Goal: Task Accomplishment & Management: Use online tool/utility

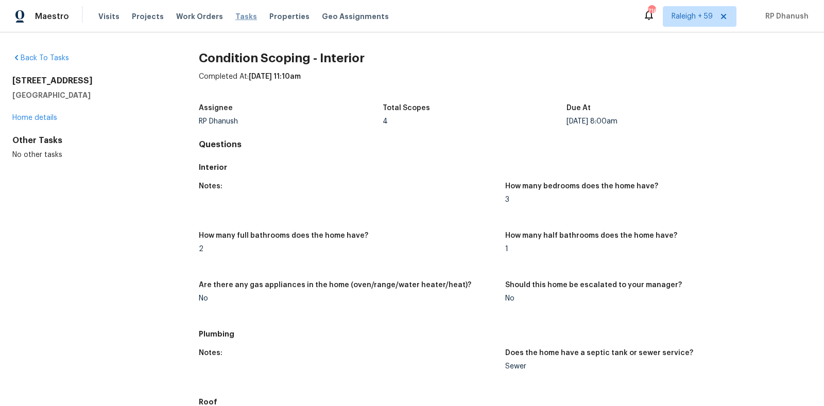
click at [238, 13] on span "Tasks" at bounding box center [246, 16] width 22 height 7
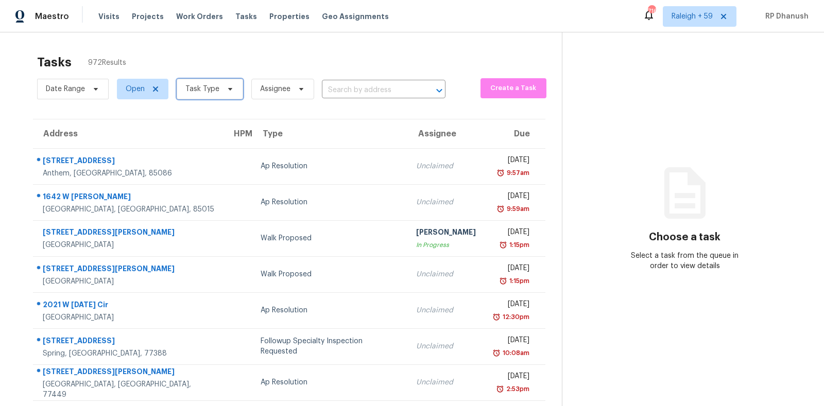
click at [215, 91] on span "Task Type" at bounding box center [202, 89] width 34 height 10
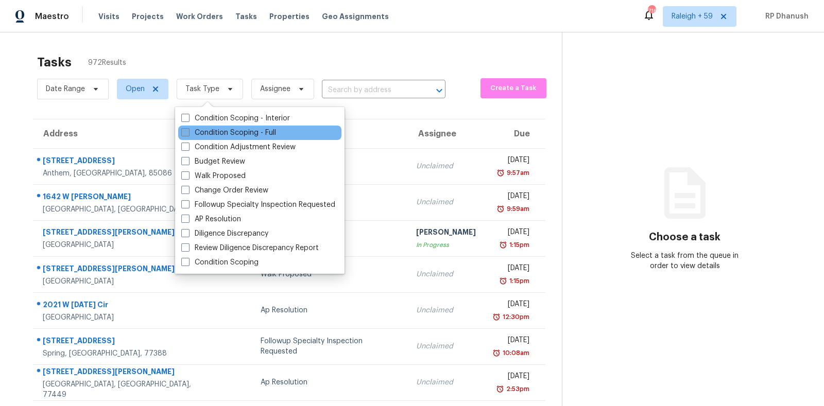
click at [207, 132] on label "Condition Scoping - Full" at bounding box center [228, 133] width 95 height 10
click at [188, 132] on input "Condition Scoping - Full" at bounding box center [184, 131] width 7 height 7
checkbox input "true"
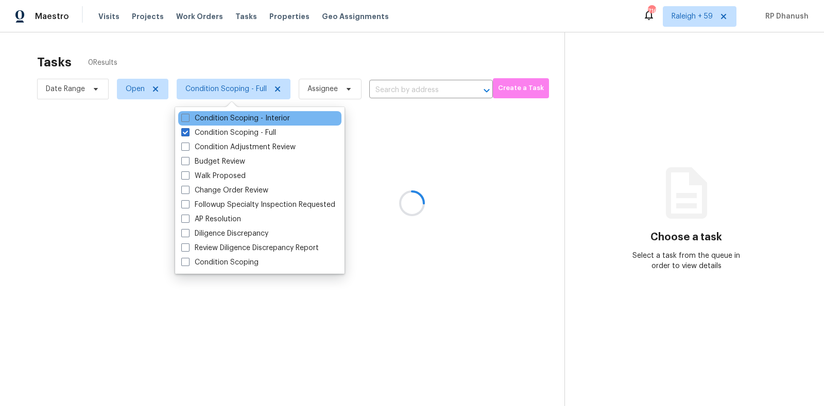
click at [208, 111] on div "Condition Scoping - Interior" at bounding box center [259, 118] width 163 height 14
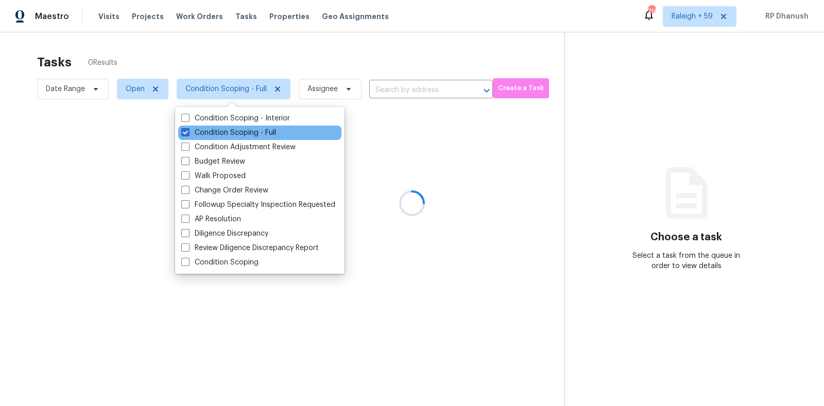
click at [207, 126] on div "Condition Scoping - Full" at bounding box center [259, 133] width 163 height 14
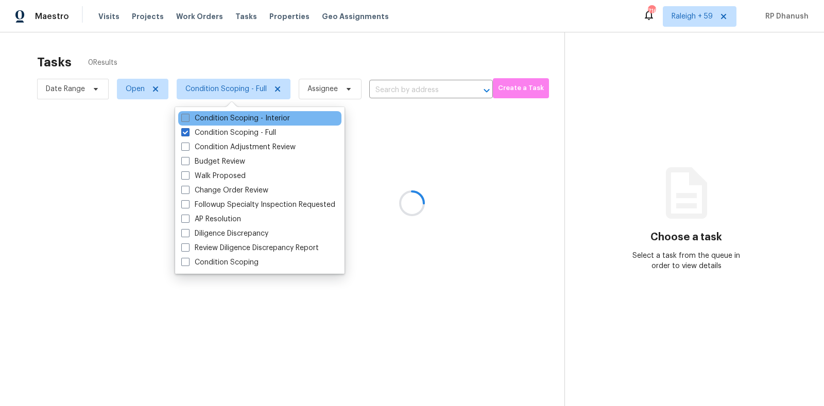
click at [207, 118] on label "Condition Scoping - Interior" at bounding box center [235, 118] width 109 height 10
click at [188, 118] on input "Condition Scoping - Interior" at bounding box center [184, 116] width 7 height 7
checkbox input "true"
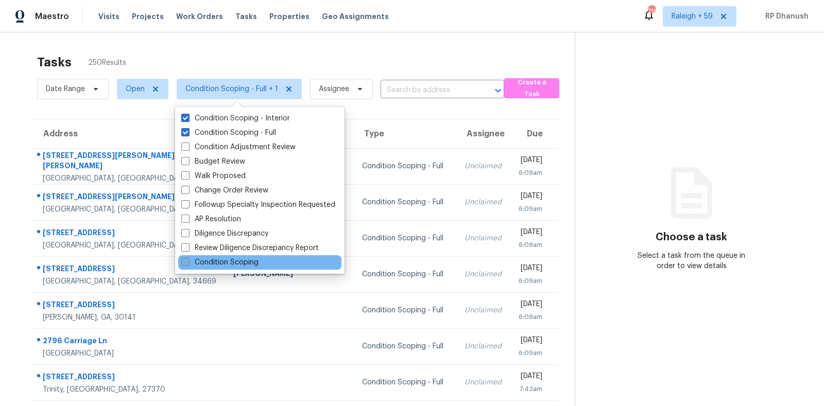
click at [224, 260] on label "Condition Scoping" at bounding box center [219, 263] width 77 height 10
click at [188, 260] on input "Condition Scoping" at bounding box center [184, 261] width 7 height 7
checkbox input "true"
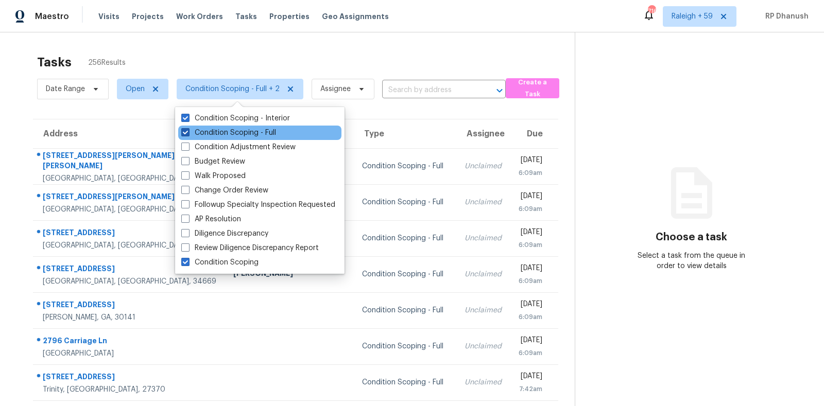
click at [232, 133] on label "Condition Scoping - Full" at bounding box center [228, 133] width 95 height 10
click at [188, 133] on input "Condition Scoping - Full" at bounding box center [184, 131] width 7 height 7
checkbox input "false"
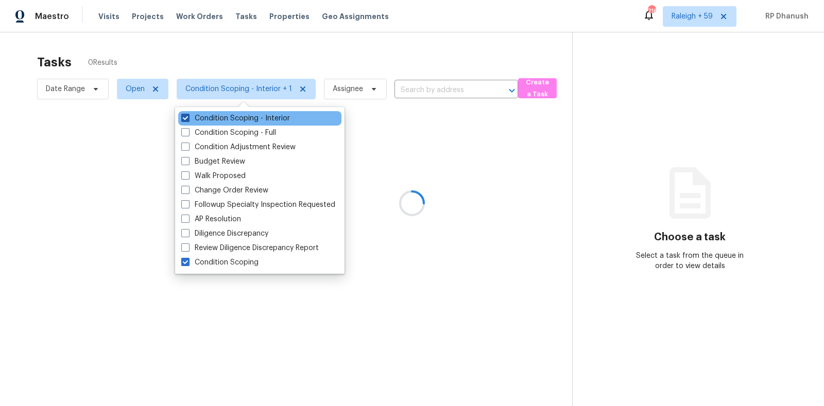
click at [231, 116] on label "Condition Scoping - Interior" at bounding box center [235, 118] width 109 height 10
click at [188, 116] on input "Condition Scoping - Interior" at bounding box center [184, 116] width 7 height 7
checkbox input "false"
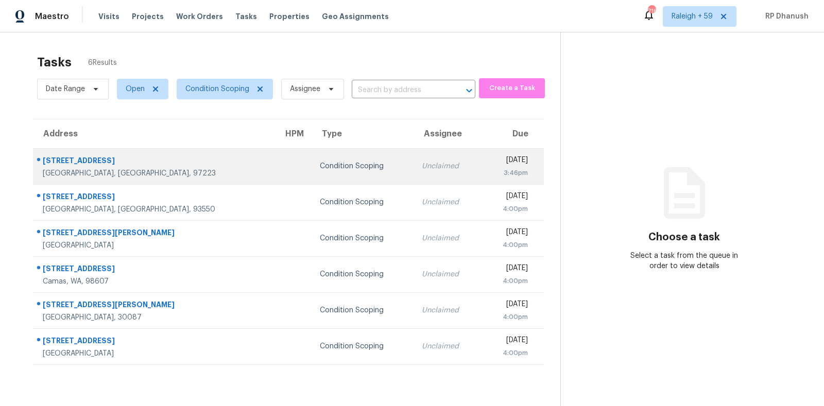
click at [505, 171] on div "3:46pm" at bounding box center [508, 173] width 39 height 10
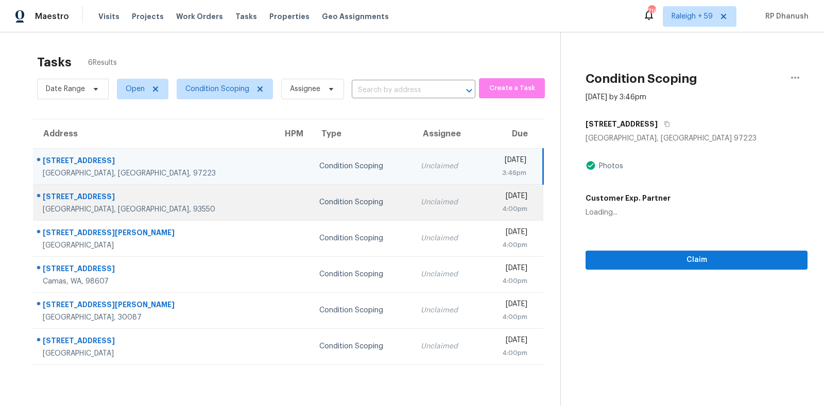
click at [493, 216] on td "Mon, Sep 15th 2025 4:00pm" at bounding box center [512, 202] width 62 height 36
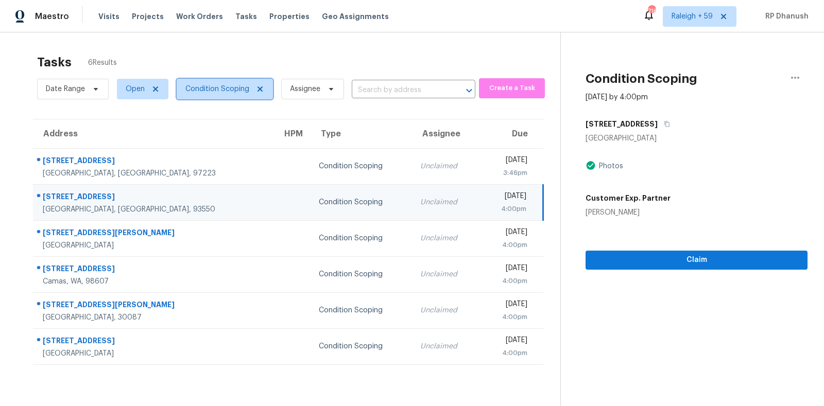
click at [228, 93] on span "Condition Scoping" at bounding box center [217, 89] width 64 height 10
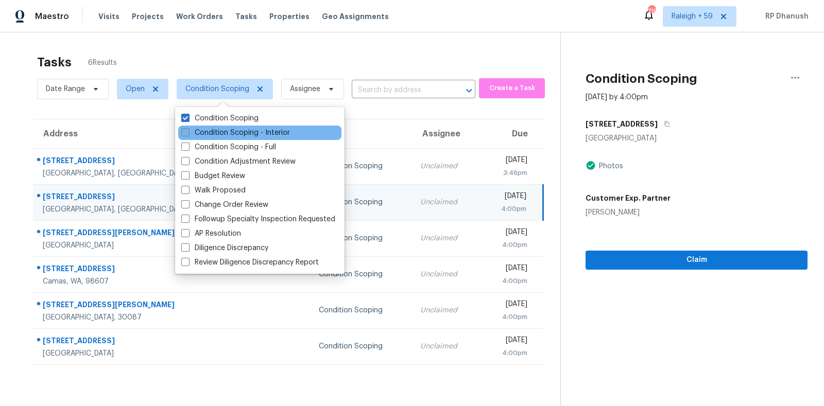
click at [228, 135] on label "Condition Scoping - Interior" at bounding box center [235, 133] width 109 height 10
click at [188, 134] on input "Condition Scoping - Interior" at bounding box center [184, 131] width 7 height 7
checkbox input "true"
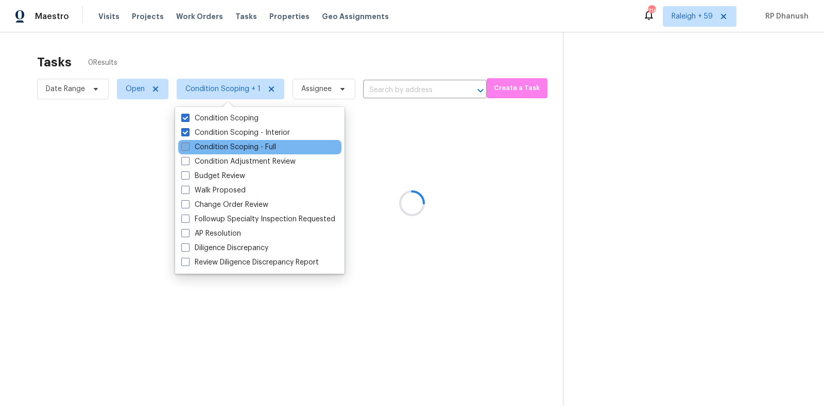
click at [228, 149] on label "Condition Scoping - Full" at bounding box center [228, 147] width 95 height 10
click at [188, 149] on input "Condition Scoping - Full" at bounding box center [184, 145] width 7 height 7
checkbox input "true"
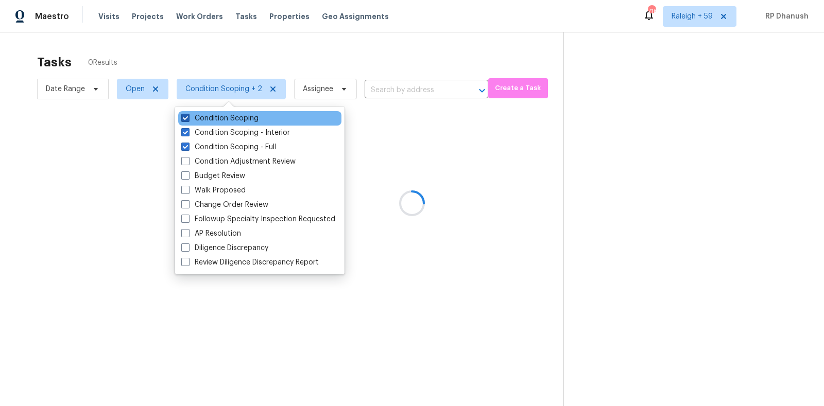
click at [229, 121] on label "Condition Scoping" at bounding box center [219, 118] width 77 height 10
click at [188, 120] on input "Condition Scoping" at bounding box center [184, 116] width 7 height 7
checkbox input "false"
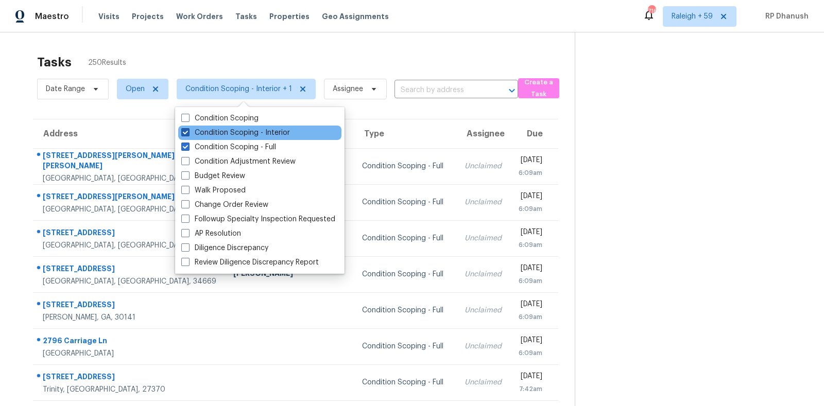
click at [258, 136] on label "Condition Scoping - Interior" at bounding box center [235, 133] width 109 height 10
click at [188, 134] on input "Condition Scoping - Interior" at bounding box center [184, 131] width 7 height 7
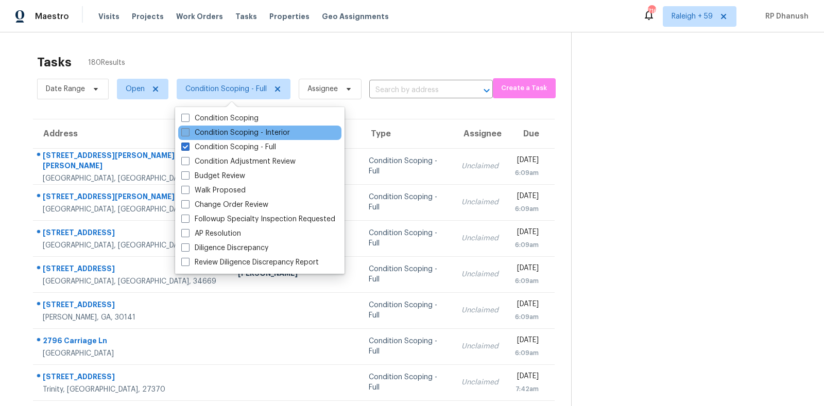
click at [273, 133] on label "Condition Scoping - Interior" at bounding box center [235, 133] width 109 height 10
click at [188, 133] on input "Condition Scoping - Interior" at bounding box center [184, 131] width 7 height 7
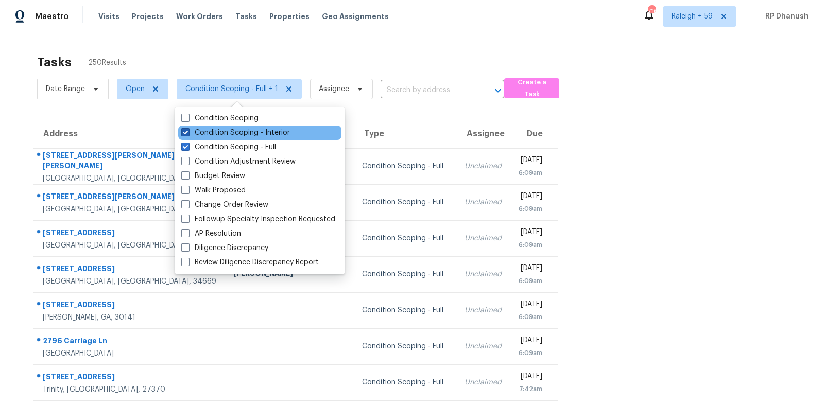
click at [273, 133] on label "Condition Scoping - Interior" at bounding box center [235, 133] width 109 height 10
click at [188, 133] on input "Condition Scoping - Interior" at bounding box center [184, 131] width 7 height 7
checkbox input "false"
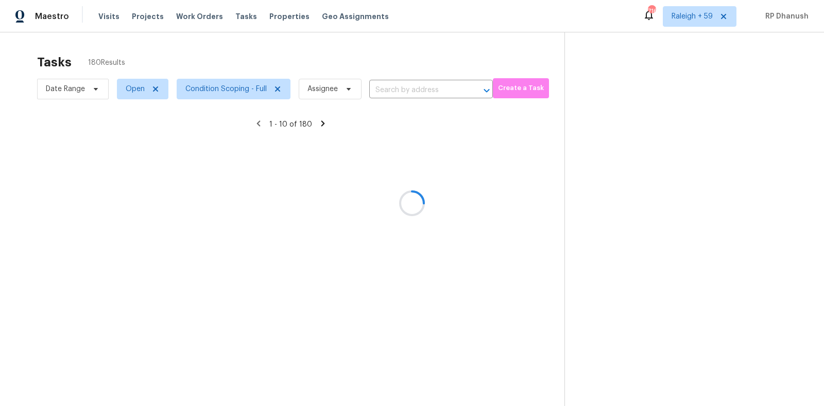
click at [612, 121] on div at bounding box center [412, 203] width 824 height 406
click at [697, 26] on div at bounding box center [412, 203] width 824 height 406
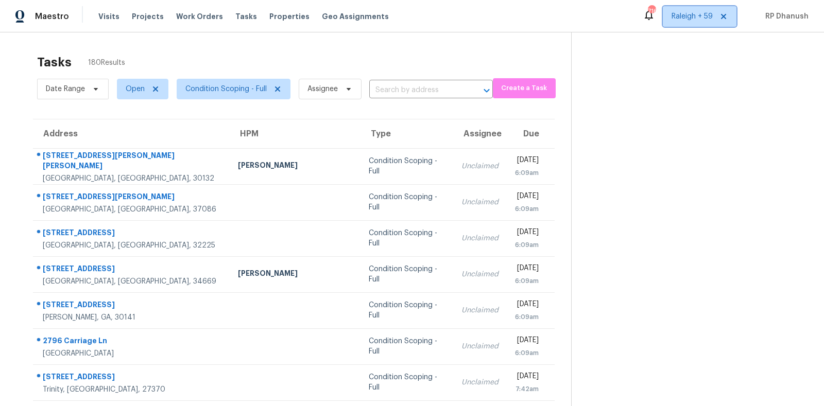
click at [701, 11] on span "Raleigh + 59" at bounding box center [692, 16] width 41 height 10
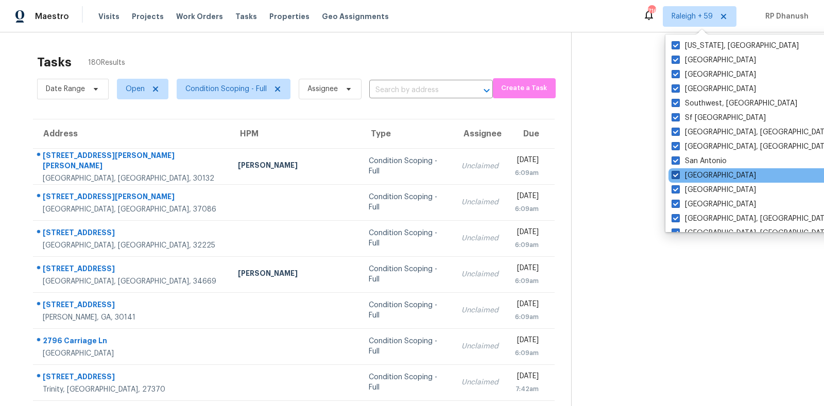
scroll to position [690, 0]
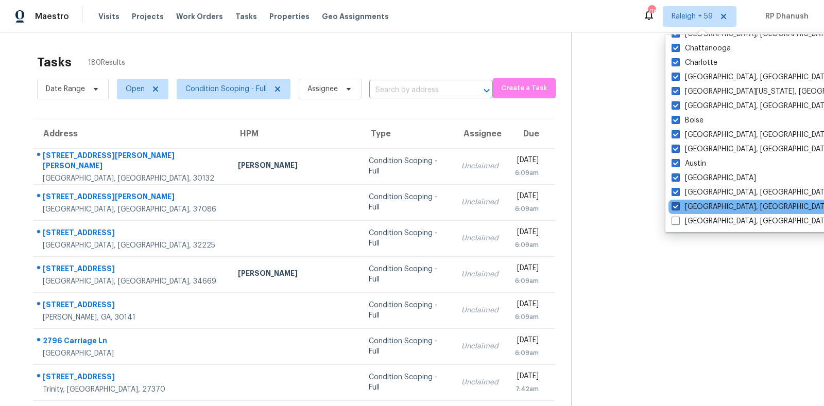
click at [690, 206] on label "[GEOGRAPHIC_DATA], [GEOGRAPHIC_DATA]" at bounding box center [752, 207] width 160 height 10
click at [679, 206] on input "[GEOGRAPHIC_DATA], [GEOGRAPHIC_DATA]" at bounding box center [675, 205] width 7 height 7
checkbox input "false"
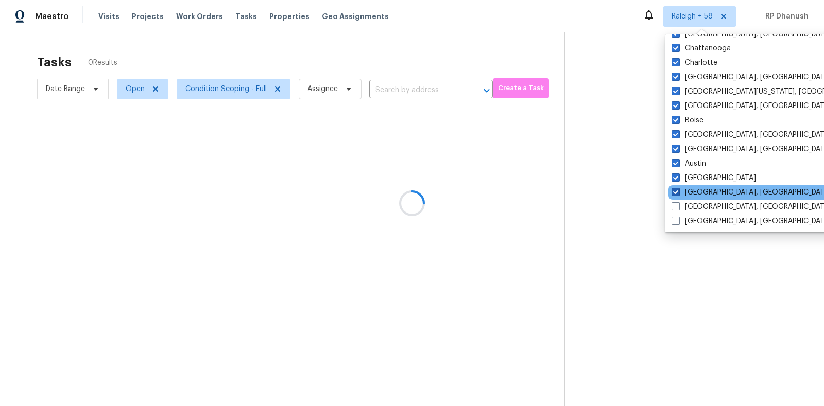
click at [690, 191] on label "[GEOGRAPHIC_DATA], [GEOGRAPHIC_DATA]" at bounding box center [752, 193] width 160 height 10
click at [679, 191] on input "[GEOGRAPHIC_DATA], [GEOGRAPHIC_DATA]" at bounding box center [675, 191] width 7 height 7
checkbox input "false"
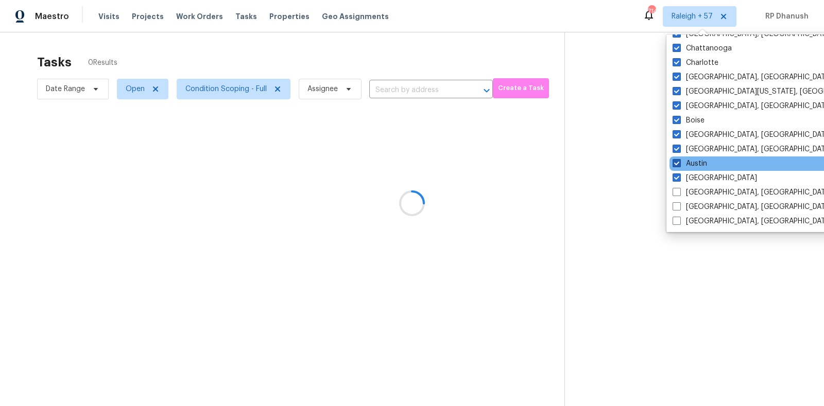
click at [693, 163] on label "Austin" at bounding box center [690, 164] width 35 height 10
click at [680, 163] on input "Austin" at bounding box center [676, 162] width 7 height 7
checkbox input "false"
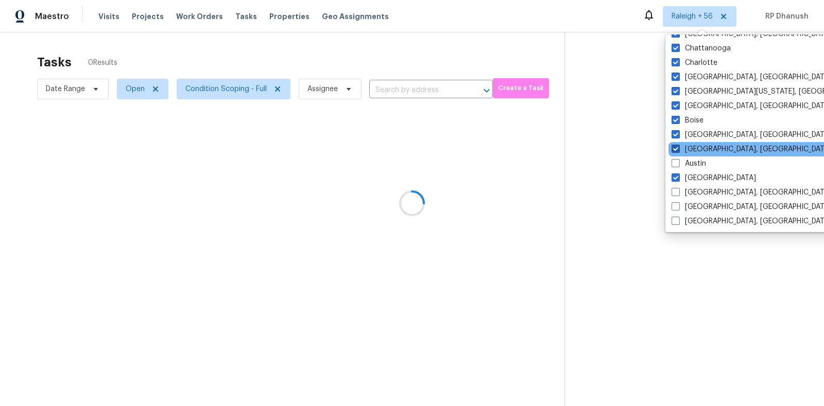
click at [693, 148] on label "[GEOGRAPHIC_DATA], [GEOGRAPHIC_DATA]" at bounding box center [752, 149] width 160 height 10
click at [679, 148] on input "[GEOGRAPHIC_DATA], [GEOGRAPHIC_DATA]" at bounding box center [675, 147] width 7 height 7
checkbox input "false"
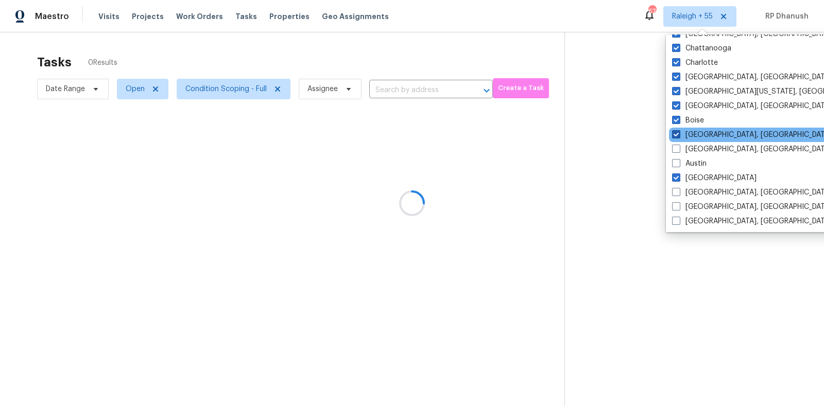
click at [693, 131] on label "[GEOGRAPHIC_DATA], [GEOGRAPHIC_DATA]" at bounding box center [752, 135] width 160 height 10
click at [679, 131] on input "[GEOGRAPHIC_DATA], [GEOGRAPHIC_DATA]" at bounding box center [675, 133] width 7 height 7
checkbox input "false"
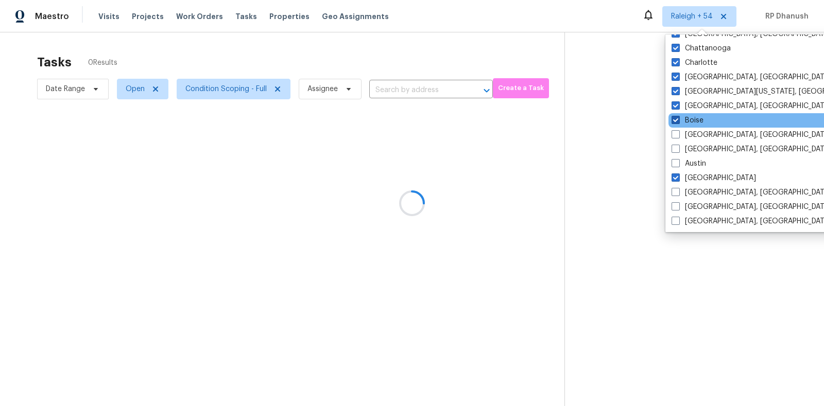
click at [693, 119] on label "Boise" at bounding box center [688, 120] width 32 height 10
click at [679, 119] on input "Boise" at bounding box center [675, 118] width 7 height 7
checkbox input "false"
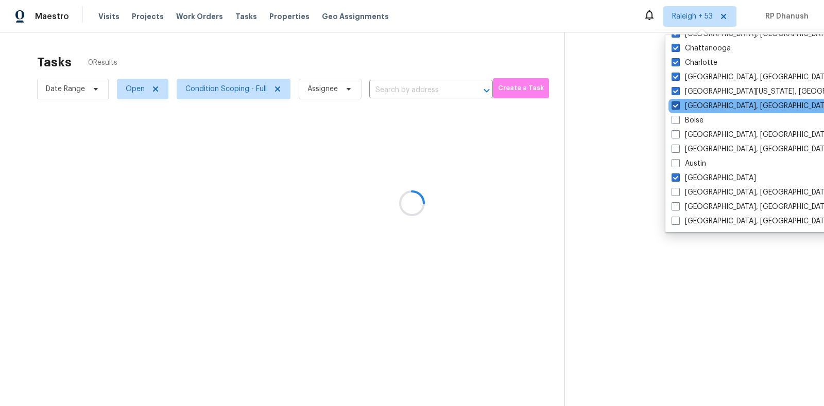
click at [693, 109] on label "[GEOGRAPHIC_DATA], [GEOGRAPHIC_DATA]" at bounding box center [752, 106] width 160 height 10
click at [679, 108] on input "[GEOGRAPHIC_DATA], [GEOGRAPHIC_DATA]" at bounding box center [675, 104] width 7 height 7
checkbox input "false"
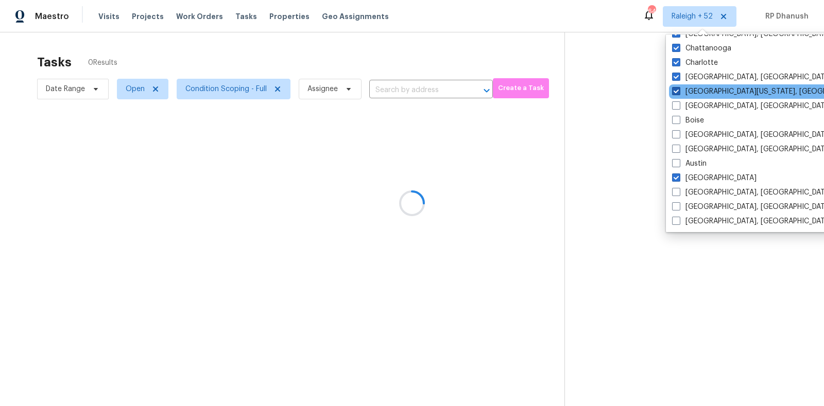
click at [694, 91] on label "[GEOGRAPHIC_DATA][US_STATE], [GEOGRAPHIC_DATA]" at bounding box center [771, 92] width 198 height 10
click at [679, 91] on input "[GEOGRAPHIC_DATA][US_STATE], [GEOGRAPHIC_DATA]" at bounding box center [675, 90] width 7 height 7
checkbox input "false"
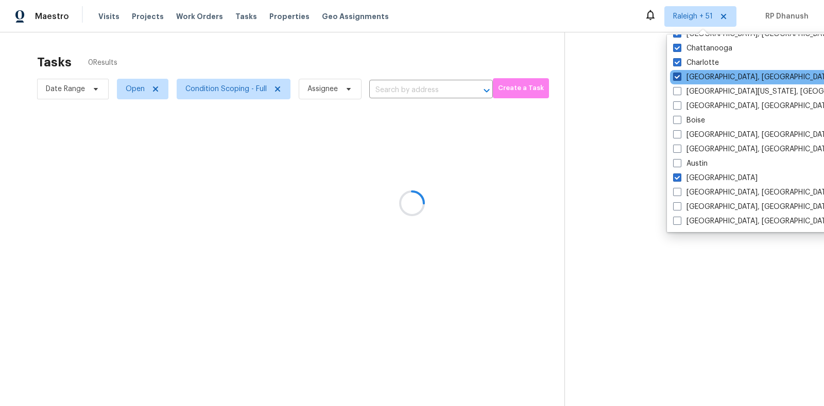
click at [694, 75] on label "[GEOGRAPHIC_DATA], [GEOGRAPHIC_DATA]" at bounding box center [753, 77] width 160 height 10
click at [680, 75] on input "[GEOGRAPHIC_DATA], [GEOGRAPHIC_DATA]" at bounding box center [676, 75] width 7 height 7
checkbox input "false"
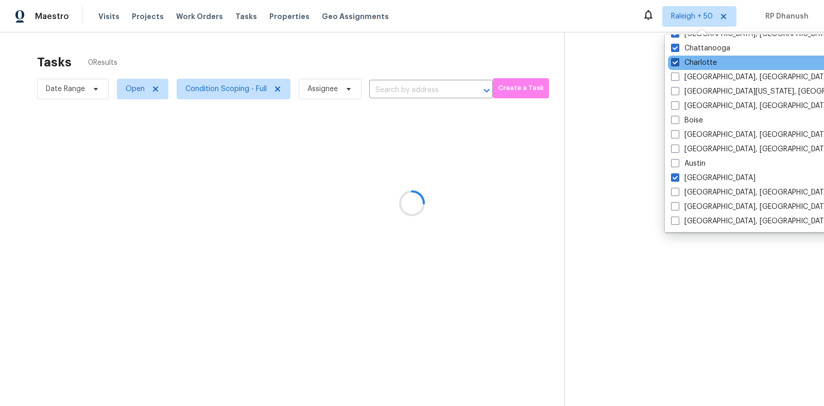
click at [694, 59] on label "Charlotte" at bounding box center [694, 63] width 46 height 10
click at [678, 59] on input "Charlotte" at bounding box center [674, 61] width 7 height 7
checkbox input "false"
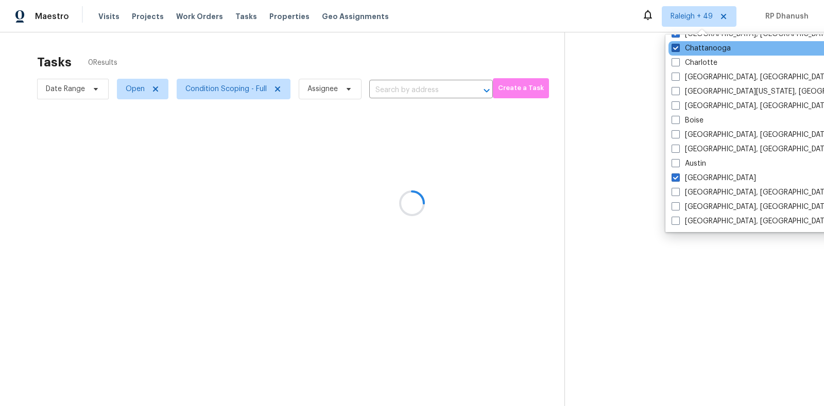
click at [694, 44] on label "Chattanooga" at bounding box center [701, 48] width 59 height 10
click at [679, 44] on input "Chattanooga" at bounding box center [675, 46] width 7 height 7
checkbox input "false"
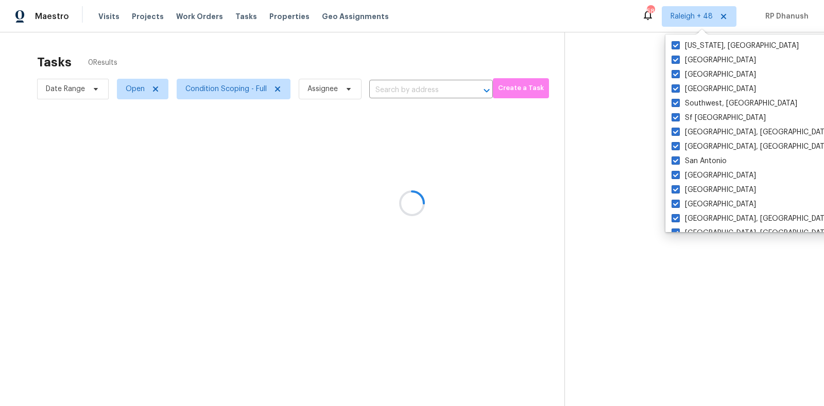
click at [694, 46] on label "[US_STATE], [GEOGRAPHIC_DATA]" at bounding box center [735, 46] width 127 height 10
click at [679, 46] on input "[US_STATE], [GEOGRAPHIC_DATA]" at bounding box center [675, 44] width 7 height 7
checkbox input "false"
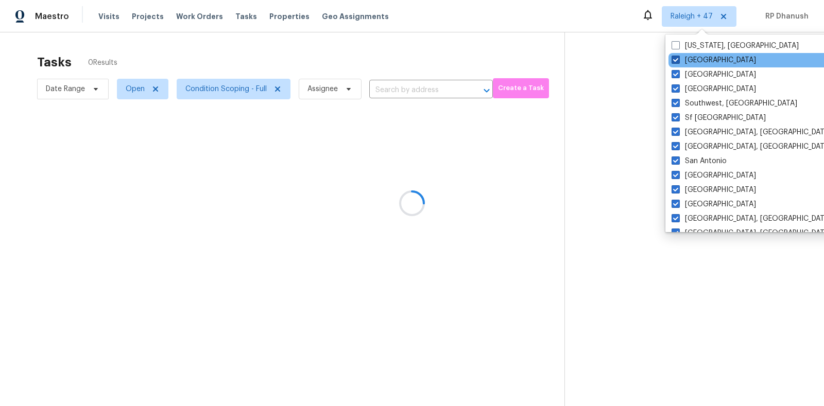
click at [692, 64] on label "[GEOGRAPHIC_DATA]" at bounding box center [714, 60] width 84 height 10
click at [679, 62] on input "[GEOGRAPHIC_DATA]" at bounding box center [675, 58] width 7 height 7
checkbox input "false"
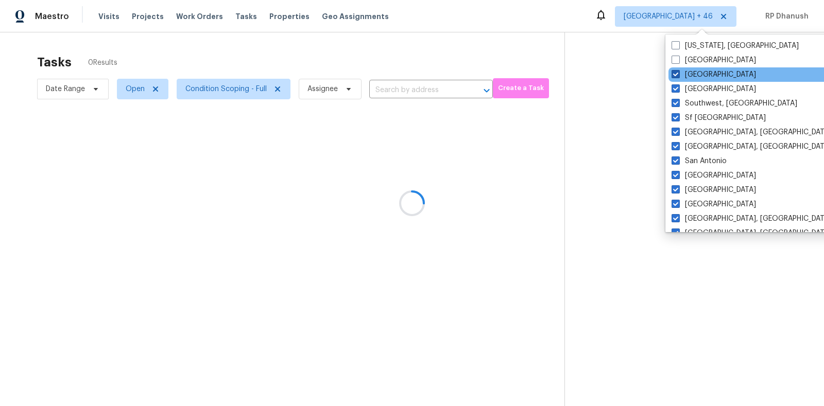
click at [690, 73] on label "[GEOGRAPHIC_DATA]" at bounding box center [714, 75] width 84 height 10
click at [679, 73] on input "[GEOGRAPHIC_DATA]" at bounding box center [675, 73] width 7 height 7
checkbox input "false"
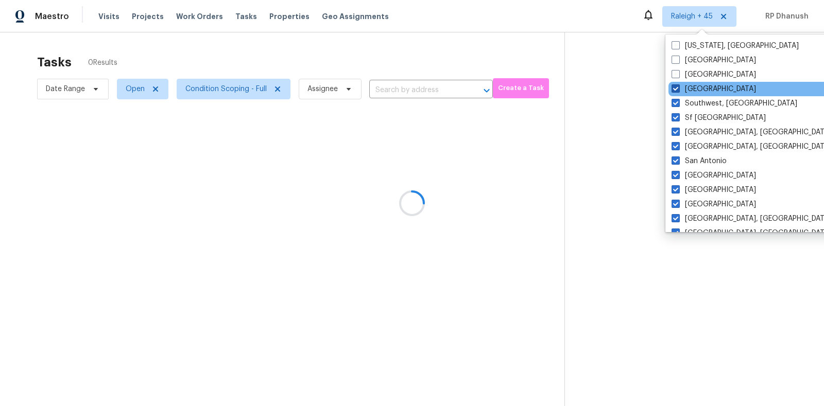
click at [689, 91] on label "[GEOGRAPHIC_DATA]" at bounding box center [714, 89] width 84 height 10
click at [679, 91] on input "[GEOGRAPHIC_DATA]" at bounding box center [675, 87] width 7 height 7
checkbox input "false"
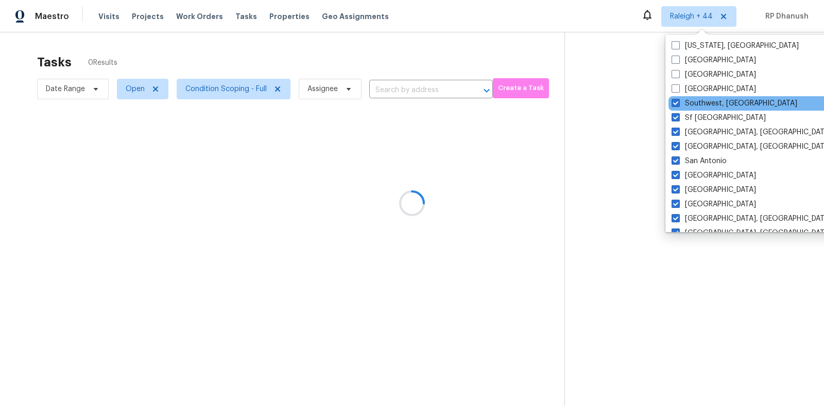
click at [687, 109] on div "Southwest, FL" at bounding box center [773, 103] width 208 height 14
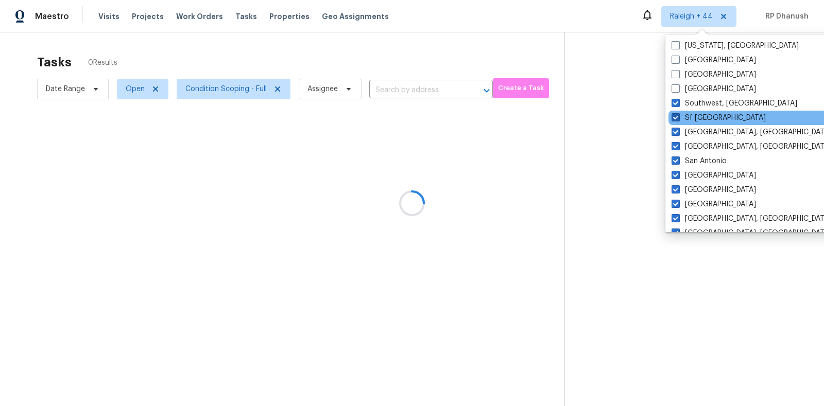
click at [687, 117] on label "Sf Bay Area" at bounding box center [719, 118] width 94 height 10
click at [679, 117] on input "Sf Bay Area" at bounding box center [675, 116] width 7 height 7
checkbox input "false"
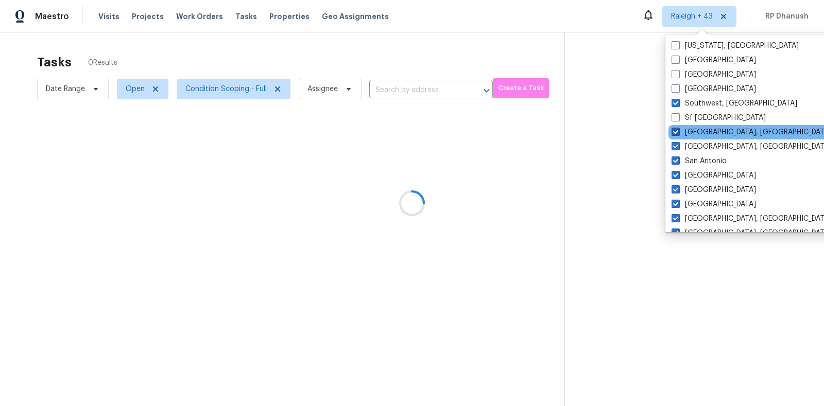
drag, startPoint x: 686, startPoint y: 107, endPoint x: 686, endPoint y: 127, distance: 20.6
click at [686, 107] on label "Southwest, FL" at bounding box center [735, 103] width 126 height 10
click at [679, 105] on input "Southwest, FL" at bounding box center [675, 101] width 7 height 7
checkbox input "false"
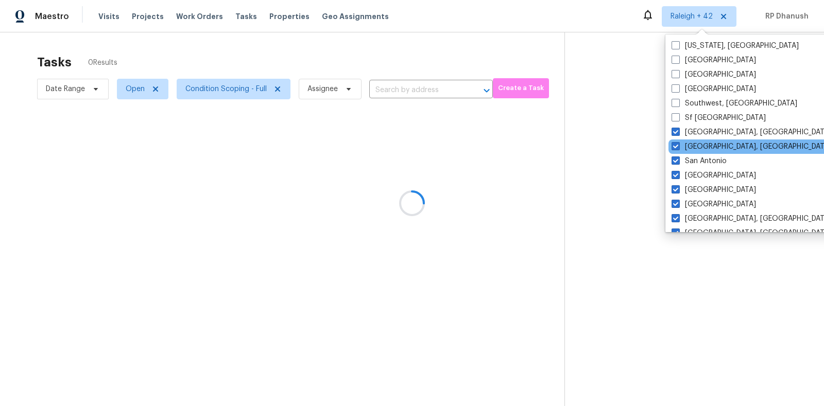
click at [686, 140] on div "San Diego, CA" at bounding box center [773, 147] width 208 height 14
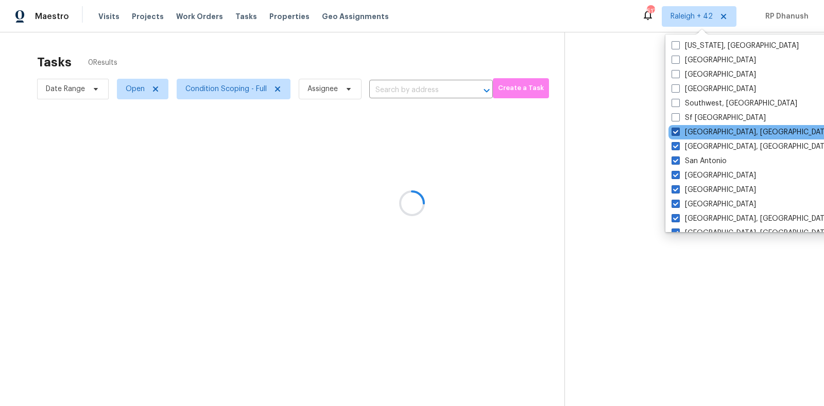
click at [686, 130] on label "Seattle, WA" at bounding box center [752, 132] width 160 height 10
click at [679, 130] on input "Seattle, WA" at bounding box center [675, 130] width 7 height 7
checkbox input "false"
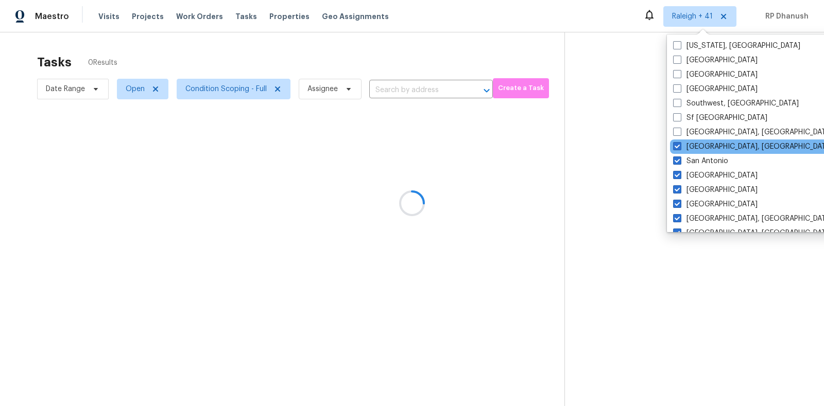
click at [686, 141] on div "San Diego, CA" at bounding box center [774, 147] width 208 height 14
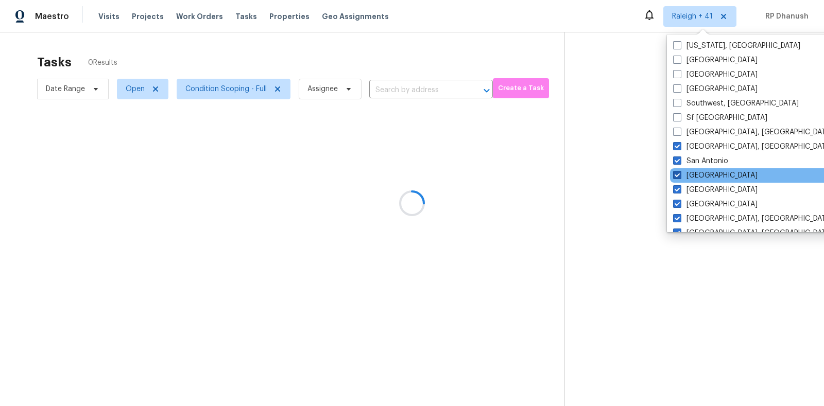
click at [686, 175] on label "Salt Lake City" at bounding box center [715, 176] width 84 height 10
click at [680, 175] on input "Salt Lake City" at bounding box center [676, 174] width 7 height 7
checkbox input "false"
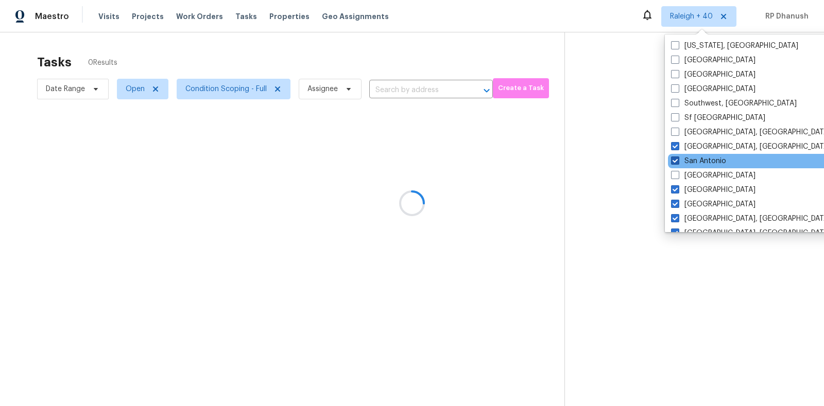
click at [686, 159] on label "San Antonio" at bounding box center [698, 161] width 55 height 10
click at [678, 159] on input "San Antonio" at bounding box center [674, 159] width 7 height 7
checkbox input "false"
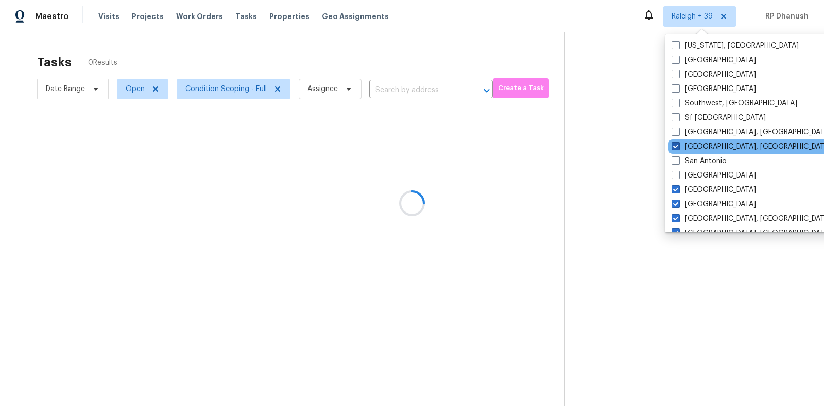
click at [686, 143] on label "San Diego, CA" at bounding box center [752, 147] width 160 height 10
click at [679, 143] on input "San Diego, CA" at bounding box center [675, 145] width 7 height 7
checkbox input "false"
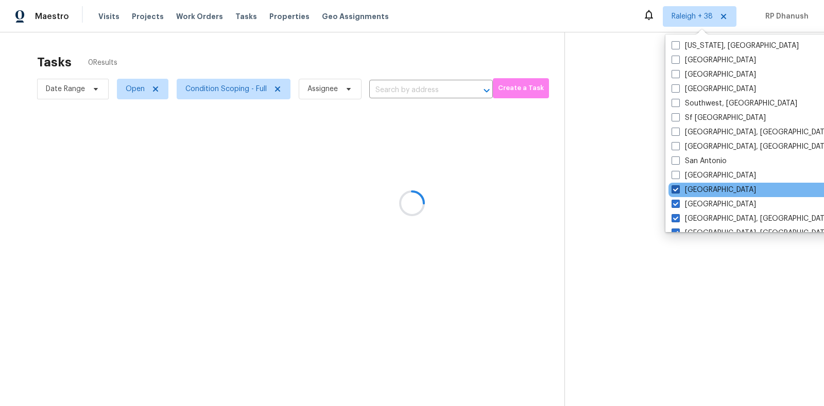
click at [684, 190] on label "Sacramento" at bounding box center [714, 190] width 84 height 10
click at [679, 190] on input "Sacramento" at bounding box center [675, 188] width 7 height 7
checkbox input "false"
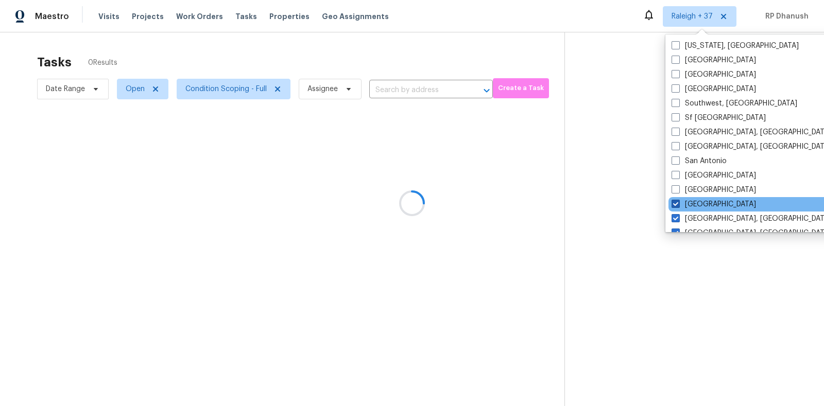
click at [683, 200] on label "Riverside" at bounding box center [714, 204] width 84 height 10
click at [679, 200] on input "Riverside" at bounding box center [675, 202] width 7 height 7
checkbox input "false"
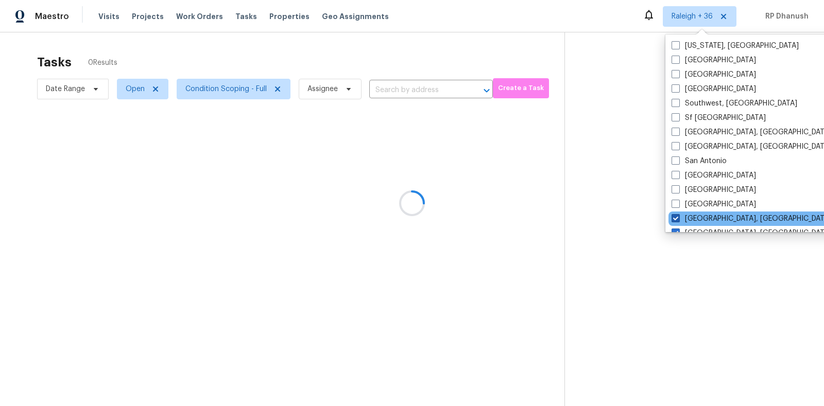
click at [683, 224] on label "Richmond, VA" at bounding box center [752, 219] width 160 height 10
click at [679, 221] on input "Richmond, VA" at bounding box center [675, 217] width 7 height 7
checkbox input "false"
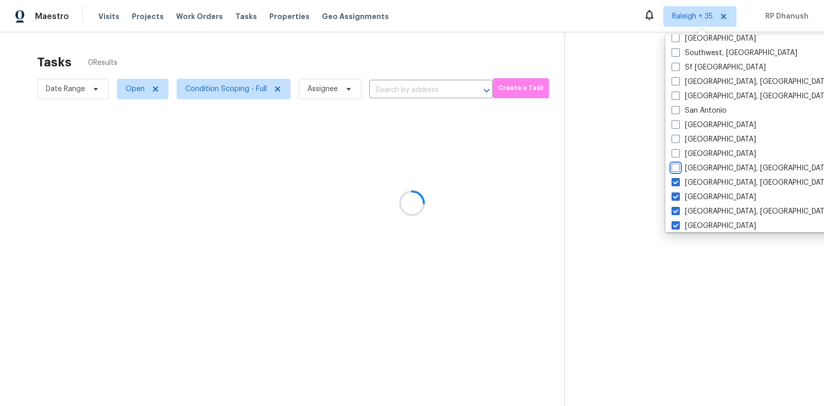
scroll to position [125, 0]
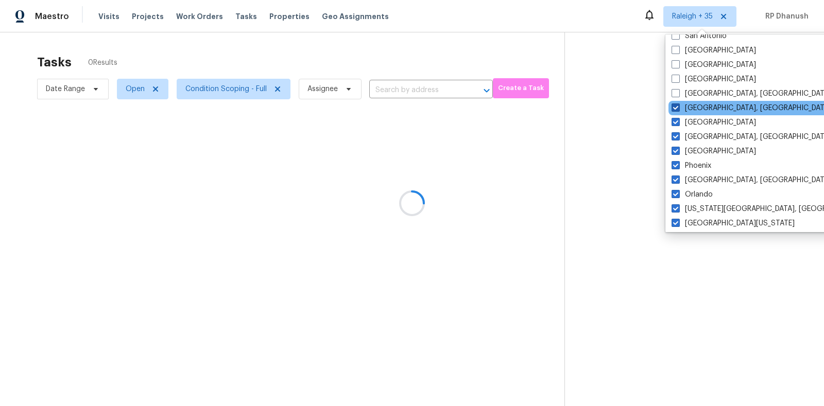
click at [689, 106] on label "Reno, NV" at bounding box center [752, 108] width 160 height 10
click at [679, 106] on input "Reno, NV" at bounding box center [675, 106] width 7 height 7
checkbox input "false"
click at [689, 114] on div "Reno, NV" at bounding box center [773, 108] width 208 height 14
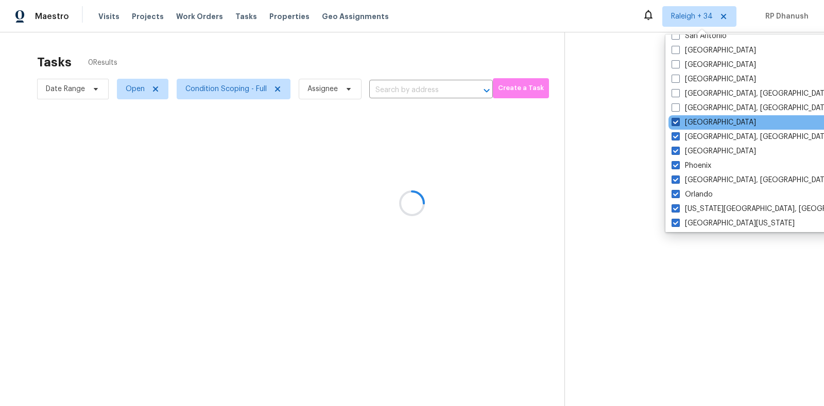
click at [689, 120] on label "Raleigh" at bounding box center [714, 122] width 84 height 10
click at [679, 120] on input "Raleigh" at bounding box center [675, 120] width 7 height 7
checkbox input "false"
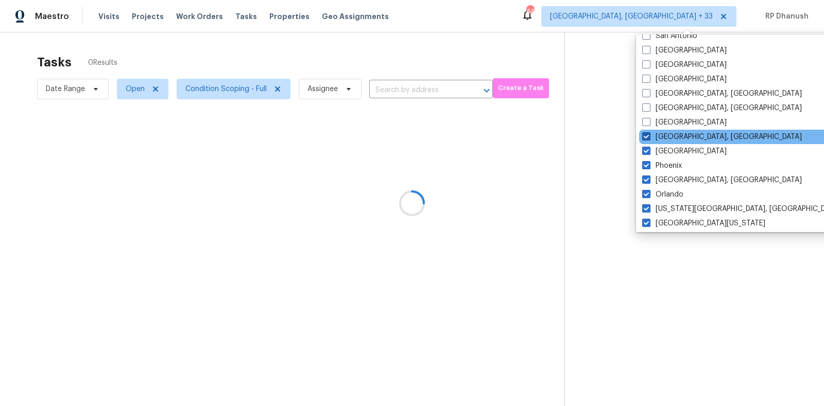
click at [690, 135] on label "Prescott, AZ" at bounding box center [722, 137] width 160 height 10
click at [649, 135] on input "Prescott, AZ" at bounding box center [645, 135] width 7 height 7
checkbox input "false"
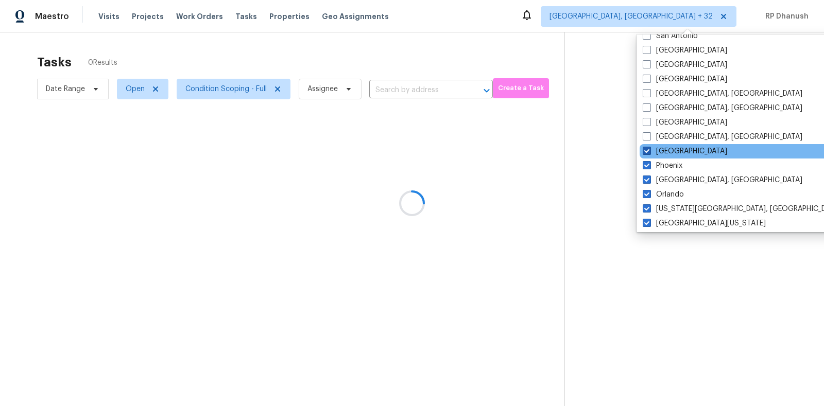
click at [674, 148] on label "Portland" at bounding box center [685, 151] width 84 height 10
click at [650, 148] on input "Portland" at bounding box center [646, 149] width 7 height 7
checkbox input "false"
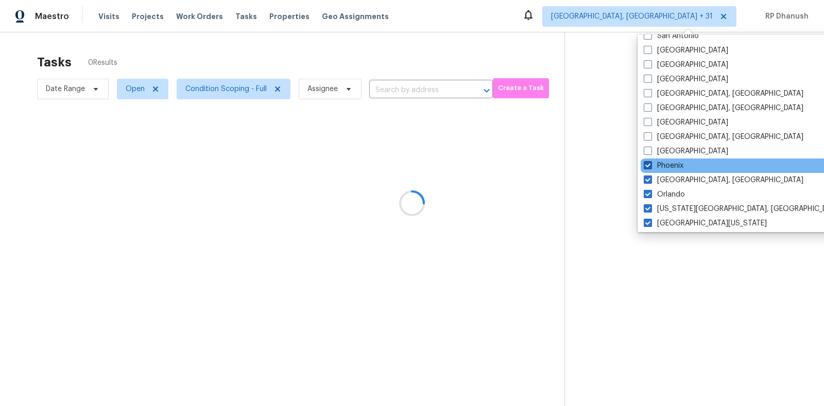
click at [668, 161] on label "Phoenix" at bounding box center [664, 166] width 40 height 10
click at [651, 161] on input "Phoenix" at bounding box center [647, 164] width 7 height 7
checkbox input "false"
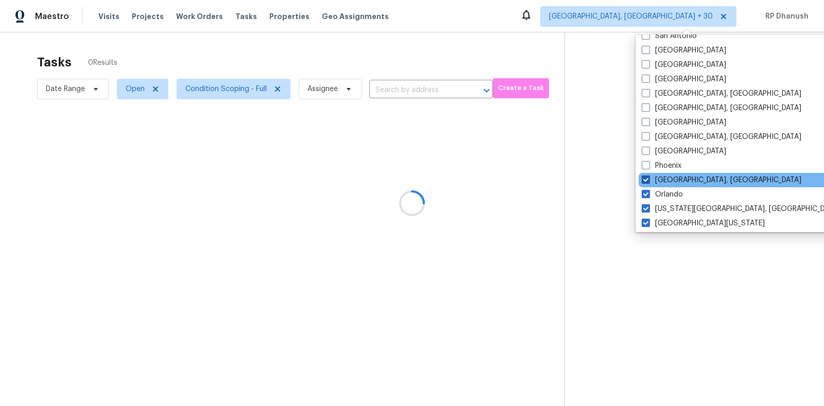
click at [666, 180] on label "Philadelphia, PA" at bounding box center [722, 180] width 160 height 10
click at [649, 180] on input "Philadelphia, PA" at bounding box center [645, 178] width 7 height 7
checkbox input "false"
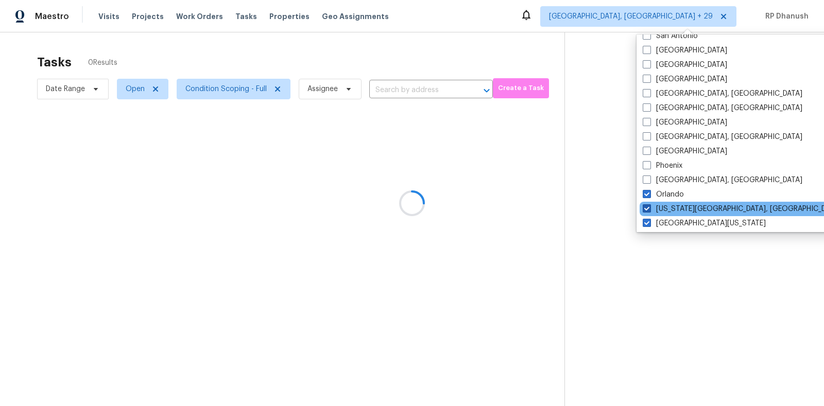
click at [661, 192] on label "Orlando" at bounding box center [663, 195] width 41 height 10
click at [650, 192] on input "Orlando" at bounding box center [646, 193] width 7 height 7
checkbox input "false"
click at [661, 207] on label "Oklahoma City, OK" at bounding box center [742, 209] width 198 height 10
click at [650, 207] on input "Oklahoma City, OK" at bounding box center [646, 207] width 7 height 7
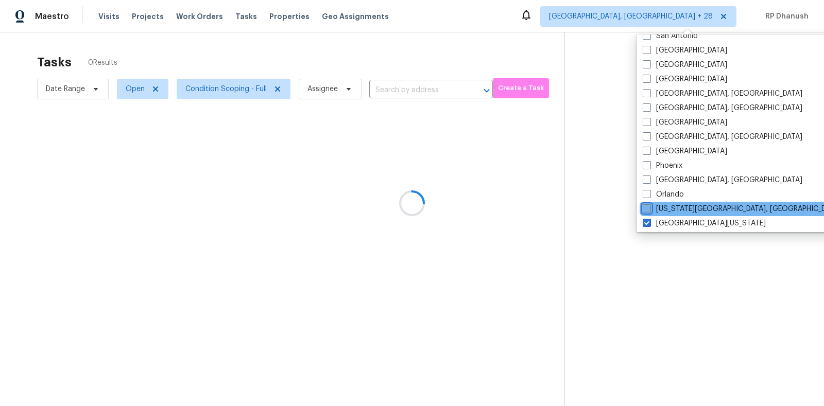
checkbox input "false"
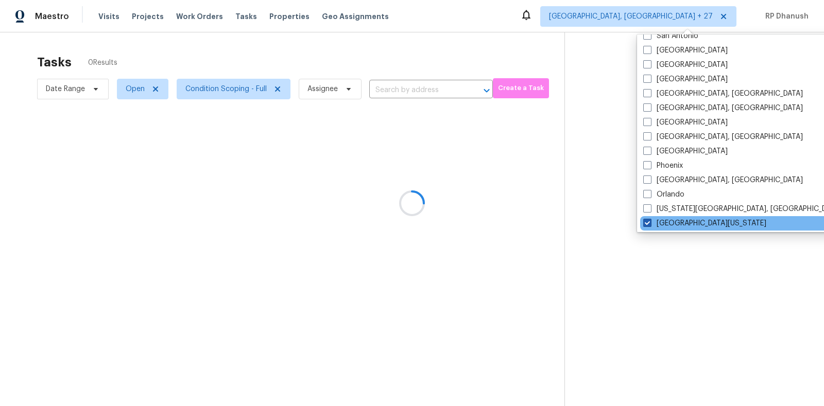
click at [661, 225] on label "Northern Colorado" at bounding box center [704, 223] width 123 height 10
click at [650, 225] on input "Northern Colorado" at bounding box center [646, 221] width 7 height 7
checkbox input "false"
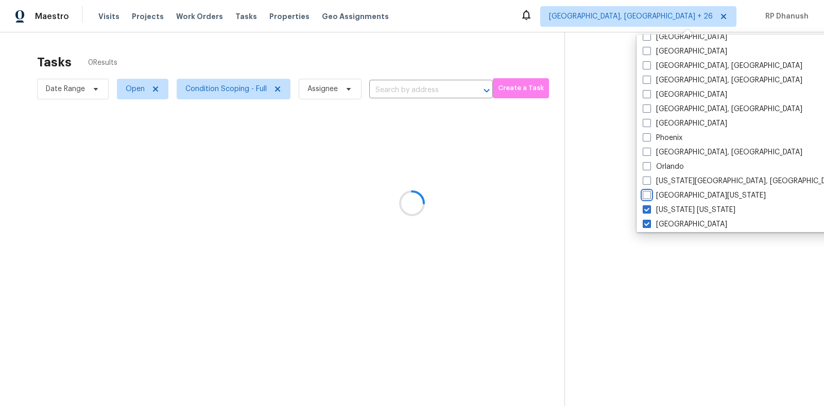
scroll to position [263, 0]
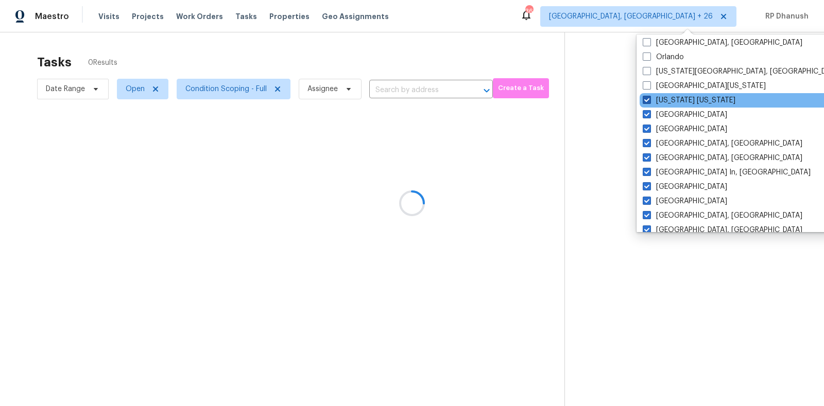
click at [662, 103] on label "New York New Jersey" at bounding box center [689, 100] width 93 height 10
click at [650, 102] on input "New York New Jersey" at bounding box center [646, 98] width 7 height 7
checkbox input "false"
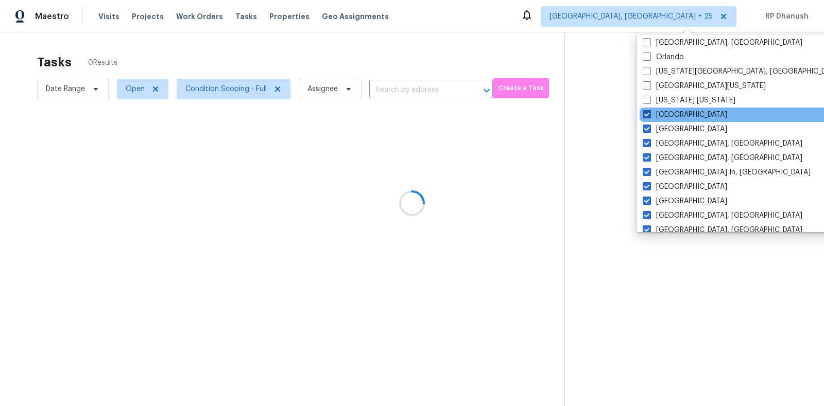
click at [662, 112] on label "Nashville" at bounding box center [685, 115] width 84 height 10
click at [650, 112] on input "Nashville" at bounding box center [646, 113] width 7 height 7
checkbox input "false"
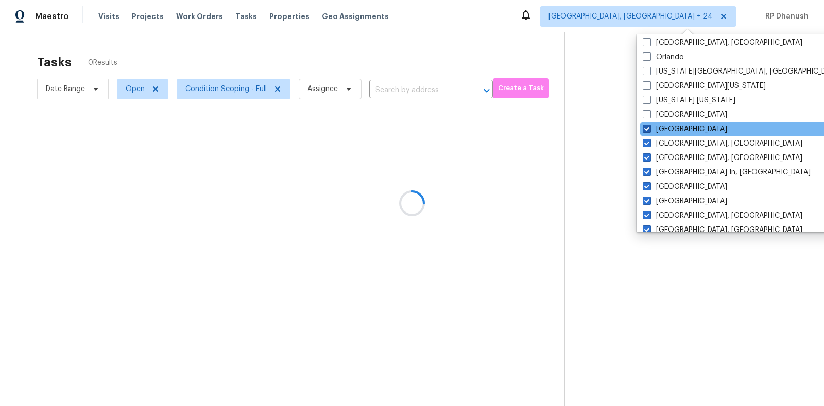
click at [660, 127] on label "Minneapolis" at bounding box center [685, 129] width 84 height 10
click at [650, 127] on input "Minneapolis" at bounding box center [646, 127] width 7 height 7
checkbox input "false"
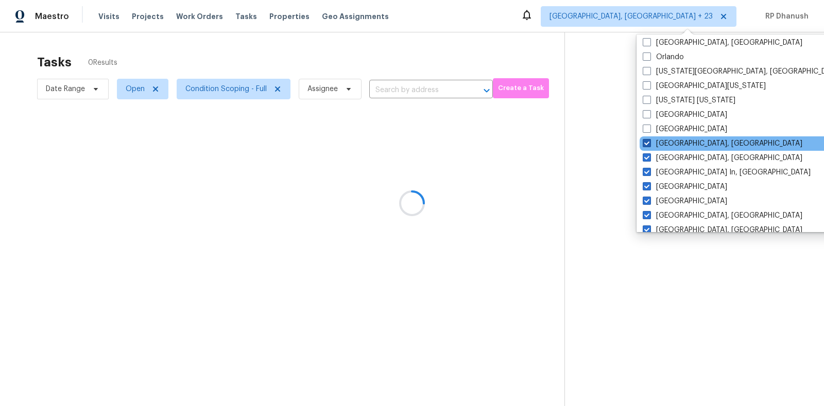
click at [659, 145] on label "Miami, FL" at bounding box center [723, 144] width 160 height 10
click at [650, 145] on input "Miami, FL" at bounding box center [646, 142] width 7 height 7
checkbox input "false"
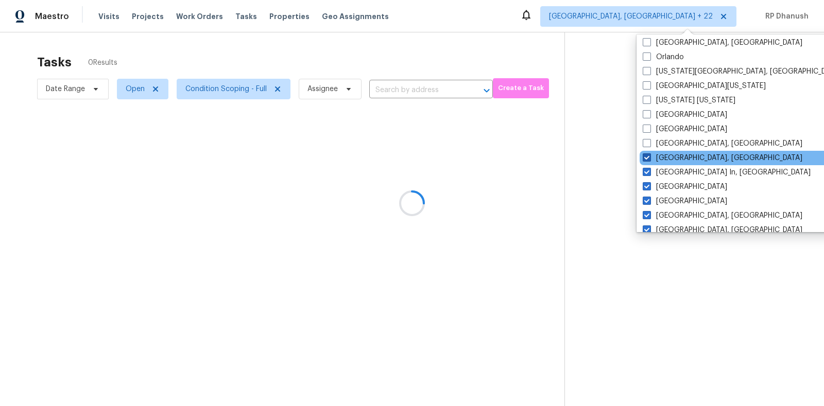
click at [658, 158] on label "Memphis, TN" at bounding box center [723, 158] width 160 height 10
click at [650, 158] on input "Memphis, TN" at bounding box center [646, 156] width 7 height 7
checkbox input "false"
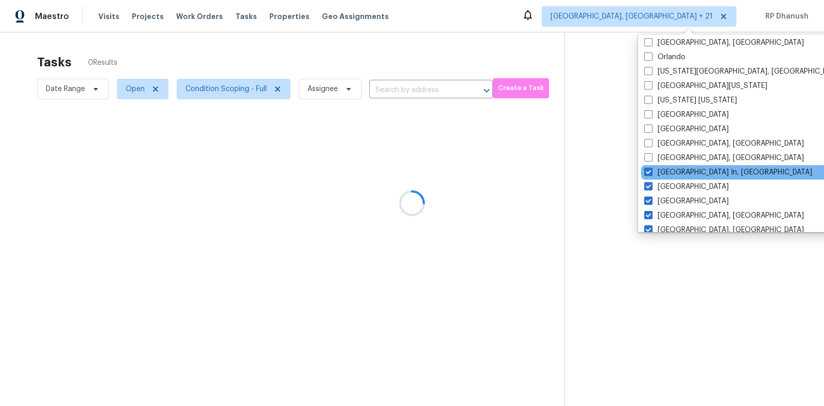
click at [658, 166] on div "Louisville In, KY" at bounding box center [745, 172] width 208 height 14
click at [657, 175] on label "Louisville In, KY" at bounding box center [729, 172] width 168 height 10
click at [651, 174] on input "Louisville In, KY" at bounding box center [648, 170] width 7 height 7
checkbox input "false"
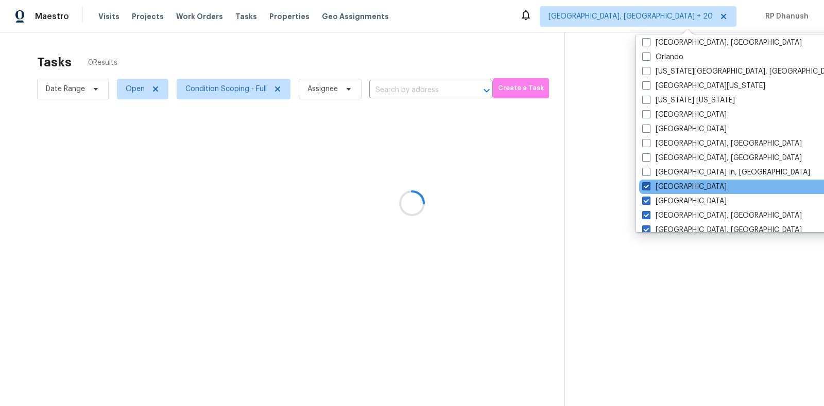
click at [657, 184] on label "Los Angeles" at bounding box center [684, 187] width 84 height 10
click at [649, 184] on input "Los Angeles" at bounding box center [645, 185] width 7 height 7
checkbox input "false"
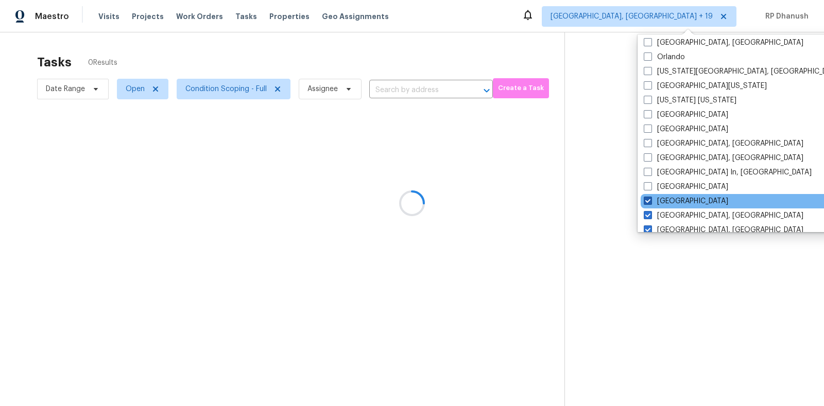
click at [657, 206] on label "Las Vegas" at bounding box center [686, 201] width 84 height 10
click at [651, 203] on input "Las Vegas" at bounding box center [647, 199] width 7 height 7
checkbox input "false"
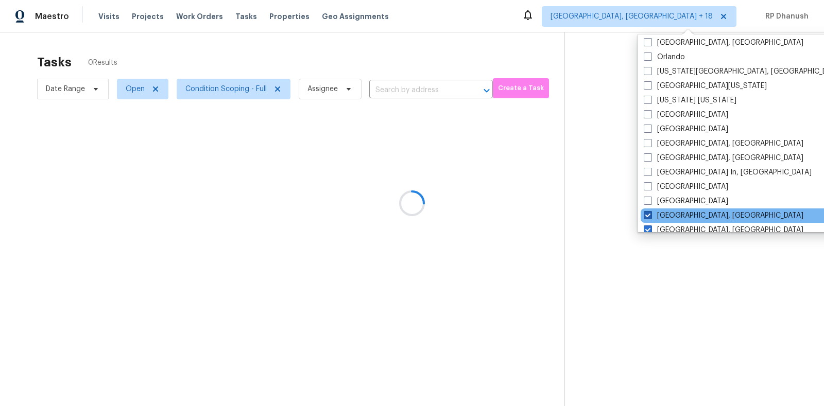
click at [657, 219] on label "Knoxville, TN" at bounding box center [724, 216] width 160 height 10
click at [651, 217] on input "Knoxville, TN" at bounding box center [647, 214] width 7 height 7
checkbox input "false"
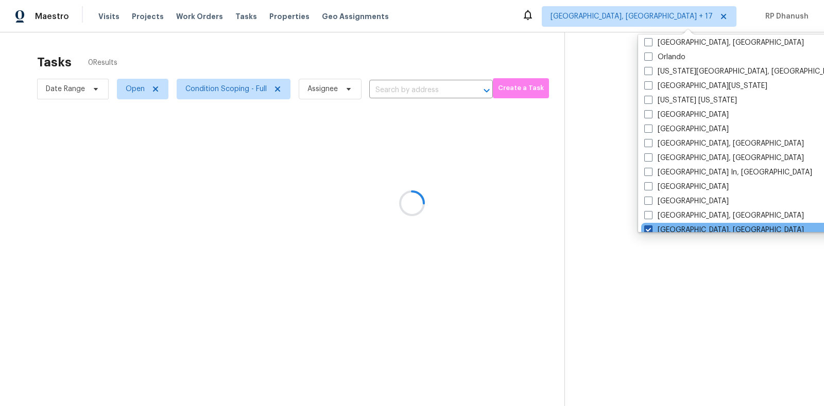
click at [658, 228] on label "Killeen, TX" at bounding box center [725, 230] width 160 height 10
click at [651, 228] on input "Killeen, TX" at bounding box center [648, 228] width 7 height 7
checkbox input "false"
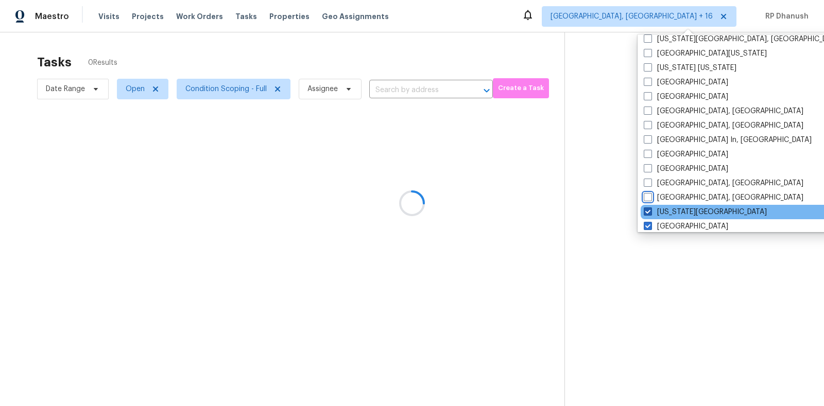
scroll to position [399, 0]
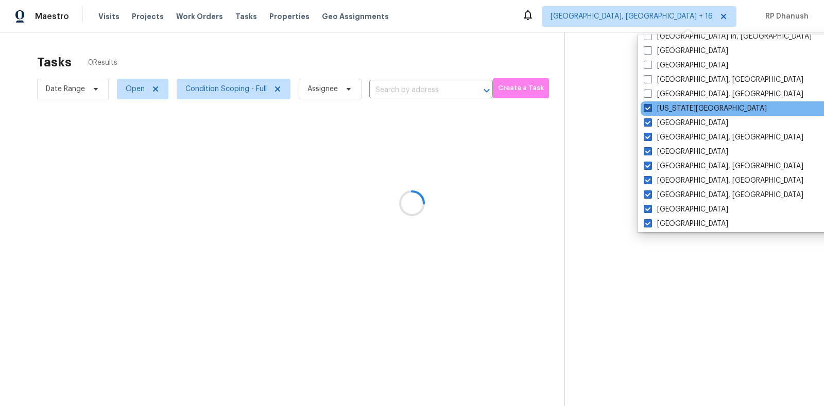
click at [666, 110] on label "Kansas City" at bounding box center [705, 109] width 123 height 10
click at [651, 110] on input "Kansas City" at bounding box center [647, 107] width 7 height 7
checkbox input "false"
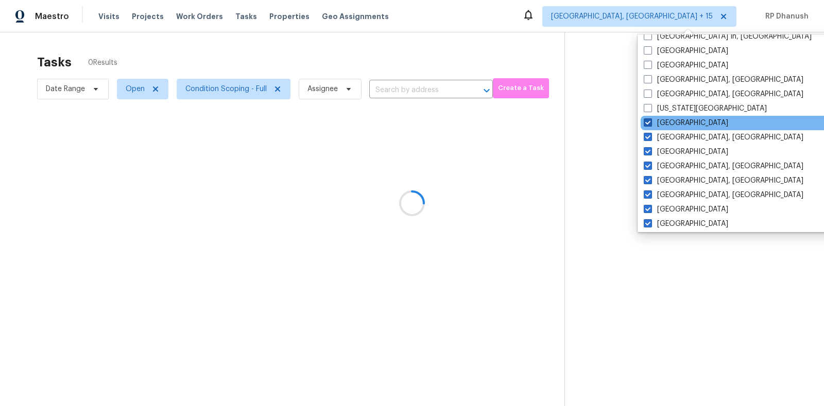
click at [666, 118] on label "Jacksonville" at bounding box center [686, 123] width 84 height 10
click at [651, 118] on input "Jacksonville" at bounding box center [647, 121] width 7 height 7
checkbox input "false"
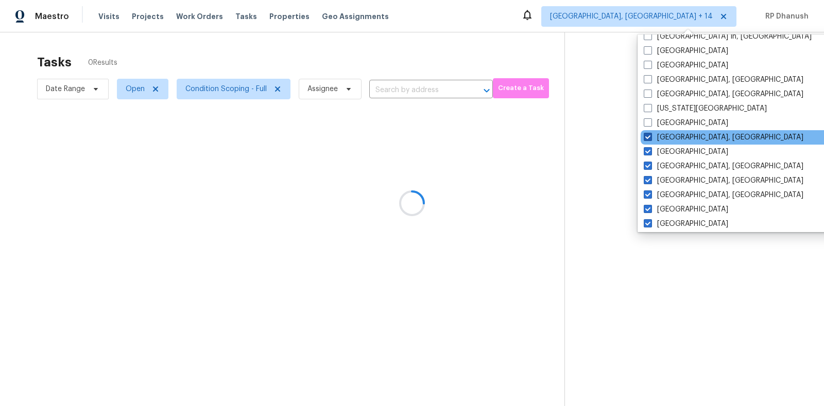
click at [665, 140] on label "Indianapolis, IN" at bounding box center [724, 137] width 160 height 10
click at [651, 139] on input "Indianapolis, IN" at bounding box center [647, 135] width 7 height 7
checkbox input "false"
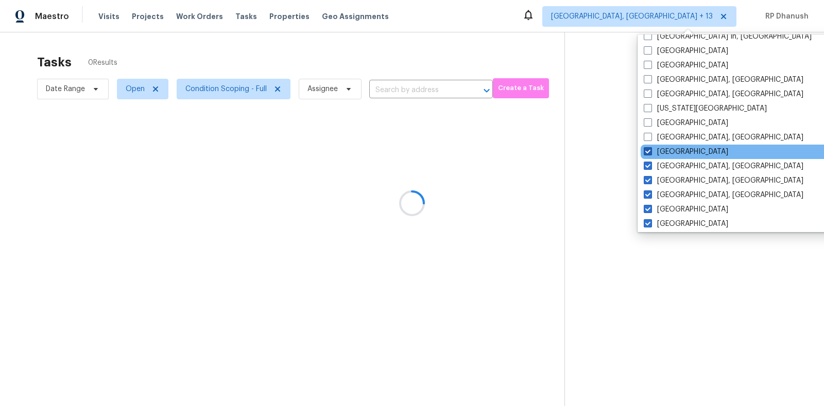
click at [664, 150] on label "Houston" at bounding box center [686, 152] width 84 height 10
click at [651, 150] on input "Houston" at bounding box center [647, 150] width 7 height 7
checkbox input "false"
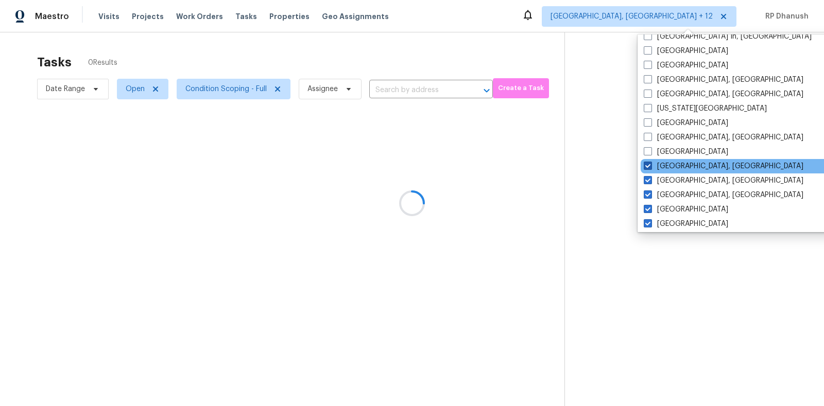
click at [664, 167] on label "Greenville, SC" at bounding box center [724, 166] width 160 height 10
click at [651, 167] on input "Greenville, SC" at bounding box center [647, 164] width 7 height 7
checkbox input "false"
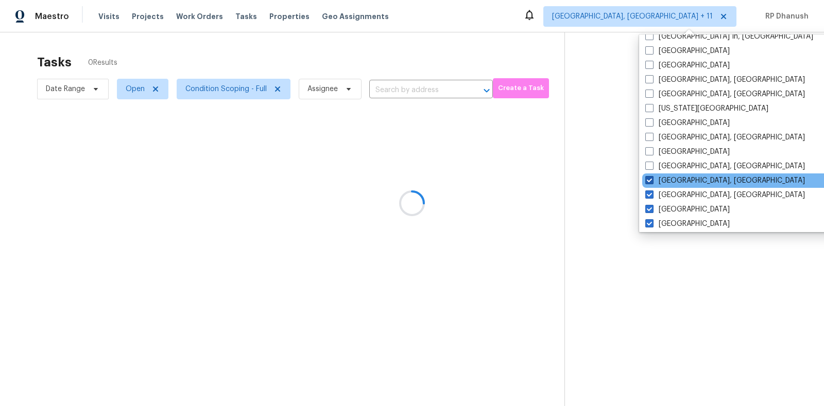
click at [664, 181] on label "Greensboro, NC" at bounding box center [726, 181] width 160 height 10
click at [652, 181] on input "Greensboro, NC" at bounding box center [649, 179] width 7 height 7
checkbox input "false"
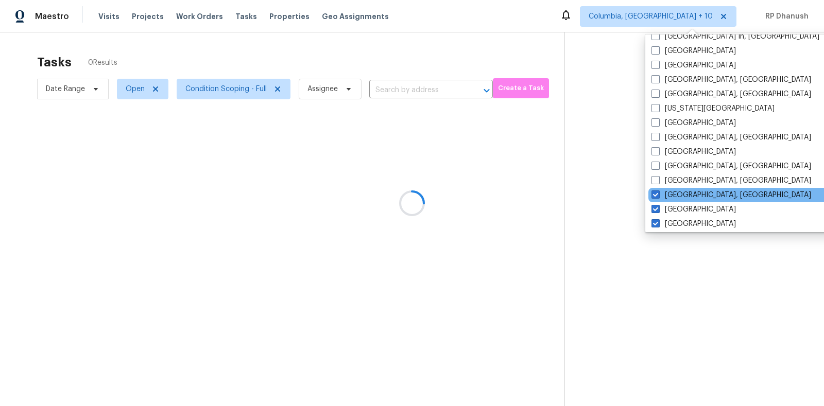
click at [664, 189] on div "Detroit, MI" at bounding box center [753, 195] width 208 height 14
click at [666, 192] on label "Detroit, MI" at bounding box center [732, 195] width 160 height 10
click at [658, 192] on input "Detroit, MI" at bounding box center [655, 193] width 7 height 7
checkbox input "false"
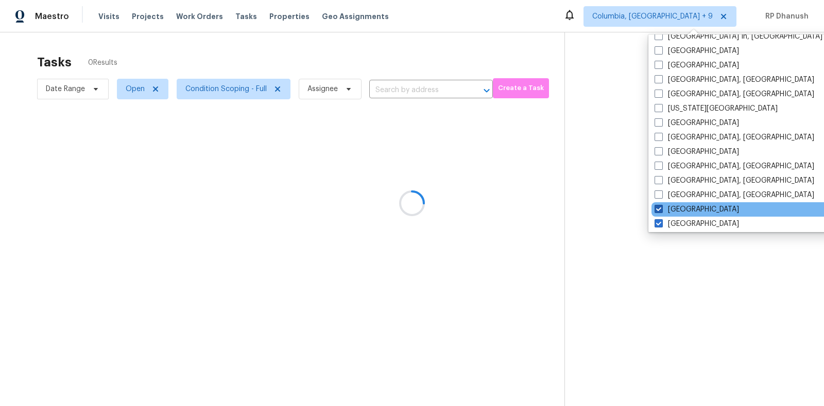
click at [667, 210] on label "Denver" at bounding box center [697, 210] width 84 height 10
click at [662, 210] on input "Denver" at bounding box center [658, 208] width 7 height 7
checkbox input "false"
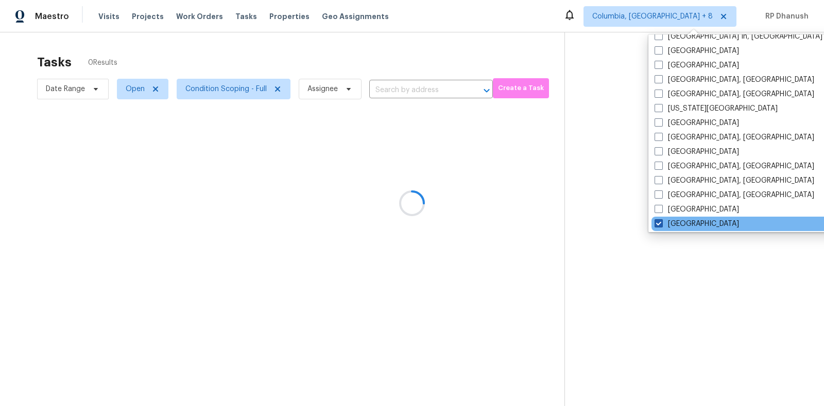
click at [667, 221] on label "Dallas" at bounding box center [697, 224] width 84 height 10
click at [662, 221] on input "Dallas" at bounding box center [658, 222] width 7 height 7
checkbox input "false"
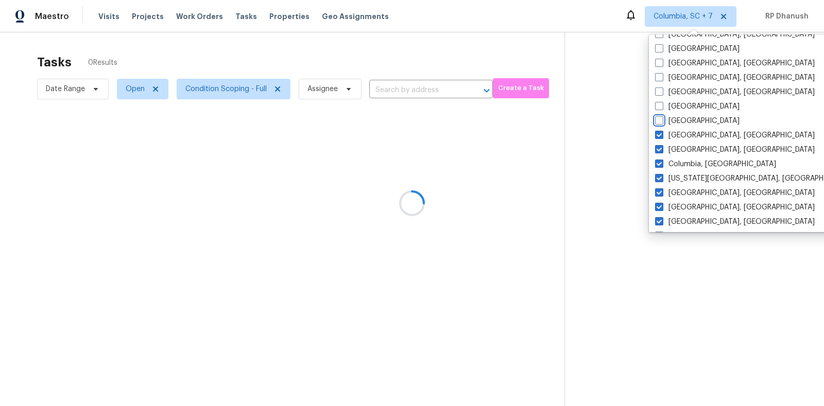
scroll to position [562, 0]
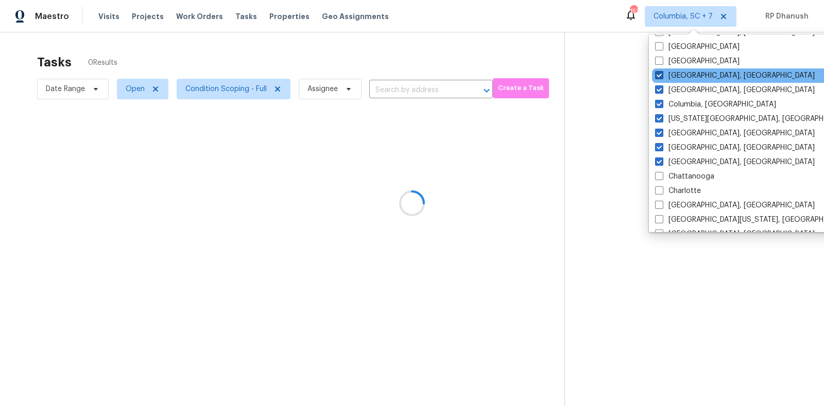
click at [671, 76] on label "Corpus Christi, TX" at bounding box center [735, 76] width 160 height 10
click at [662, 76] on input "Corpus Christi, TX" at bounding box center [658, 74] width 7 height 7
checkbox input "false"
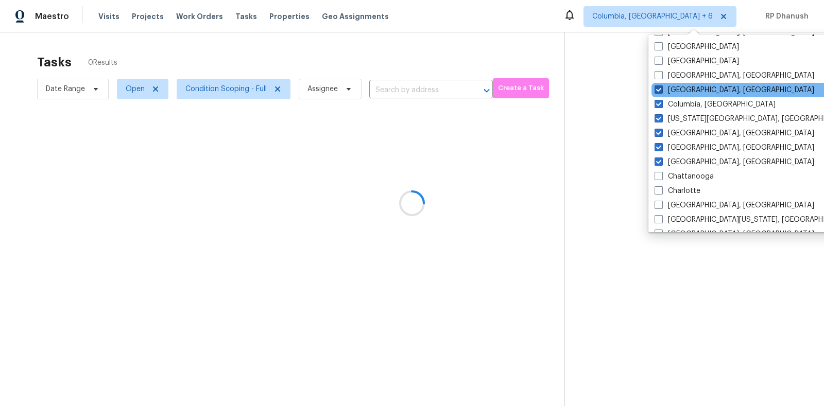
click at [671, 85] on label "Columbus, OH" at bounding box center [735, 90] width 160 height 10
click at [662, 85] on input "Columbus, OH" at bounding box center [658, 88] width 7 height 7
click at [672, 90] on label "Columbus, OH" at bounding box center [735, 90] width 160 height 10
click at [662, 90] on input "Columbus, OH" at bounding box center [658, 88] width 7 height 7
click at [672, 90] on label "Columbus, OH" at bounding box center [735, 90] width 160 height 10
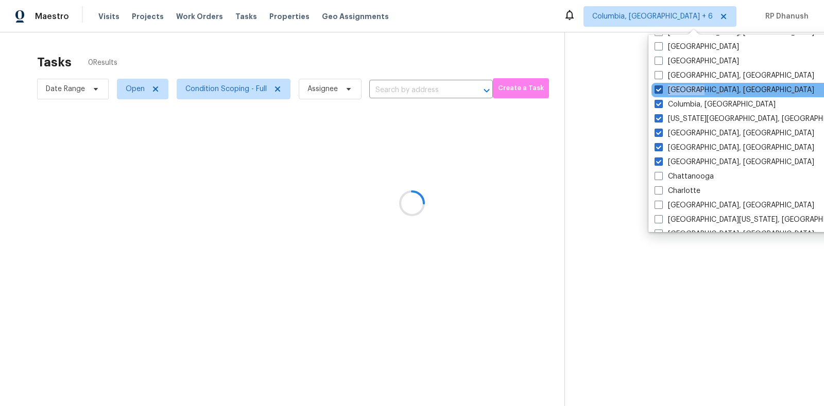
click at [662, 90] on input "Columbus, OH" at bounding box center [658, 88] width 7 height 7
checkbox input "false"
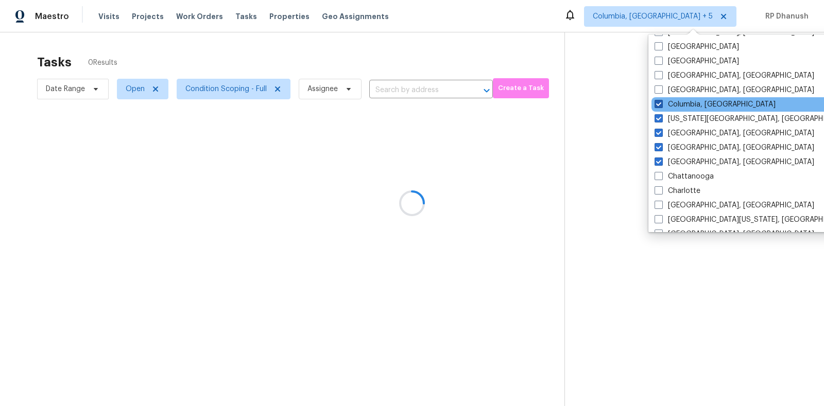
click at [672, 101] on label "Columbia, SC" at bounding box center [715, 104] width 121 height 10
click at [662, 101] on input "Columbia, SC" at bounding box center [658, 102] width 7 height 7
checkbox input "false"
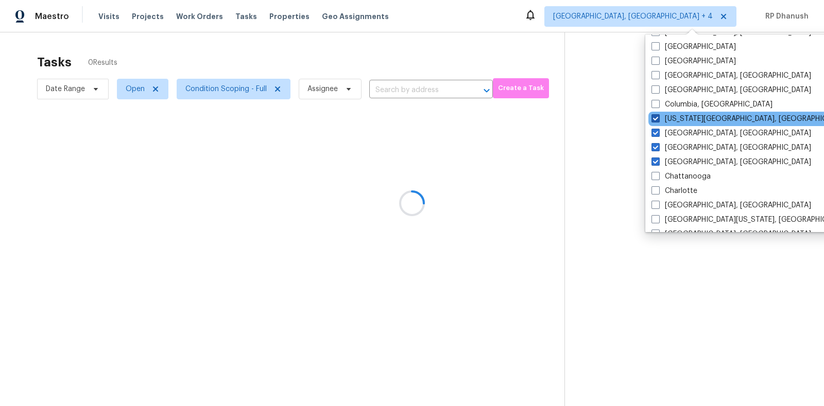
click at [672, 117] on label "Colorado Springs, CO" at bounding box center [751, 119] width 198 height 10
click at [658, 117] on input "Colorado Springs, CO" at bounding box center [655, 117] width 7 height 7
checkbox input "false"
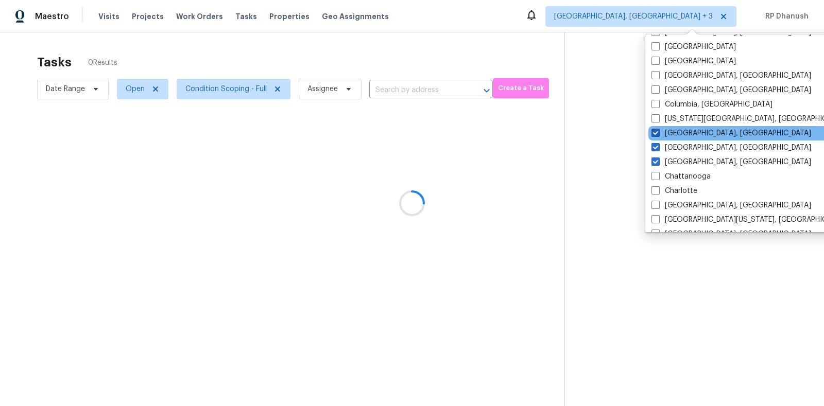
click at [670, 134] on label "Cleveland, OH" at bounding box center [732, 133] width 160 height 10
click at [658, 134] on input "Cleveland, OH" at bounding box center [655, 131] width 7 height 7
checkbox input "false"
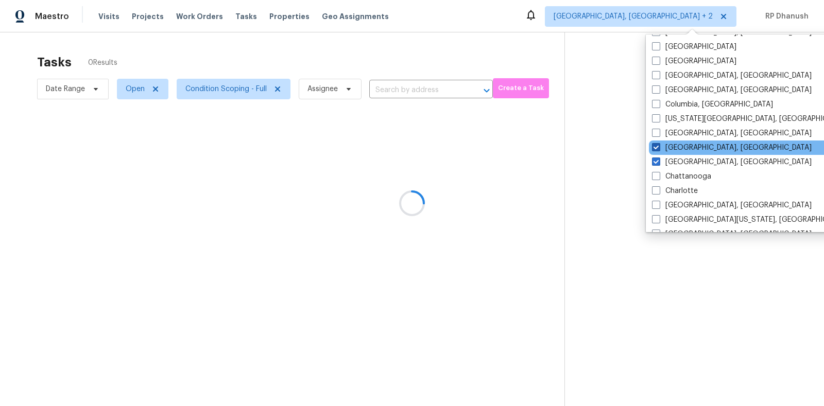
click at [670, 146] on label "Cincinnati, OH" at bounding box center [732, 148] width 160 height 10
click at [659, 146] on input "Cincinnati, OH" at bounding box center [655, 146] width 7 height 7
checkbox input "false"
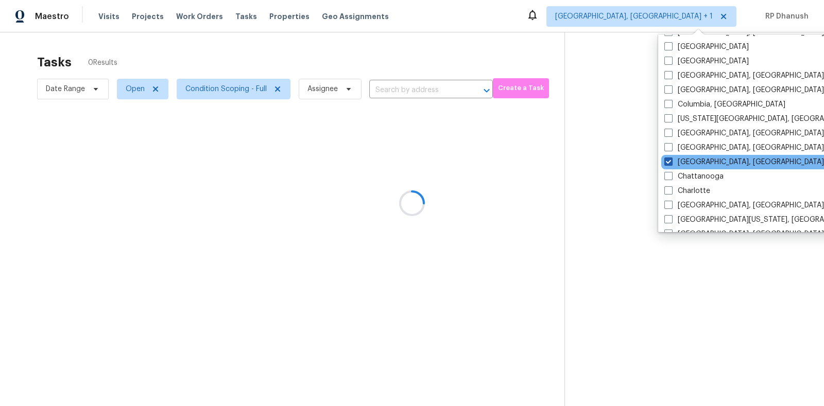
click at [670, 157] on label "Chicago, IL" at bounding box center [745, 162] width 160 height 10
click at [670, 157] on input "Chicago, IL" at bounding box center [668, 160] width 7 height 7
checkbox input "false"
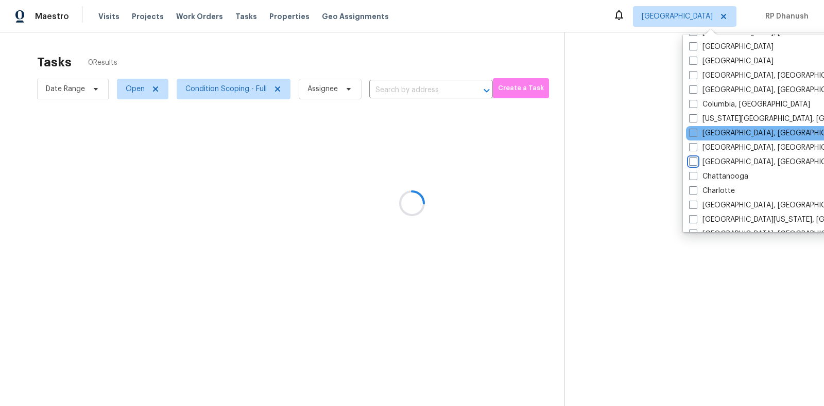
scroll to position [690, 0]
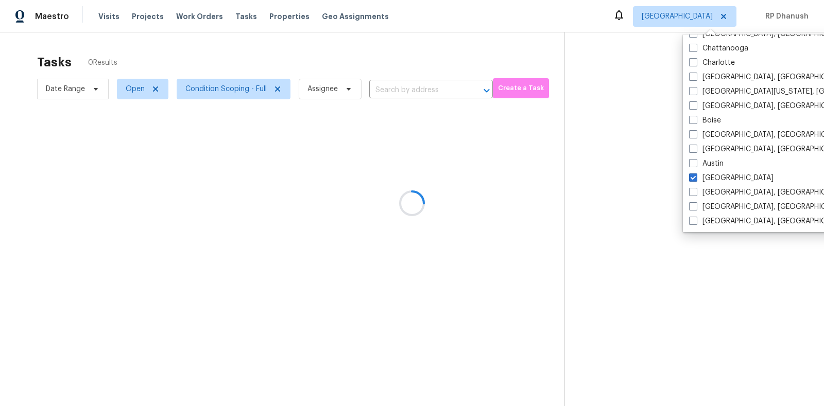
click at [676, 273] on div at bounding box center [412, 203] width 824 height 406
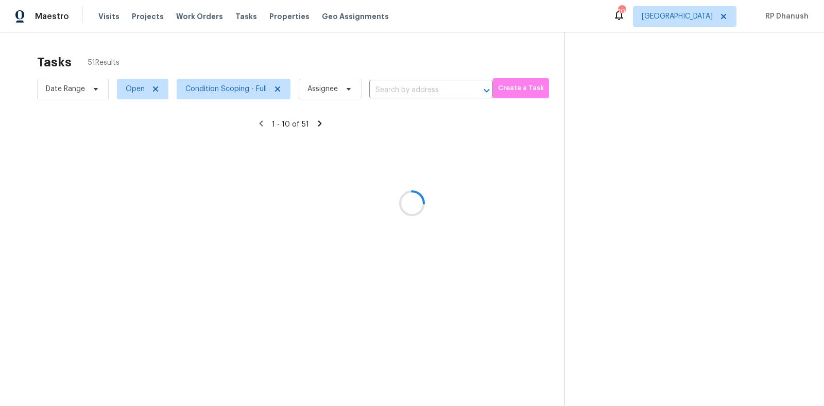
click at [705, 13] on div at bounding box center [412, 203] width 824 height 406
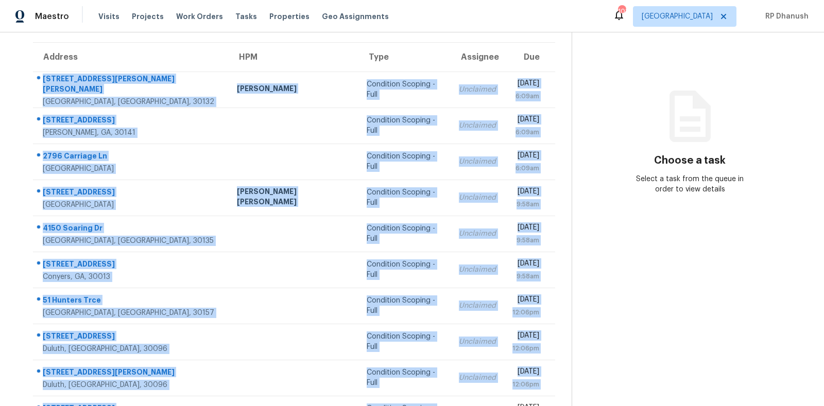
scroll to position [129, 0]
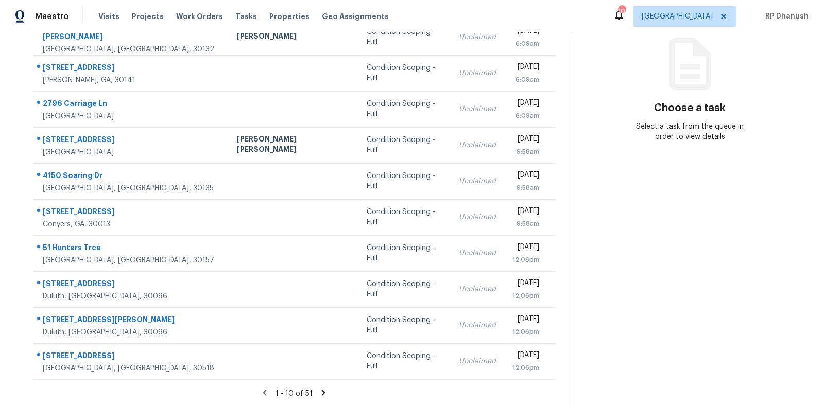
drag, startPoint x: 43, startPoint y: 153, endPoint x: 558, endPoint y: 370, distance: 559.5
click at [558, 370] on div "Address HPM Type Assignee Due 85 Ellen Glen Way Dallas, GA, 30132 Mirsad Srna C…" at bounding box center [293, 185] width 555 height 391
copy table "Address HPM Type Assignee Due"
click at [597, 164] on section "Choose a task Select a task from the queue in order to view details" at bounding box center [690, 155] width 236 height 504
click at [319, 389] on icon at bounding box center [323, 392] width 9 height 9
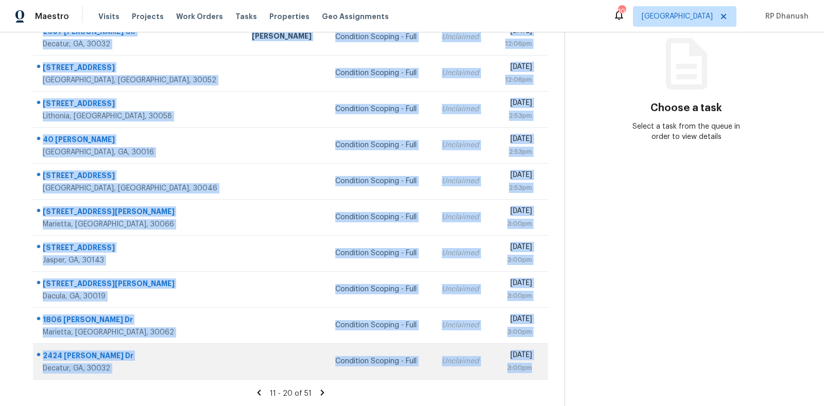
drag, startPoint x: 36, startPoint y: 148, endPoint x: 531, endPoint y: 378, distance: 545.8
click at [531, 378] on tbody "2057 Bixler Cir Decatur, GA, 30032 Juan Lozano Condition Scoping - Full Unclaim…" at bounding box center [290, 199] width 515 height 361
copy tbody "2057 Bixler Cir Decatur, GA, 30032 Juan Lozano Condition Scoping - Full Unclaim…"
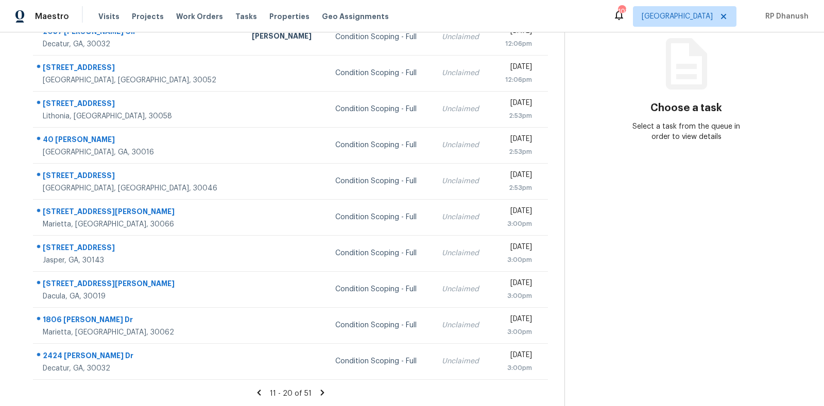
drag, startPoint x: 643, startPoint y: 217, endPoint x: 554, endPoint y: 249, distance: 95.3
click at [636, 218] on section "Choose a task Select a task from the queue in order to view details" at bounding box center [686, 155] width 243 height 504
click at [321, 388] on icon at bounding box center [322, 392] width 9 height 9
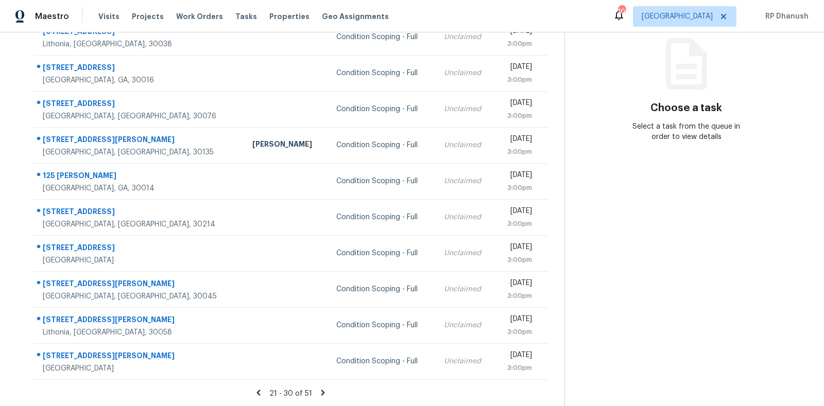
scroll to position [0, 0]
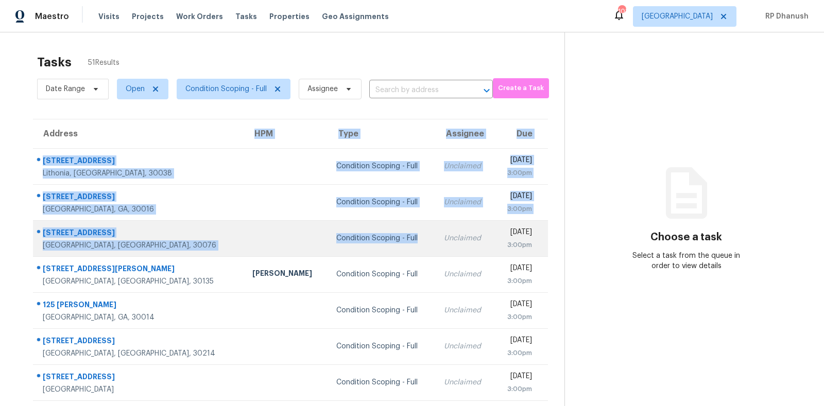
drag, startPoint x: 42, startPoint y: 147, endPoint x: 320, endPoint y: 243, distance: 294.6
click at [320, 243] on table "Address HPM Type Assignee Due 3753 Salem Chapel Dr Lithonia, GA, 30038 Conditio…" at bounding box center [290, 315] width 515 height 390
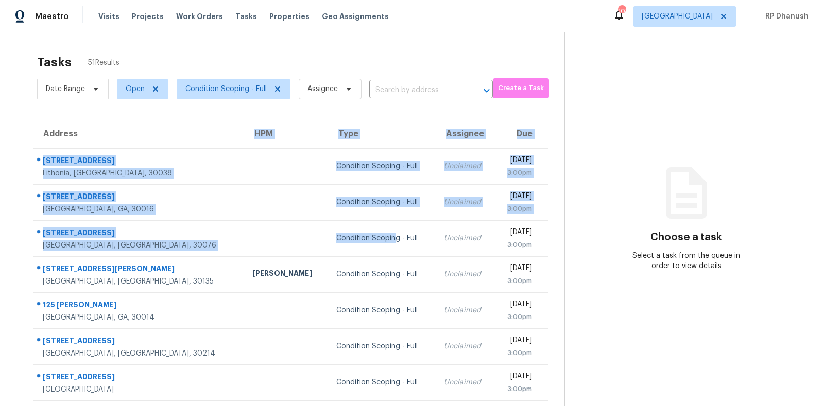
click at [2, 143] on div "Tasks 51 Results Date Range Open Condition Scoping - Full Assignee ​ Create a T…" at bounding box center [412, 284] width 824 height 504
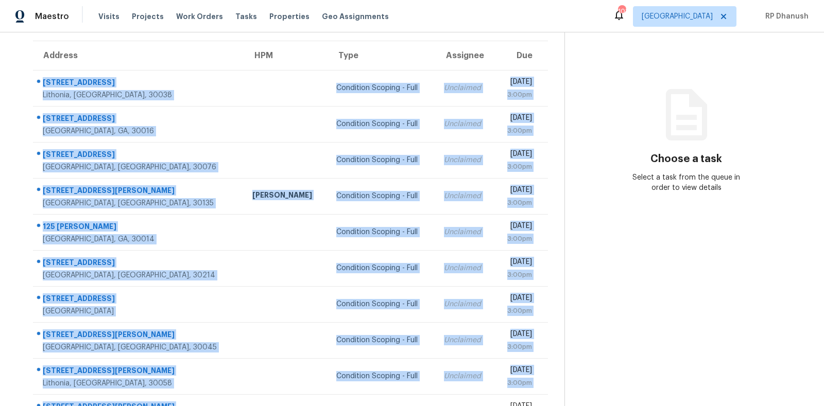
scroll to position [119, 0]
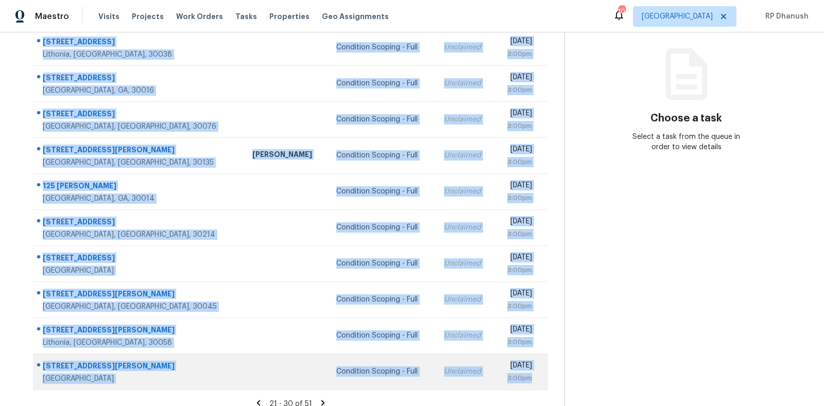
drag, startPoint x: 43, startPoint y: 151, endPoint x: 538, endPoint y: 386, distance: 548.5
click at [538, 386] on tbody "3753 Salem Chapel Dr Lithonia, GA, 30038 Condition Scoping - Full Unclaimed Mon…" at bounding box center [290, 209] width 515 height 361
copy tbody "3753 Salem Chapel Dr Lithonia, GA, 30038 Condition Scoping - Full Unclaimed Mon…"
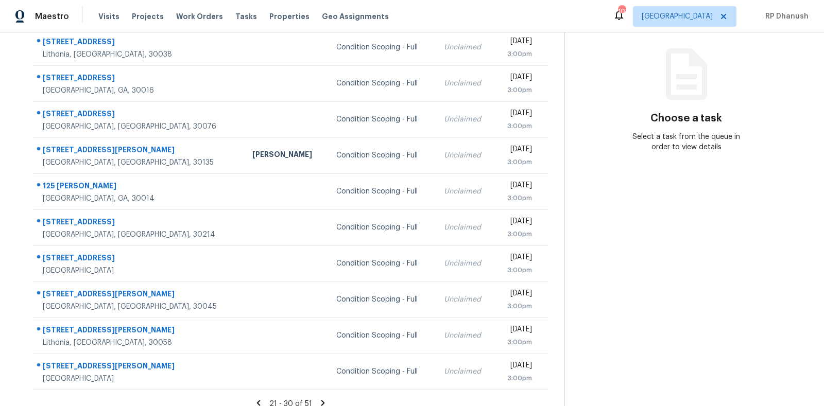
click at [590, 240] on section "Choose a task Select a task from the queue in order to view details" at bounding box center [686, 165] width 243 height 504
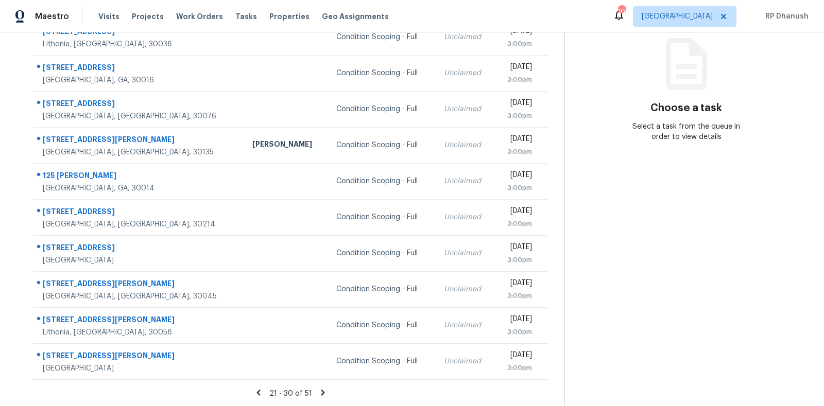
click at [320, 388] on icon at bounding box center [322, 392] width 9 height 9
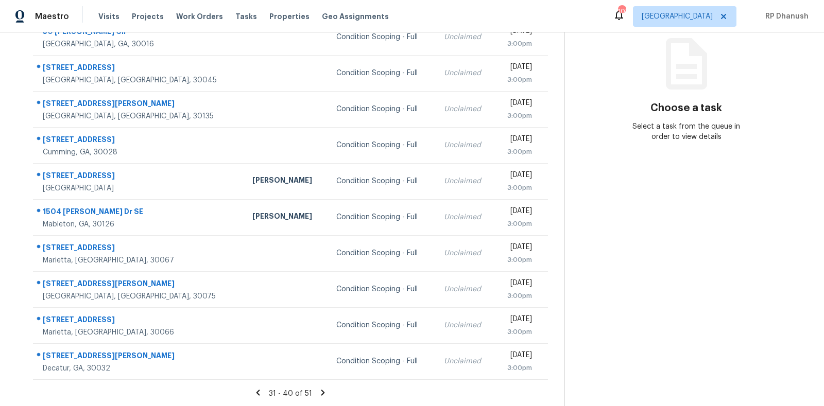
scroll to position [0, 0]
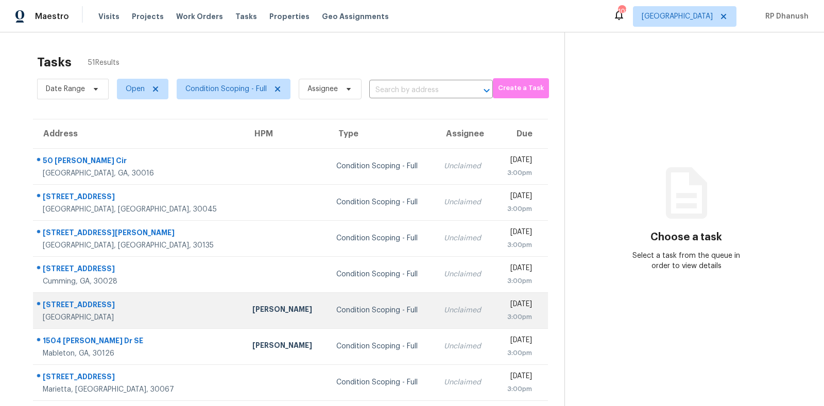
drag, startPoint x: 32, startPoint y: 155, endPoint x: 369, endPoint y: 316, distance: 373.8
click at [369, 316] on tbody "50 Heaton Cir Covington, GA, 30016 Condition Scoping - Full Unclaimed Mon, Sep …" at bounding box center [290, 328] width 515 height 361
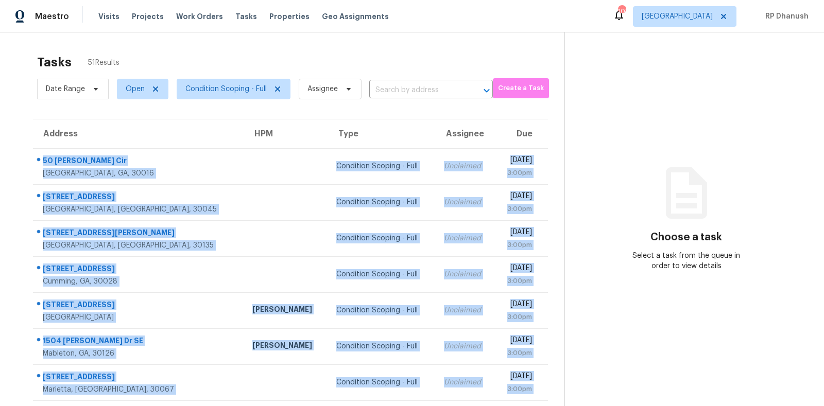
scroll to position [129, 0]
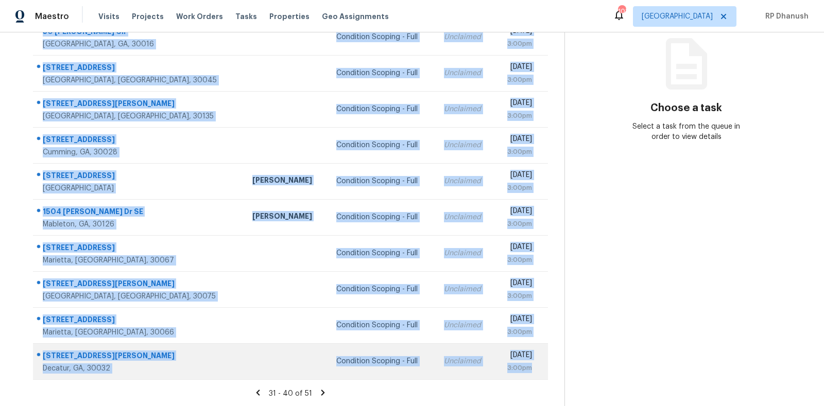
drag, startPoint x: 40, startPoint y: 151, endPoint x: 533, endPoint y: 376, distance: 541.8
click at [533, 376] on tbody "50 Heaton Cir Covington, GA, 30016 Condition Scoping - Full Unclaimed Mon, Sep …" at bounding box center [290, 199] width 515 height 361
copy tbody "50 Heaton Cir Covington, GA, 30016 Condition Scoping - Full Unclaimed Mon, Sep …"
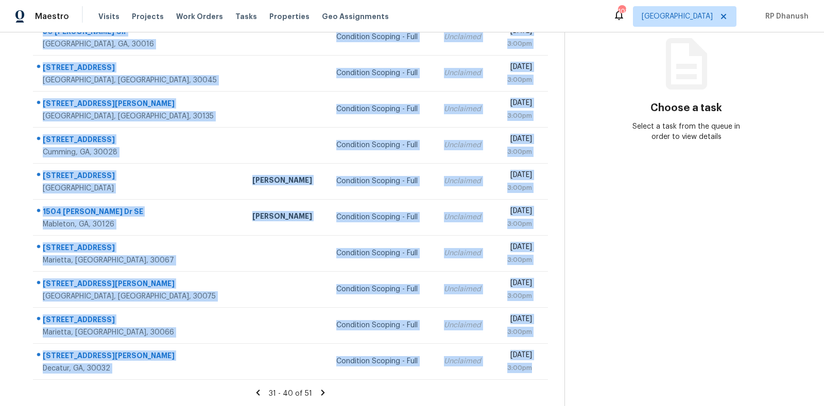
click at [666, 231] on section "Choose a task Select a task from the queue in order to view details" at bounding box center [686, 155] width 243 height 504
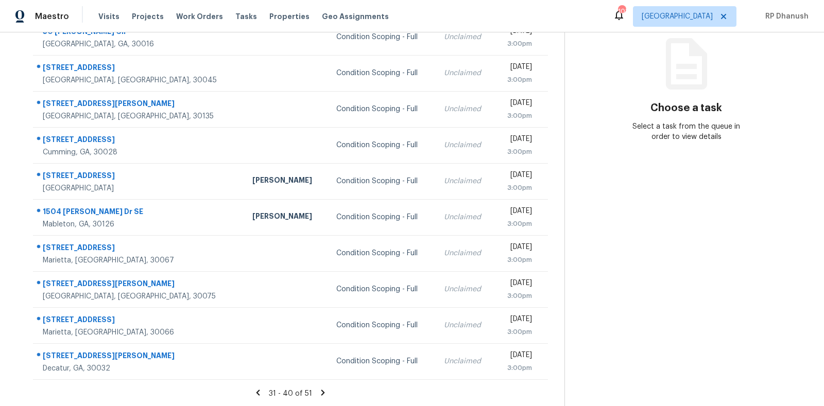
click at [321, 391] on icon at bounding box center [323, 393] width 4 height 6
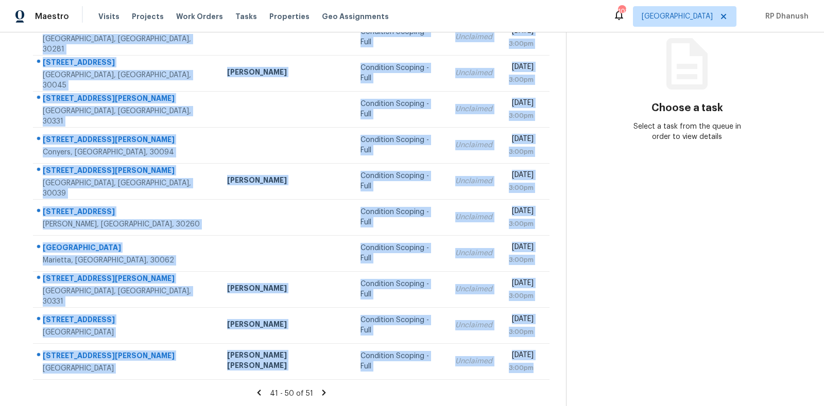
drag, startPoint x: 40, startPoint y: 154, endPoint x: 535, endPoint y: 382, distance: 544.5
click at [535, 382] on section "Tasks 51 Results Date Range Open Condition Scoping - Full Assignee ​ Create a T…" at bounding box center [291, 164] width 550 height 488
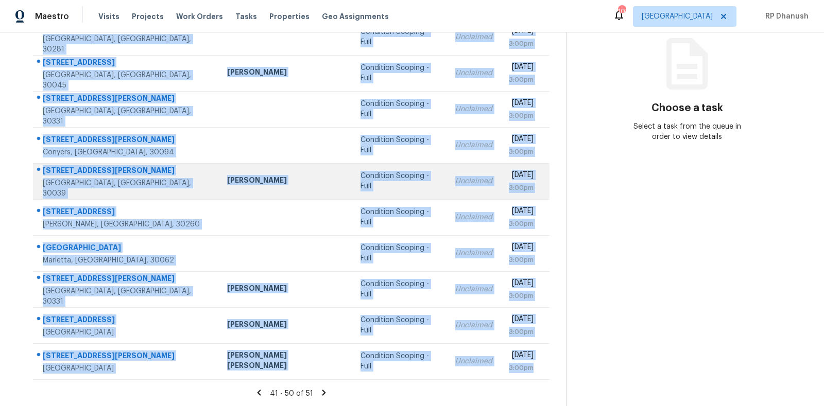
copy tbody "330 Southmoor Cir Stockbridge, GA, 30281 Condition Scoping - Full Unclaimed Mon…"
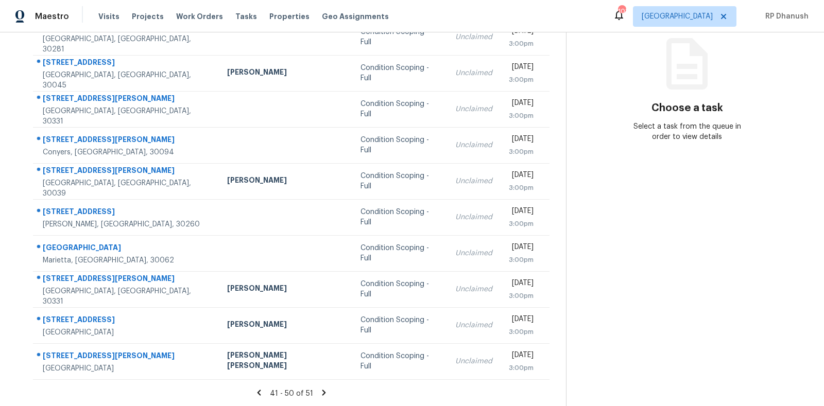
click at [653, 258] on section "Choose a task Select a task from the queue in order to view details" at bounding box center [687, 155] width 242 height 504
click at [320, 388] on icon at bounding box center [323, 392] width 9 height 9
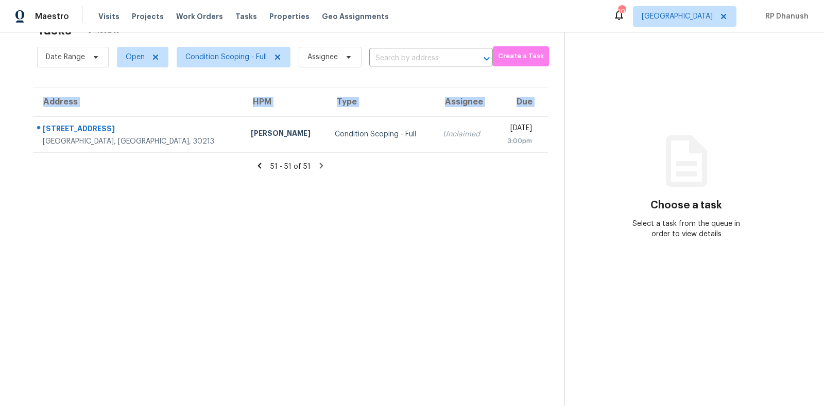
drag, startPoint x: 35, startPoint y: 117, endPoint x: 561, endPoint y: 150, distance: 527.0
click at [561, 150] on div "Address HPM Type Assignee Due 177 Mossycup Dr Fairburn, GA, 30213 Andrea Taylor…" at bounding box center [290, 120] width 548 height 66
copy table "Address HPM Type Assignee Due"
click at [738, 167] on div "Choose a task Select a task from the queue in order to view details" at bounding box center [686, 197] width 243 height 84
click at [709, 15] on span "[GEOGRAPHIC_DATA]" at bounding box center [677, 16] width 71 height 10
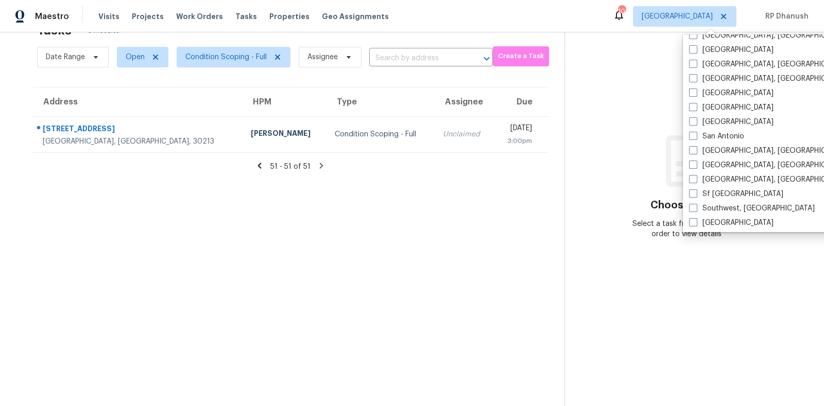
scroll to position [690, 0]
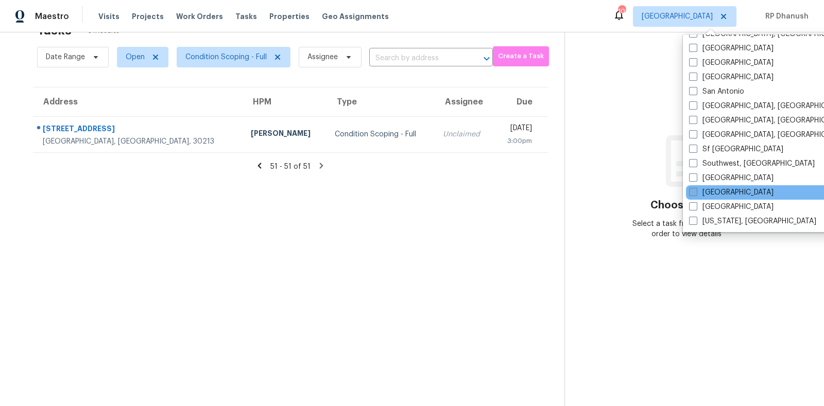
click at [717, 194] on label "[GEOGRAPHIC_DATA]" at bounding box center [731, 193] width 84 height 10
click at [696, 194] on input "[GEOGRAPHIC_DATA]" at bounding box center [692, 191] width 7 height 7
checkbox input "true"
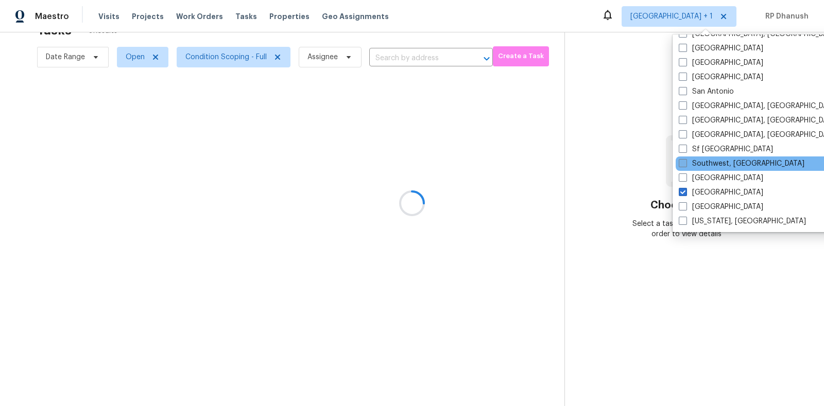
click at [717, 163] on label "Southwest, [GEOGRAPHIC_DATA]" at bounding box center [742, 164] width 126 height 10
click at [686, 163] on input "Southwest, [GEOGRAPHIC_DATA]" at bounding box center [682, 162] width 7 height 7
checkbox input "true"
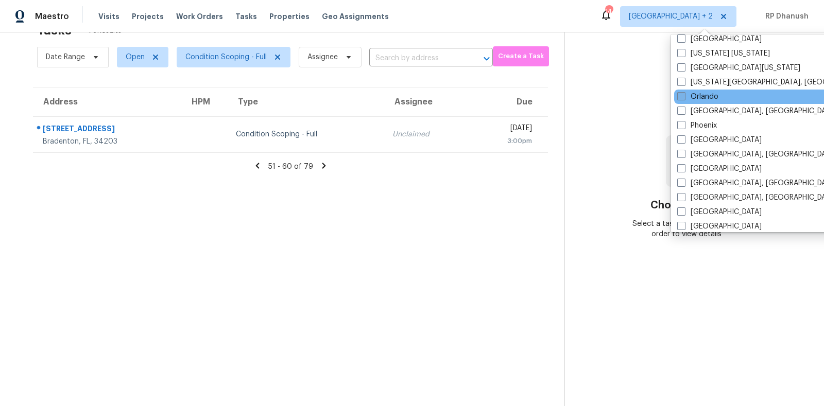
click at [705, 94] on label "Orlando" at bounding box center [697, 97] width 41 height 10
click at [684, 94] on input "Orlando" at bounding box center [680, 95] width 7 height 7
checkbox input "true"
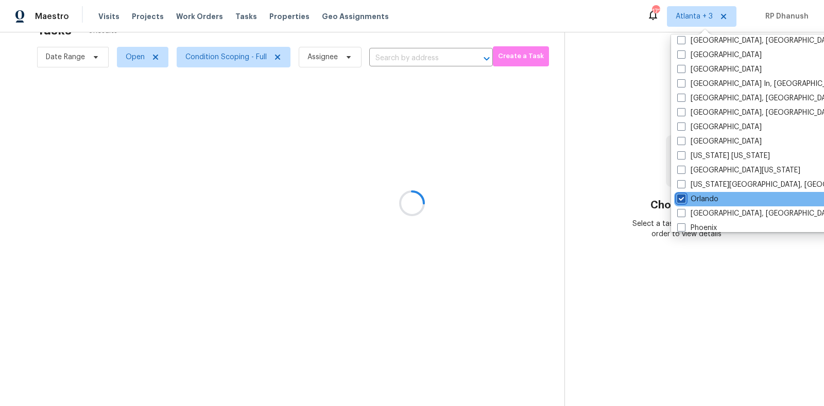
scroll to position [417, 0]
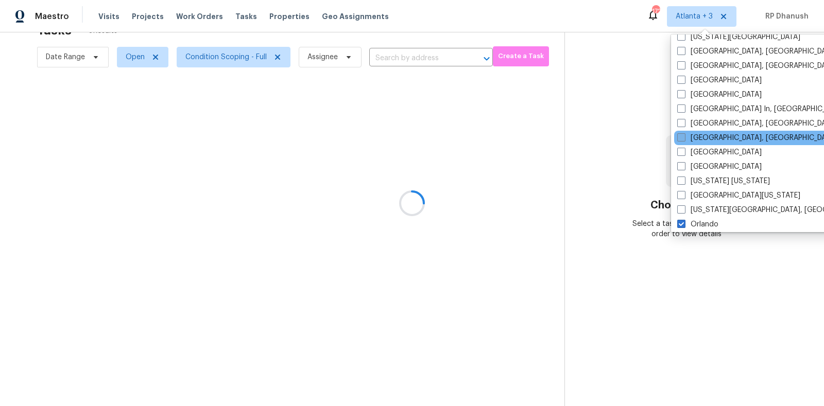
click at [707, 135] on label "[GEOGRAPHIC_DATA], [GEOGRAPHIC_DATA]" at bounding box center [757, 138] width 160 height 10
click at [684, 135] on input "[GEOGRAPHIC_DATA], [GEOGRAPHIC_DATA]" at bounding box center [680, 136] width 7 height 7
checkbox input "true"
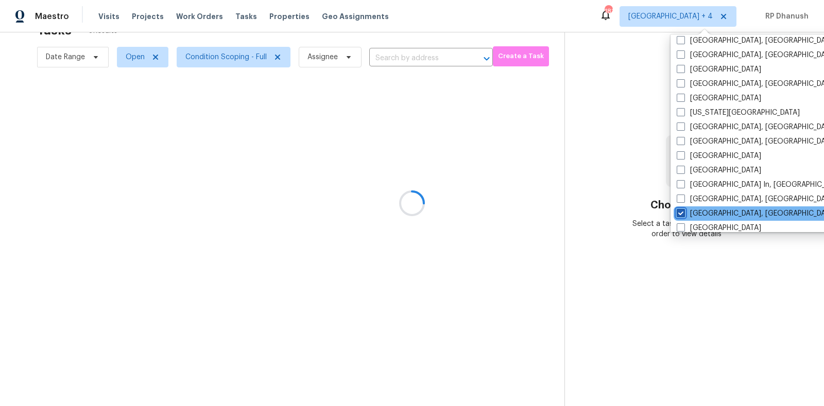
scroll to position [320, 0]
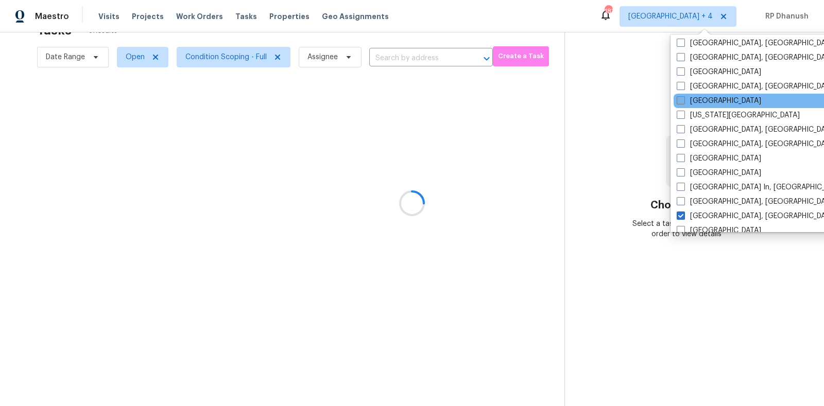
click at [706, 100] on label "[GEOGRAPHIC_DATA]" at bounding box center [719, 101] width 84 height 10
click at [684, 100] on input "[GEOGRAPHIC_DATA]" at bounding box center [680, 99] width 7 height 7
checkbox input "true"
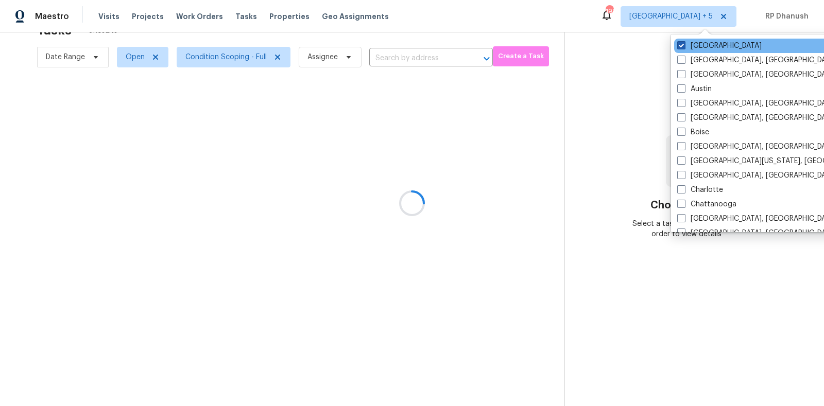
click at [700, 45] on label "[GEOGRAPHIC_DATA]" at bounding box center [719, 46] width 84 height 10
click at [684, 45] on input "[GEOGRAPHIC_DATA]" at bounding box center [680, 44] width 7 height 7
checkbox input "false"
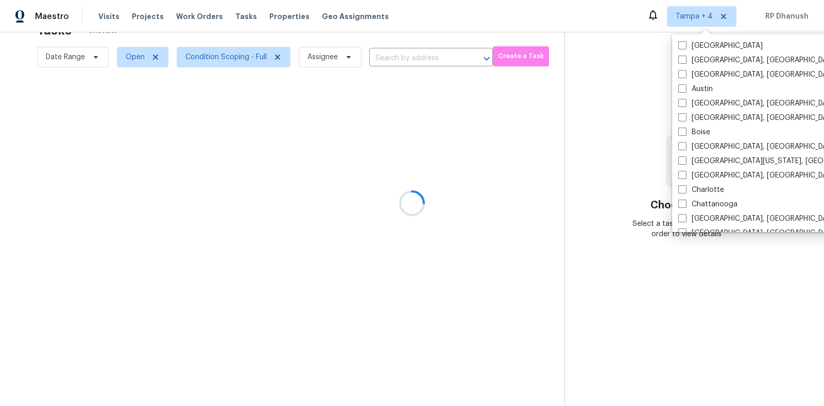
click at [624, 61] on div at bounding box center [412, 203] width 824 height 406
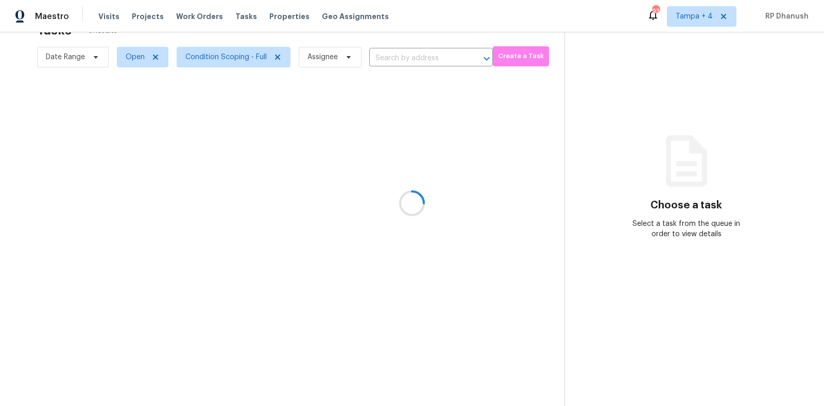
click at [704, 13] on div at bounding box center [412, 203] width 824 height 406
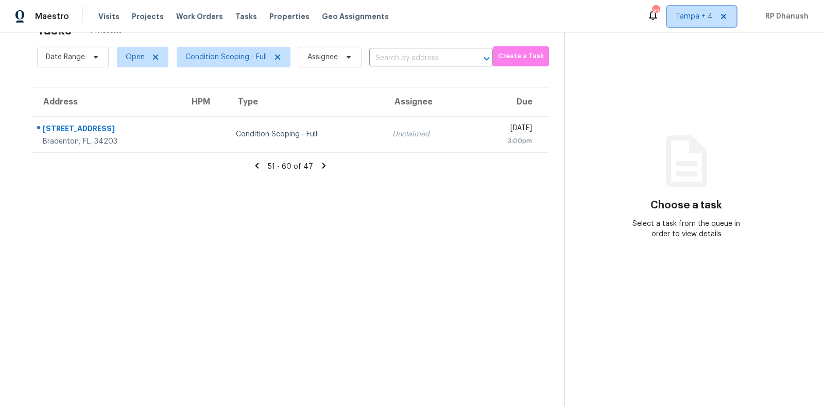
click at [704, 13] on span "Tampa + 4" at bounding box center [694, 16] width 37 height 10
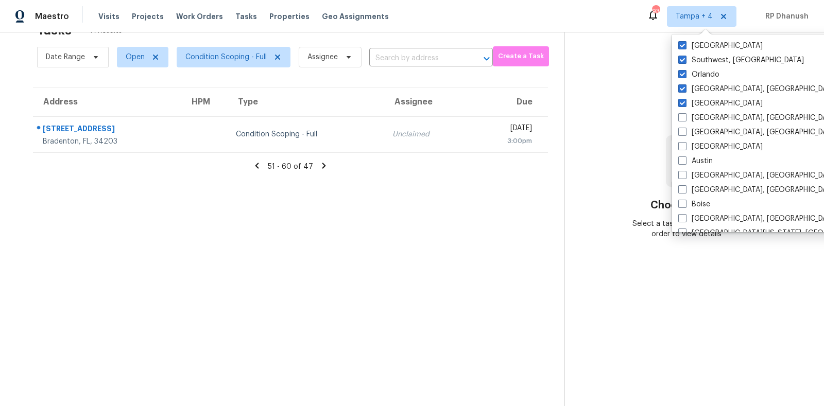
click at [642, 75] on section "Choose a task Select a task from the queue in order to view details" at bounding box center [686, 204] width 243 height 406
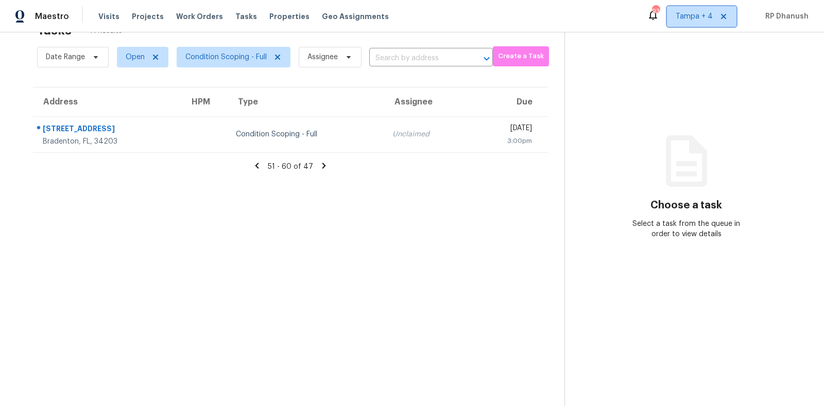
click at [691, 19] on span "Tampa + 4" at bounding box center [694, 16] width 37 height 10
click at [631, 136] on section "Choose a task Select a task from the queue in order to view details" at bounding box center [686, 204] width 243 height 406
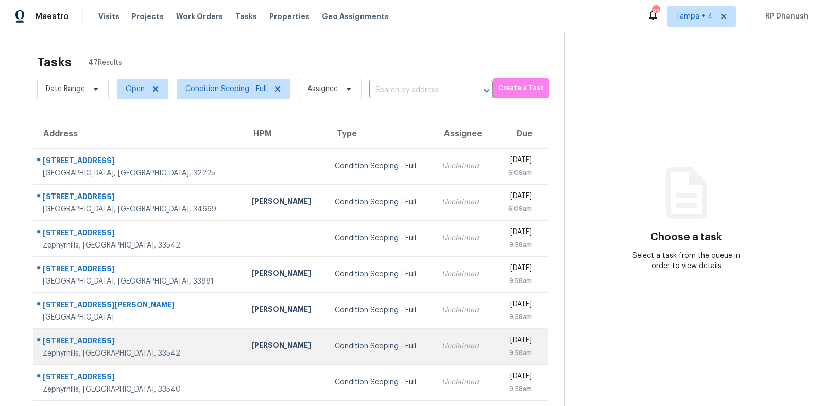
drag, startPoint x: 37, startPoint y: 156, endPoint x: 405, endPoint y: 332, distance: 407.9
click at [405, 332] on tbody "12726 Serenade Cir S Jacksonville, FL, 32225 Condition Scoping - Full Unclaimed…" at bounding box center [290, 328] width 515 height 361
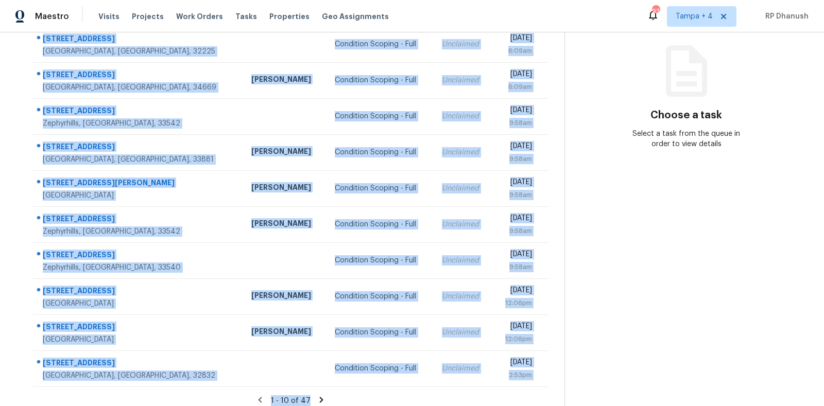
scroll to position [129, 0]
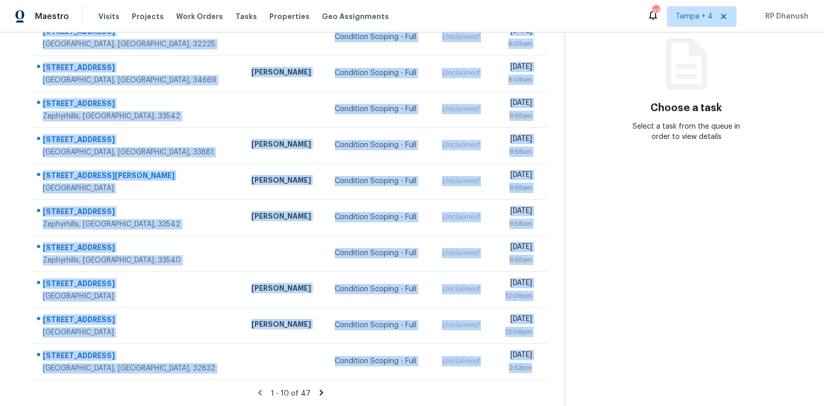
drag, startPoint x: 40, startPoint y: 152, endPoint x: 541, endPoint y: 382, distance: 551.4
click at [541, 382] on section "Tasks 47 Results Date Range Open Condition Scoping - Full Assignee ​ Create a T…" at bounding box center [290, 164] width 548 height 488
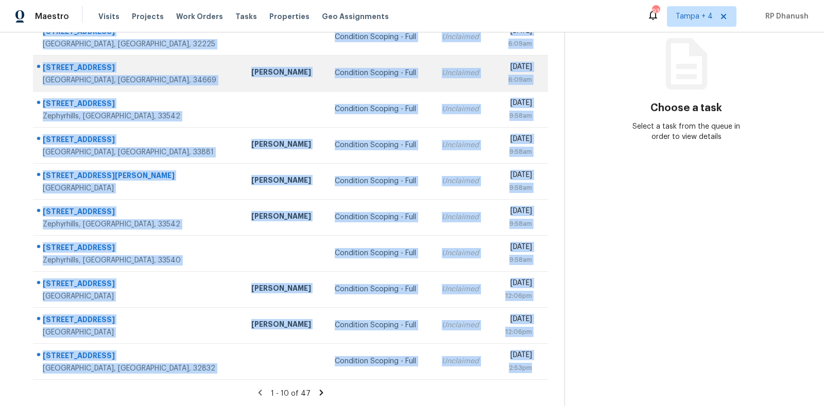
copy tbody "12726 Serenade Cir S Jacksonville, FL, 32225 Condition Scoping - Full Unclaimed…"
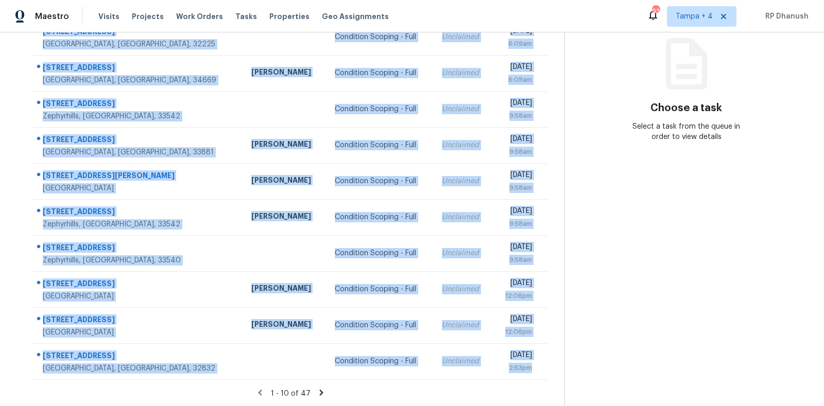
click at [663, 214] on section "Choose a task Select a task from the queue in order to view details" at bounding box center [686, 155] width 243 height 504
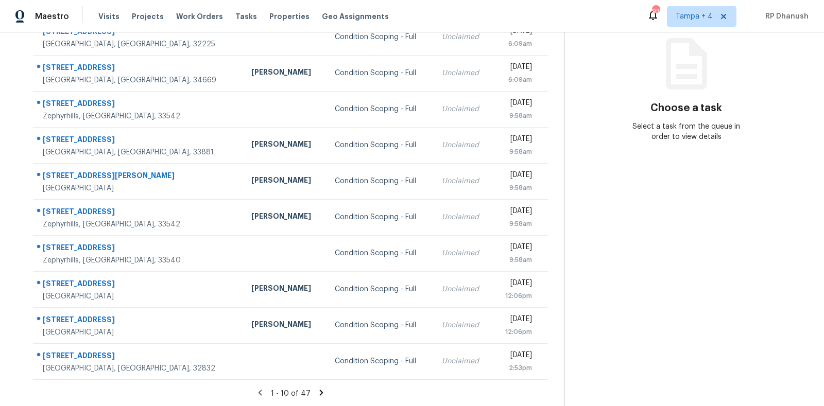
click at [318, 392] on icon at bounding box center [321, 392] width 9 height 9
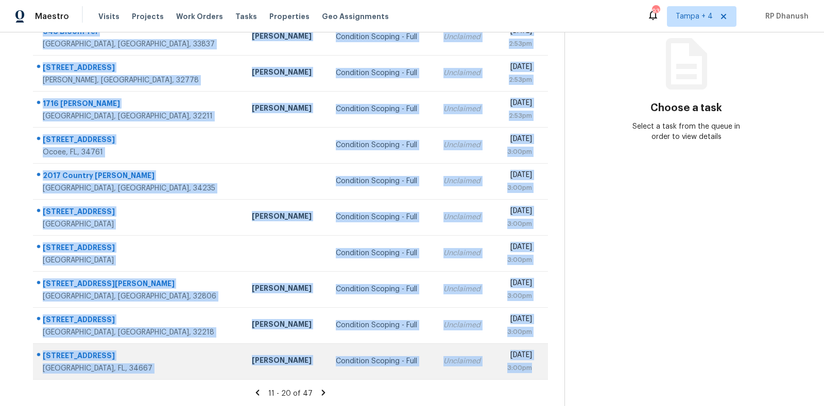
drag, startPoint x: 41, startPoint y: 154, endPoint x: 543, endPoint y: 378, distance: 549.6
click at [543, 378] on tbody "648 Bloom Ter Davenport, FL, 33837 Nick Christian Condition Scoping - Full Uncl…" at bounding box center [290, 199] width 515 height 361
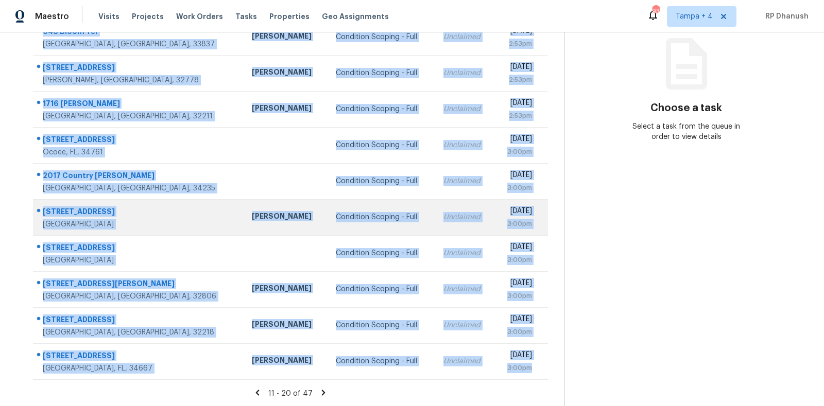
copy tbody "648 Bloom Ter Davenport, FL, 33837 Nick Christian Condition Scoping - Full Uncl…"
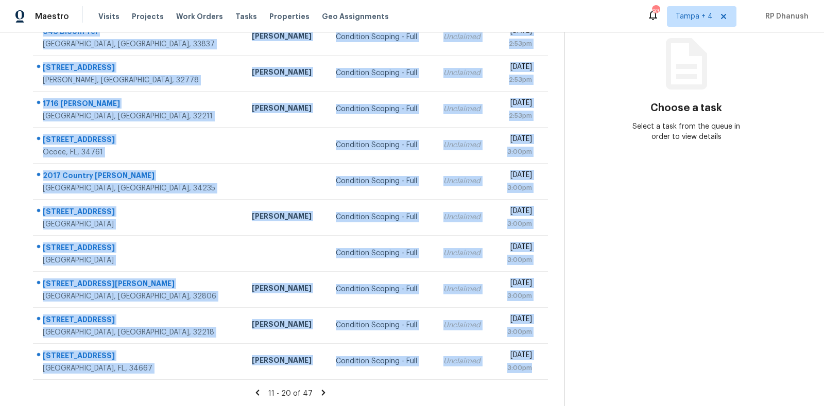
click at [672, 289] on section "Choose a task Select a task from the queue in order to view details" at bounding box center [686, 155] width 243 height 504
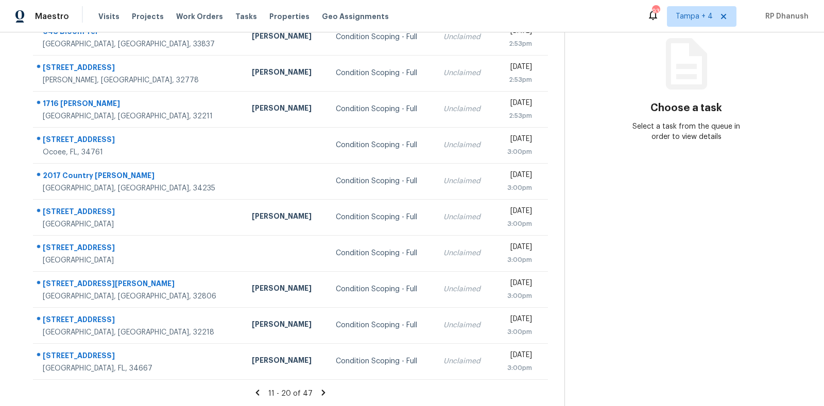
click at [323, 391] on icon at bounding box center [323, 392] width 9 height 9
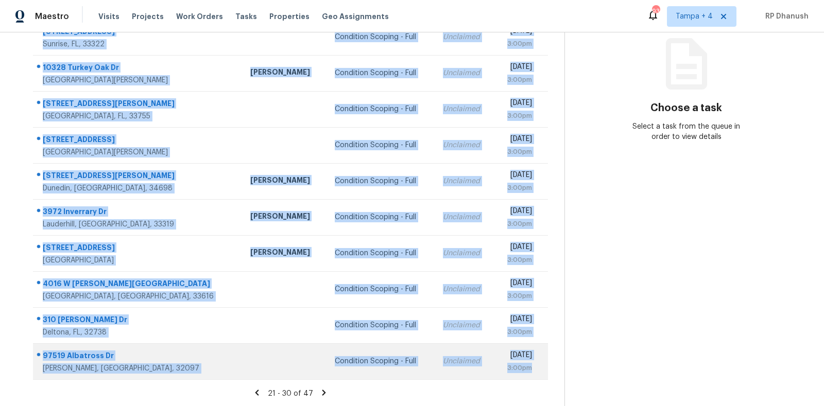
drag, startPoint x: 43, startPoint y: 150, endPoint x: 534, endPoint y: 372, distance: 539.3
click at [534, 372] on tbody "2480 N Pine Island Rd Sunrise, FL, 33322 Condition Scoping - Full Unclaimed Mon…" at bounding box center [290, 199] width 515 height 361
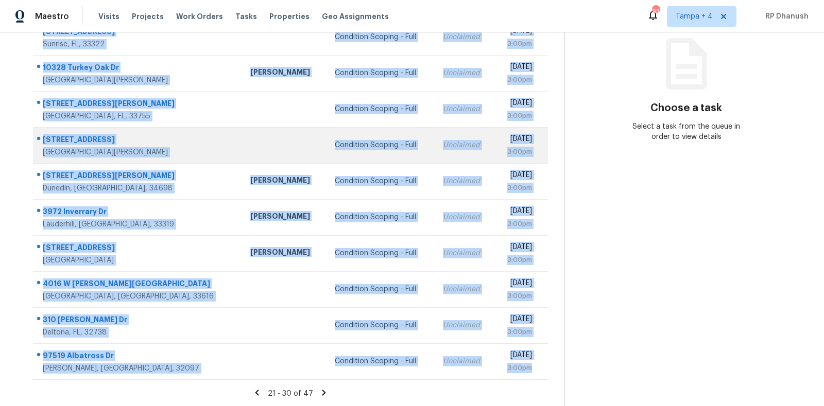
copy tbody "2480 N Pine Island Rd Sunrise, FL, 33322 Condition Scoping - Full Unclaimed Mon…"
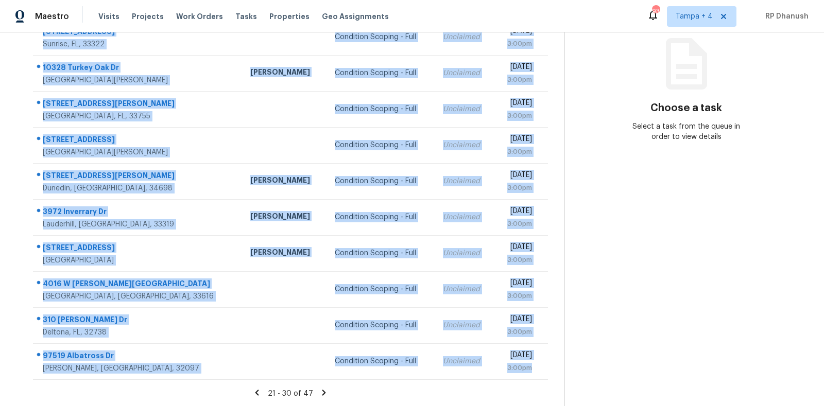
click at [689, 317] on section "Choose a task Select a task from the queue in order to view details" at bounding box center [686, 155] width 243 height 504
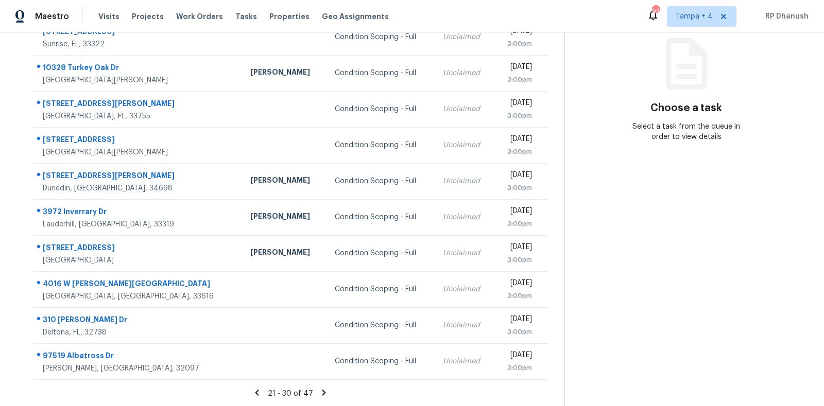
click at [323, 392] on icon at bounding box center [325, 393] width 4 height 6
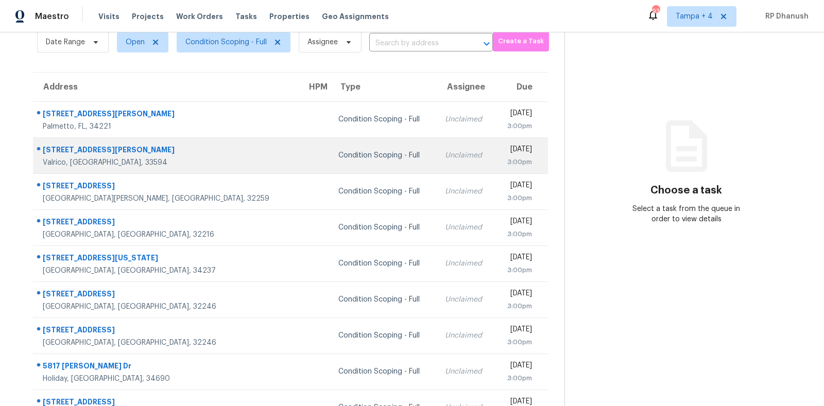
scroll to position [0, 0]
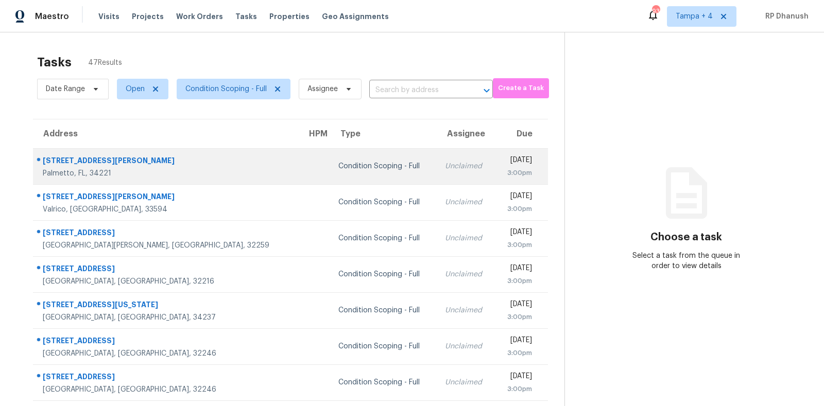
click at [50, 156] on div "5409 Badini Way" at bounding box center [167, 162] width 248 height 13
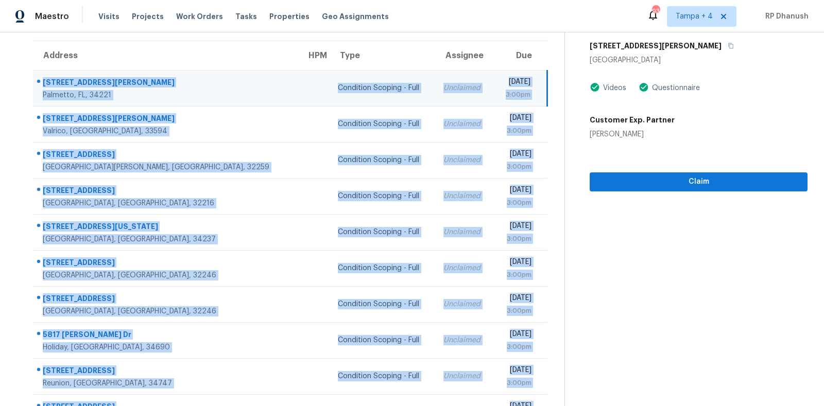
scroll to position [129, 0]
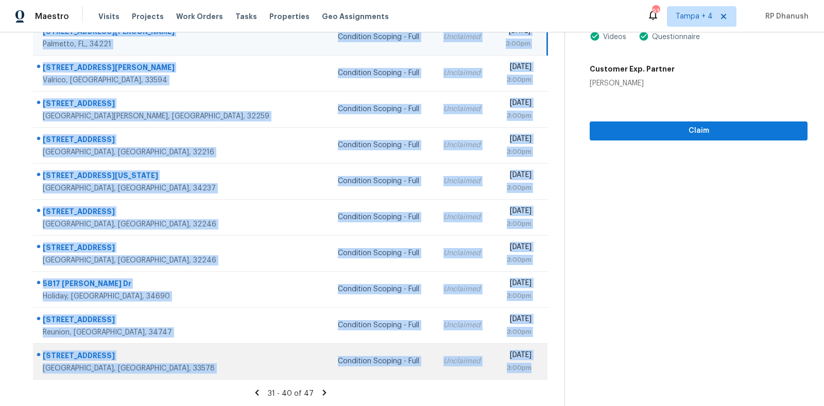
drag, startPoint x: 39, startPoint y: 151, endPoint x: 532, endPoint y: 368, distance: 538.6
click at [532, 368] on tbody "5409 Badini Way Palmetto, FL, 34221 Condition Scoping - Full Unclaimed Mon, Sep…" at bounding box center [290, 199] width 515 height 361
copy tbody "5409 Badini Way Palmetto, FL, 34221 Condition Scoping - Full Unclaimed Mon, Sep…"
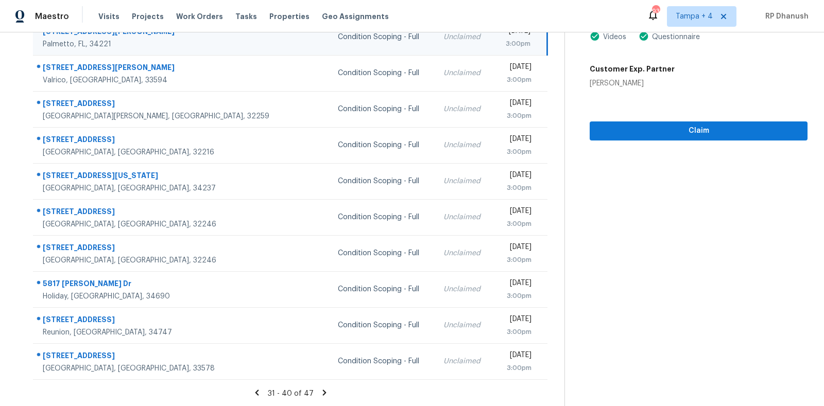
click at [320, 392] on icon at bounding box center [324, 392] width 9 height 9
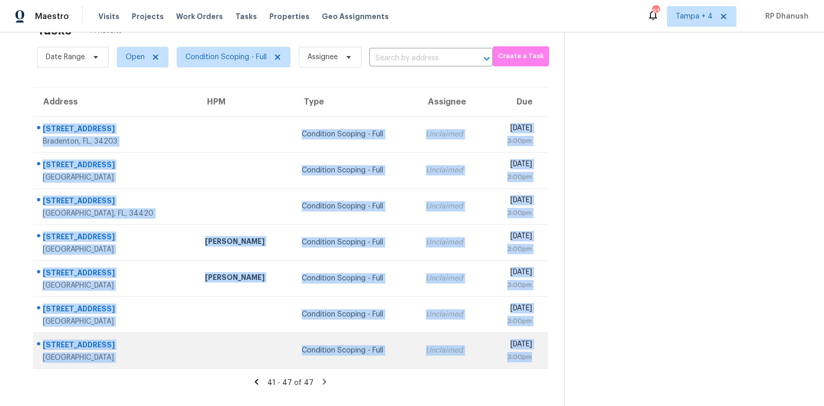
drag, startPoint x: 39, startPoint y: 120, endPoint x: 541, endPoint y: 358, distance: 556.1
click at [541, 358] on tbody "2315 51st Ave E Bradenton, FL, 34203 Condition Scoping - Full Unclaimed Mon, Se…" at bounding box center [290, 242] width 515 height 252
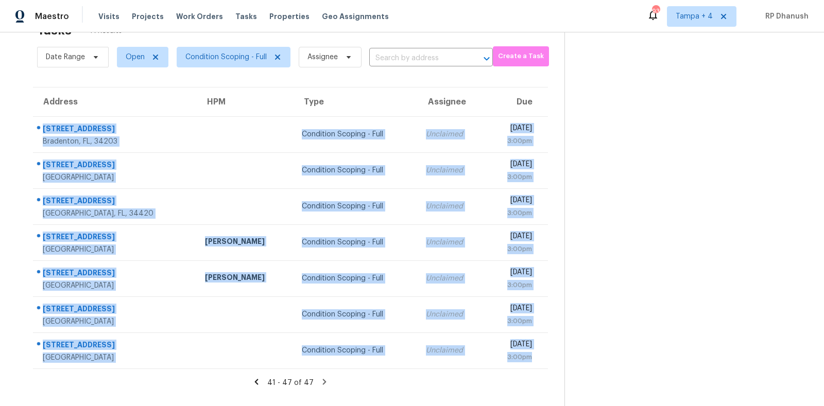
copy tbody "2315 51st Ave E Bradenton, FL, 34203 Condition Scoping - Full Unclaimed Mon, Se…"
click at [726, 329] on section at bounding box center [686, 204] width 243 height 406
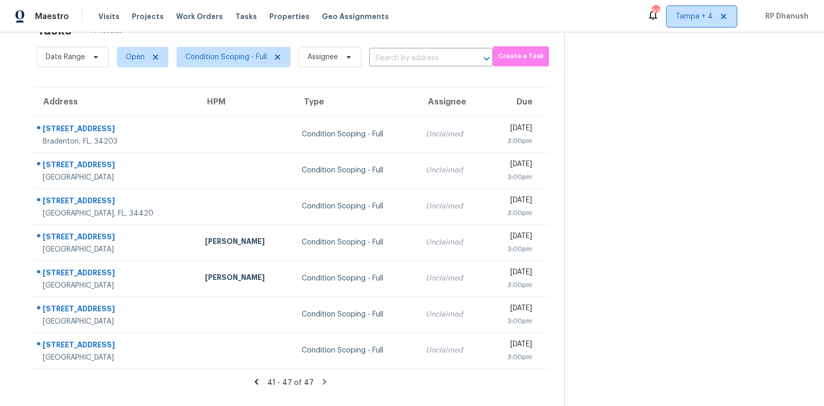
click at [687, 13] on span "Tampa + 4" at bounding box center [694, 16] width 37 height 10
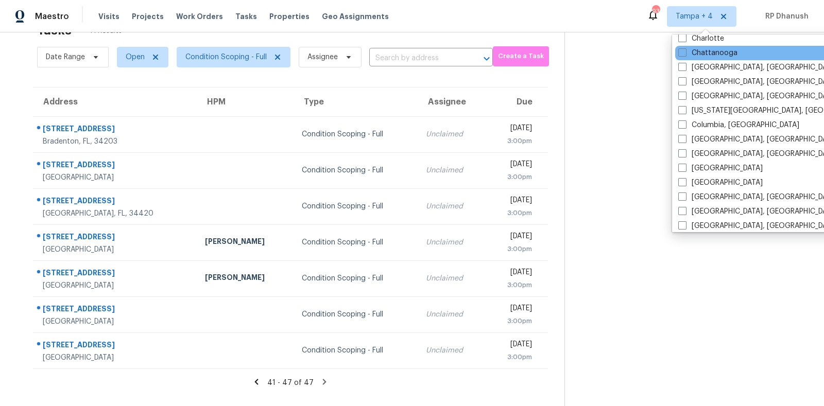
scroll to position [246, 0]
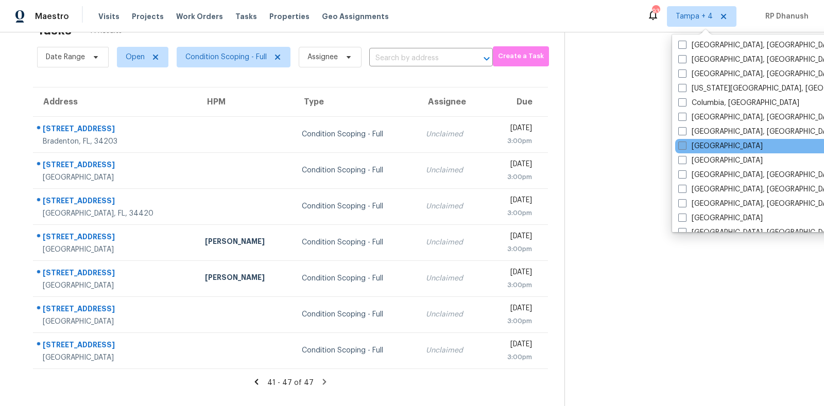
click at [707, 149] on label "[GEOGRAPHIC_DATA]" at bounding box center [721, 146] width 84 height 10
click at [685, 148] on input "[GEOGRAPHIC_DATA]" at bounding box center [682, 144] width 7 height 7
checkbox input "true"
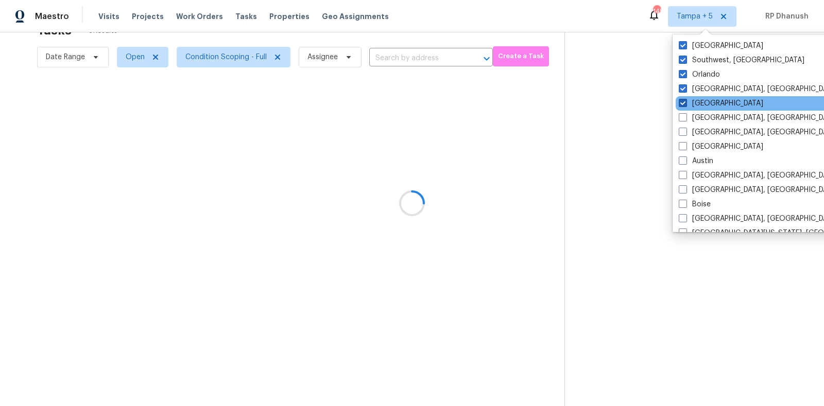
click at [696, 103] on label "[GEOGRAPHIC_DATA]" at bounding box center [721, 103] width 84 height 10
click at [686, 103] on input "[GEOGRAPHIC_DATA]" at bounding box center [682, 101] width 7 height 7
checkbox input "false"
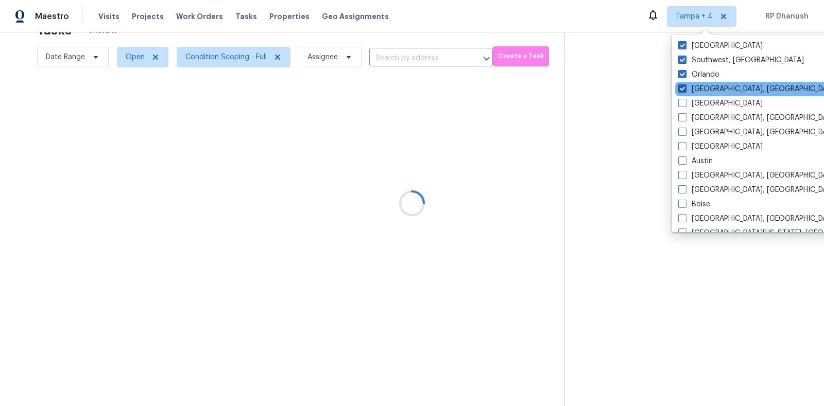
click at [696, 93] on label "[GEOGRAPHIC_DATA], [GEOGRAPHIC_DATA]" at bounding box center [759, 89] width 160 height 10
click at [685, 91] on input "[GEOGRAPHIC_DATA], [GEOGRAPHIC_DATA]" at bounding box center [682, 87] width 7 height 7
checkbox input "false"
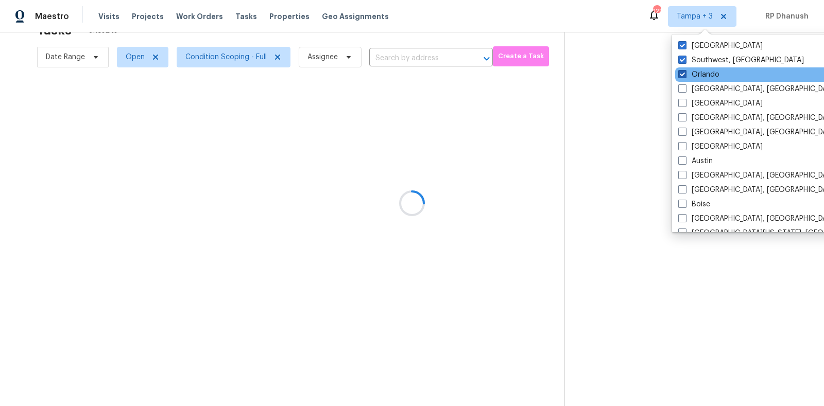
click at [697, 76] on label "Orlando" at bounding box center [699, 75] width 41 height 10
click at [685, 76] on input "Orlando" at bounding box center [682, 73] width 7 height 7
checkbox input "false"
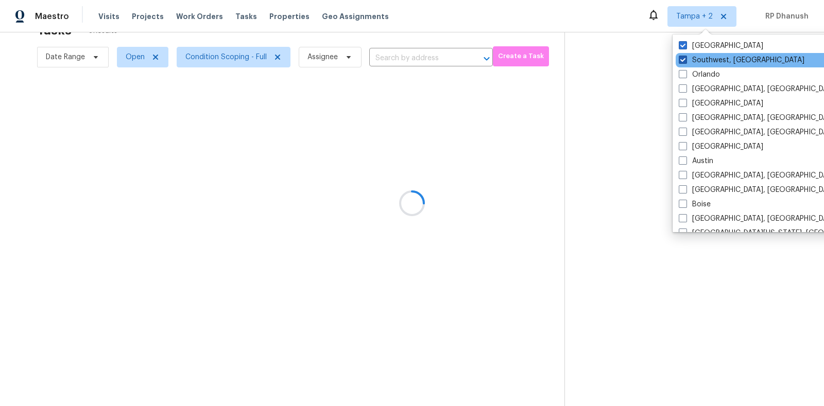
click at [697, 63] on label "Southwest, [GEOGRAPHIC_DATA]" at bounding box center [742, 60] width 126 height 10
click at [686, 62] on input "Southwest, [GEOGRAPHIC_DATA]" at bounding box center [682, 58] width 7 height 7
checkbox input "false"
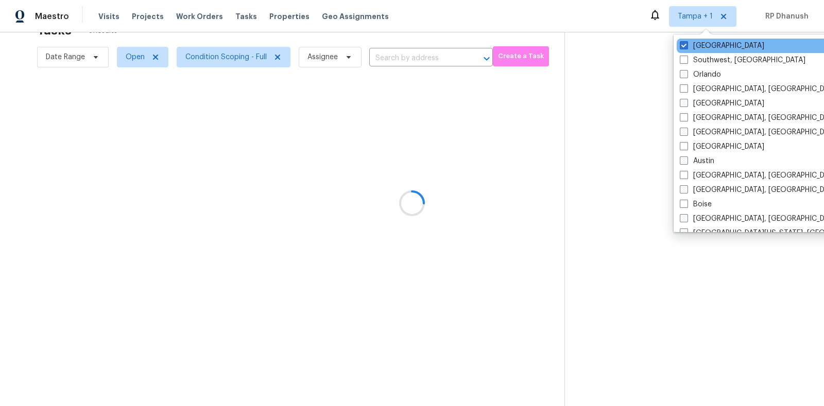
click at [697, 51] on div "[GEOGRAPHIC_DATA]" at bounding box center [781, 46] width 208 height 14
click at [694, 46] on label "[GEOGRAPHIC_DATA]" at bounding box center [722, 46] width 84 height 10
click at [687, 46] on input "[GEOGRAPHIC_DATA]" at bounding box center [683, 44] width 7 height 7
checkbox input "false"
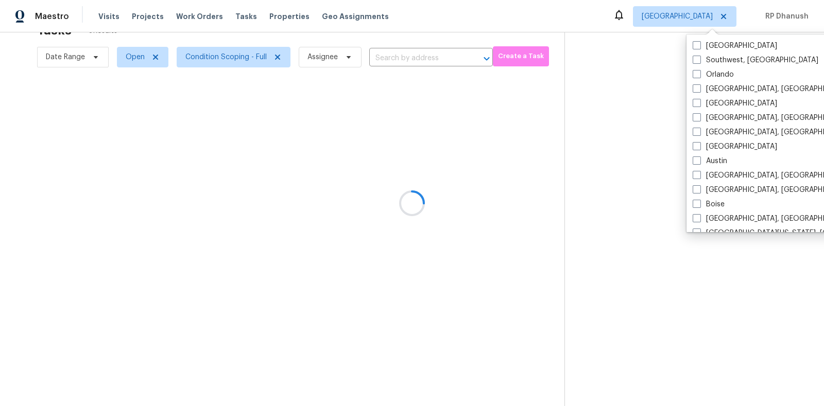
click at [646, 46] on div at bounding box center [412, 203] width 824 height 406
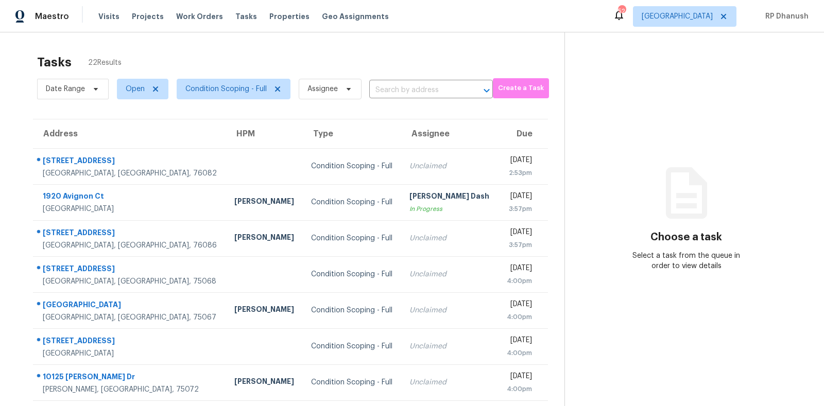
click at [709, 214] on icon at bounding box center [687, 193] width 62 height 62
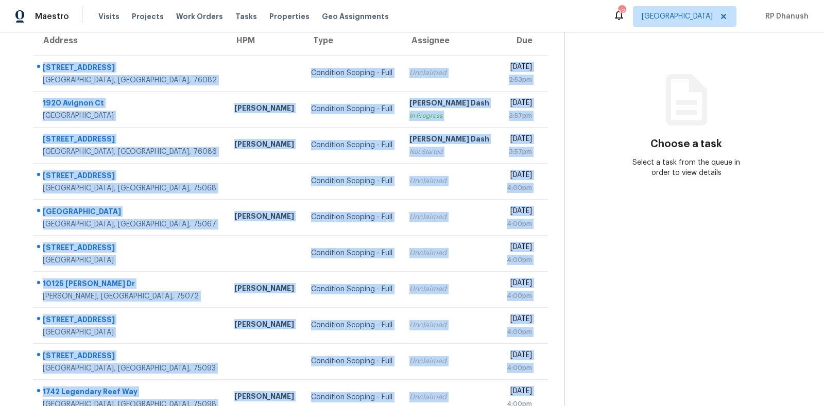
scroll to position [129, 0]
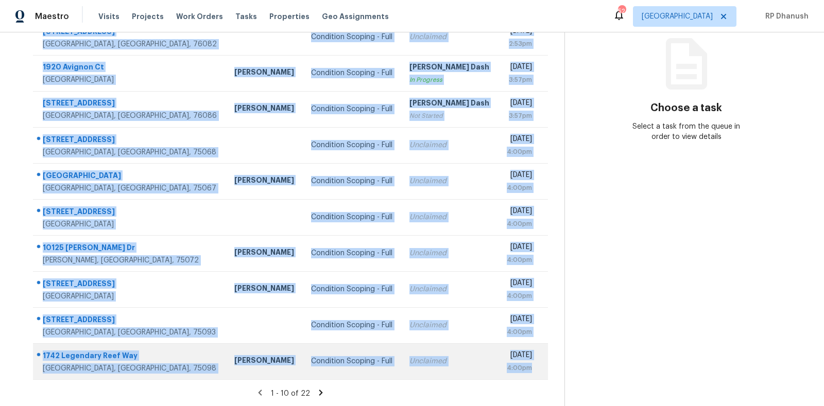
drag, startPoint x: 40, startPoint y: 152, endPoint x: 536, endPoint y: 372, distance: 542.5
click at [536, 372] on tbody "1002 County Road 3798 Springtown, TX, 76082 Condition Scoping - Full Unclaimed …" at bounding box center [290, 199] width 515 height 361
copy tbody "1002 County Road 3798 Springtown, TX, 76082 Condition Scoping - Full Unclaimed …"
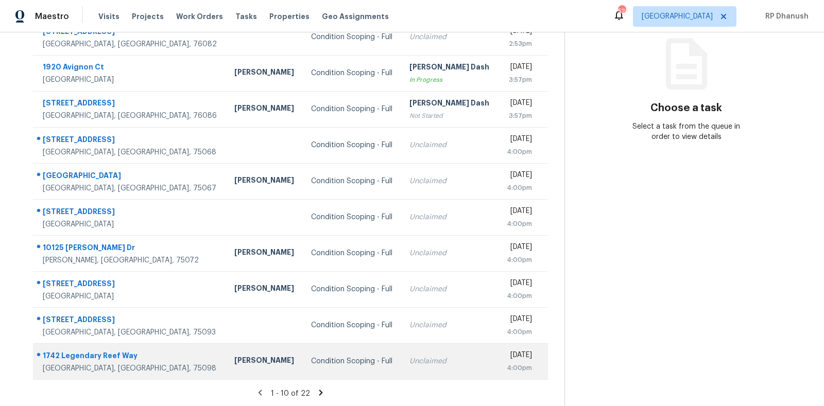
drag, startPoint x: 663, startPoint y: 262, endPoint x: 368, endPoint y: 360, distance: 310.2
click at [649, 262] on section "Choose a task Select a task from the queue in order to view details" at bounding box center [686, 155] width 243 height 504
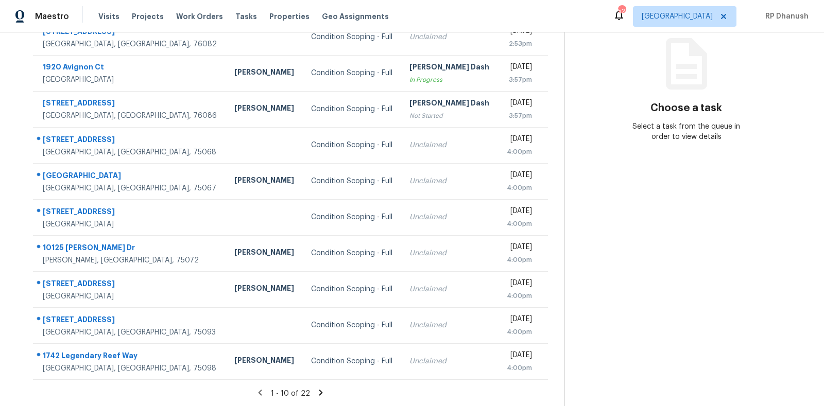
click at [316, 389] on icon at bounding box center [320, 392] width 9 height 9
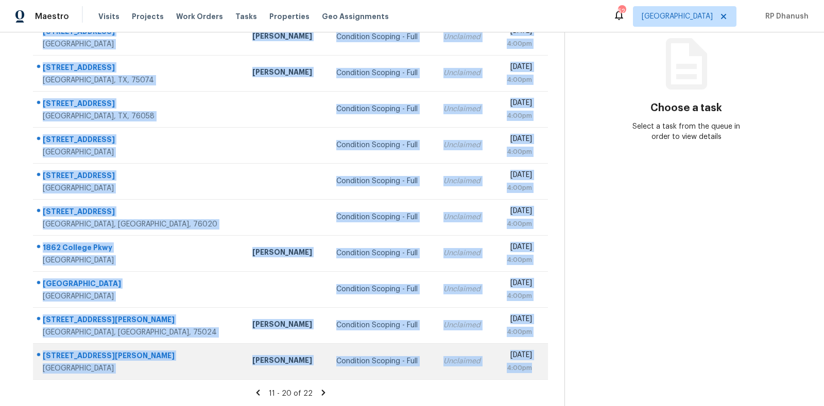
drag, startPoint x: 42, startPoint y: 147, endPoint x: 533, endPoint y: 372, distance: 539.9
click at [533, 372] on tbody "5037 Glenscape Trl Fort Worth, TX, 76137 Andrew Kempka Condition Scoping - Full…" at bounding box center [290, 199] width 515 height 361
copy tbody "5037 Glenscape Trl Fort Worth, TX, 76137 Andrew Kempka Condition Scoping - Full…"
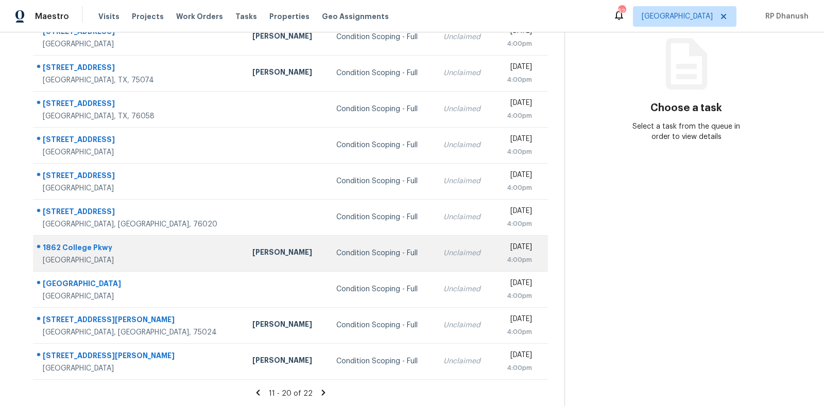
drag, startPoint x: 594, startPoint y: 196, endPoint x: 471, endPoint y: 263, distance: 139.9
click at [594, 196] on section "Choose a task Select a task from the queue in order to view details" at bounding box center [686, 155] width 243 height 504
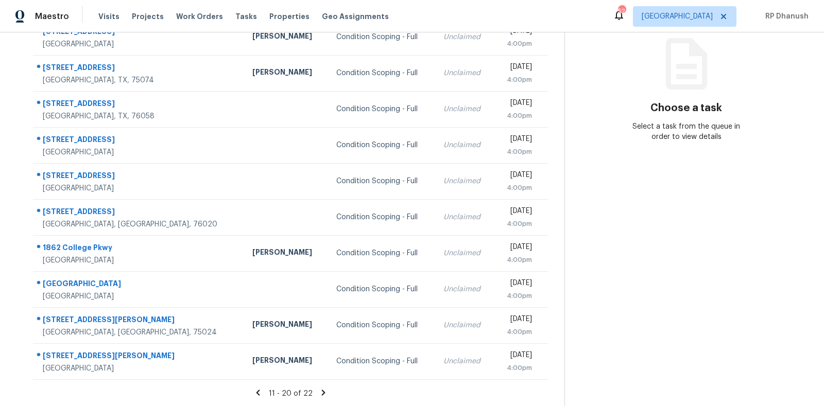
click at [321, 388] on icon at bounding box center [323, 392] width 9 height 9
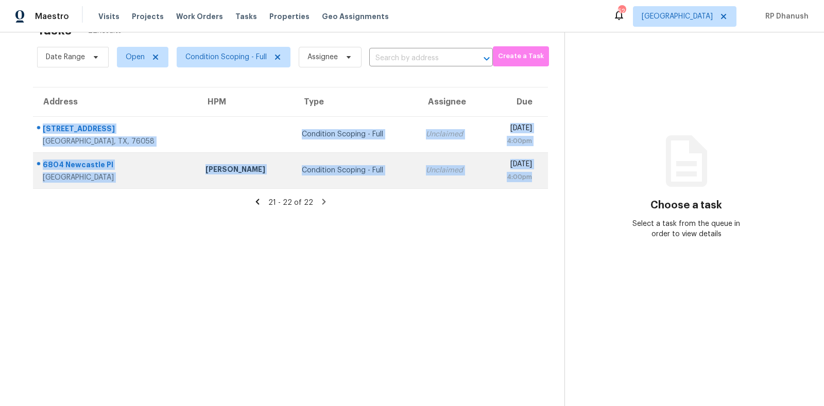
drag, startPoint x: 34, startPoint y: 121, endPoint x: 538, endPoint y: 179, distance: 507.7
click at [538, 179] on tbody "3609 Wild Horse Ln Joshua, TX, 76058 Condition Scoping - Full Unclaimed Mon, Se…" at bounding box center [290, 152] width 515 height 72
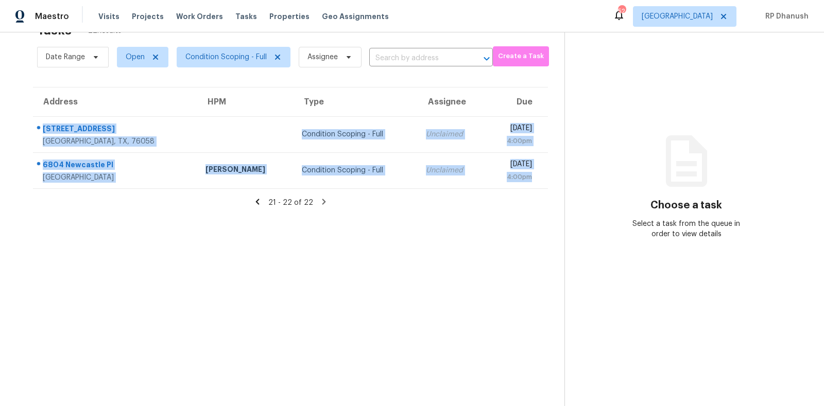
copy tbody "3609 Wild Horse Ln Joshua, TX, 76058 Condition Scoping - Full Unclaimed Mon, Se…"
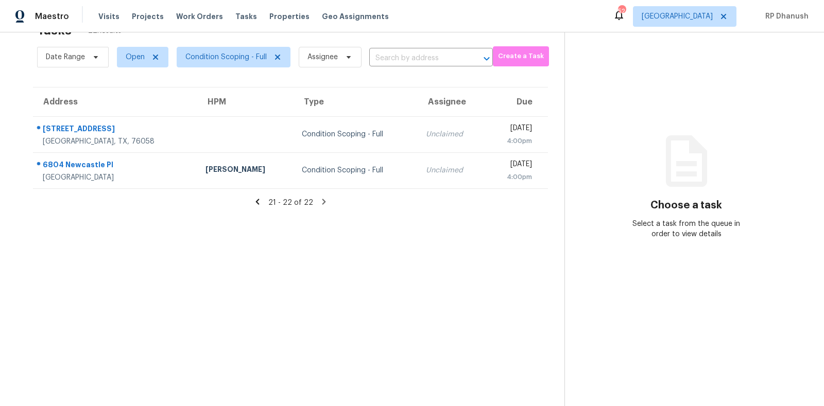
click at [713, 231] on div "Select a task from the queue in order to view details" at bounding box center [686, 229] width 121 height 21
click at [715, 17] on span "Dallas" at bounding box center [685, 16] width 104 height 21
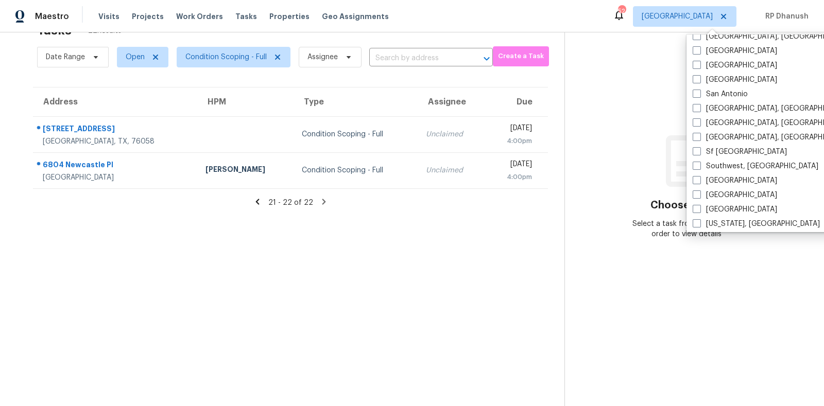
scroll to position [690, 0]
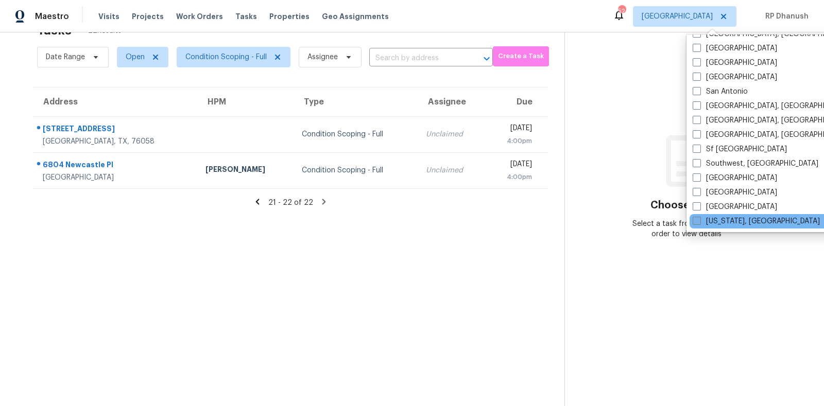
click at [719, 217] on label "Washington, DC" at bounding box center [756, 221] width 127 height 10
click at [700, 217] on input "Washington, DC" at bounding box center [696, 219] width 7 height 7
checkbox input "true"
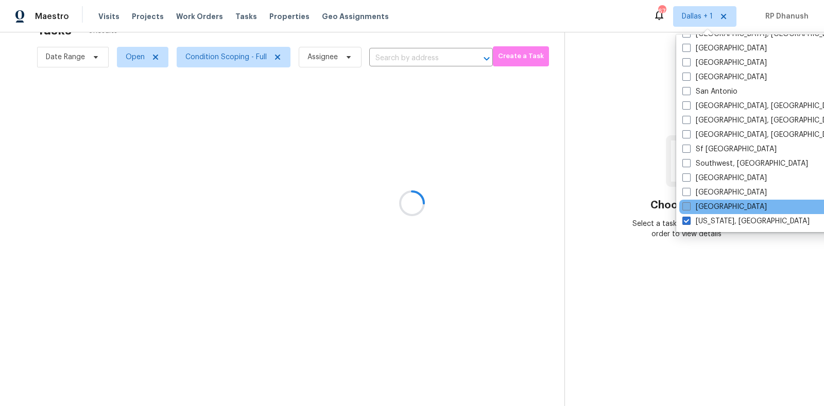
click at [710, 207] on label "Tucson" at bounding box center [725, 207] width 84 height 10
click at [689, 207] on input "Tucson" at bounding box center [686, 205] width 7 height 7
checkbox input "true"
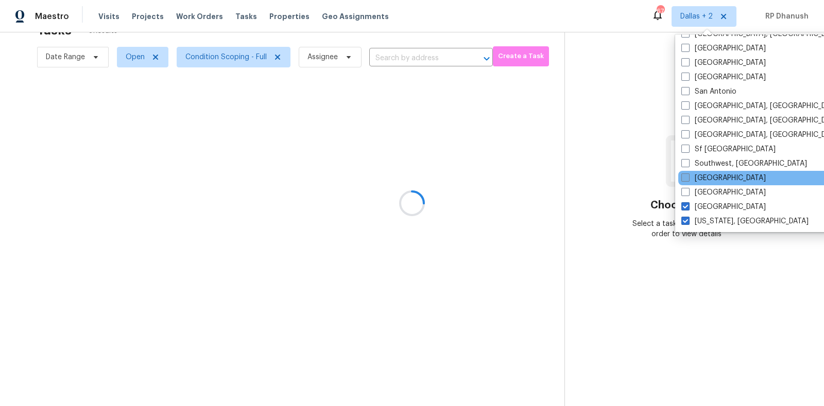
click at [710, 174] on label "St Louis" at bounding box center [724, 178] width 84 height 10
click at [688, 174] on input "St Louis" at bounding box center [685, 176] width 7 height 7
checkbox input "true"
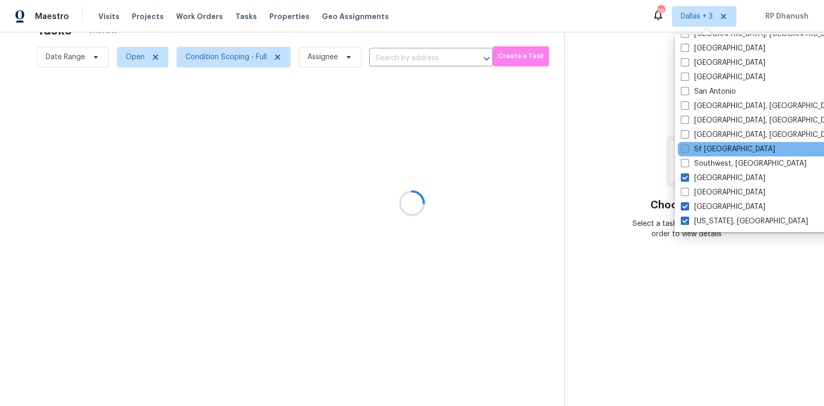
click at [714, 151] on label "Sf Bay Area" at bounding box center [728, 149] width 94 height 10
click at [688, 151] on input "Sf Bay Area" at bounding box center [684, 147] width 7 height 7
checkbox input "true"
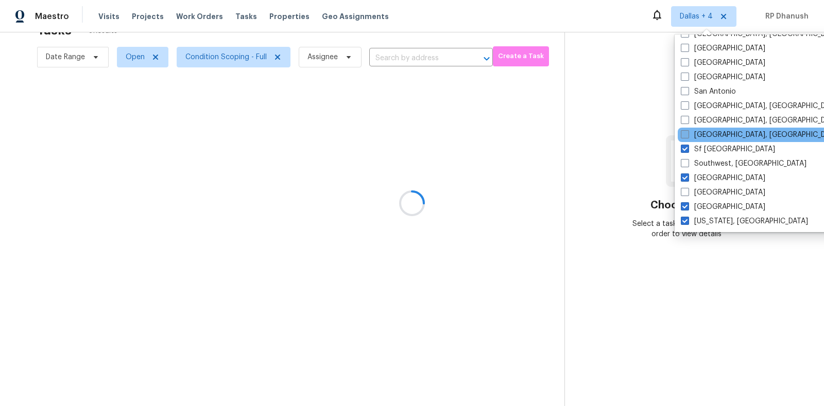
click at [714, 130] on label "Seattle, WA" at bounding box center [761, 135] width 160 height 10
click at [688, 130] on input "Seattle, WA" at bounding box center [684, 133] width 7 height 7
checkbox input "true"
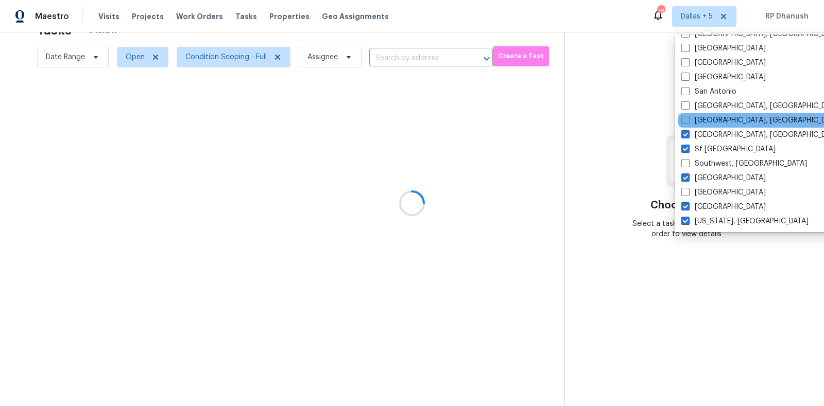
click at [716, 121] on label "Savannah, GA" at bounding box center [762, 120] width 160 height 10
click at [688, 121] on input "Savannah, GA" at bounding box center [685, 118] width 7 height 7
checkbox input "true"
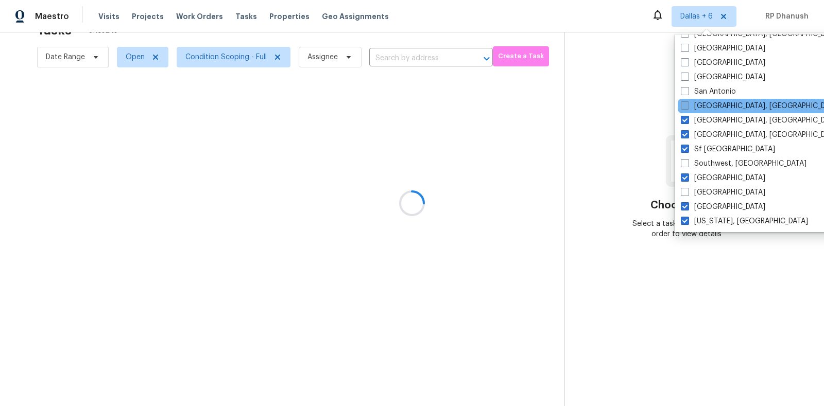
click at [716, 107] on label "San Diego, CA" at bounding box center [761, 106] width 160 height 10
click at [688, 107] on input "San Diego, CA" at bounding box center [684, 104] width 7 height 7
checkbox input "true"
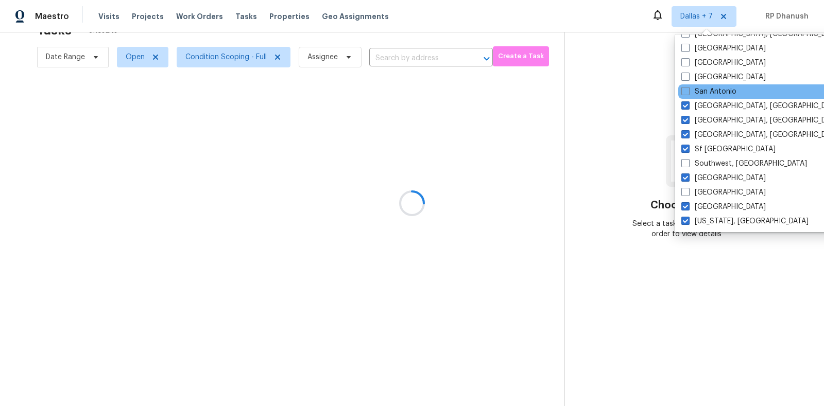
click at [716, 96] on div "San Antonio" at bounding box center [783, 91] width 208 height 14
click at [716, 90] on label "San Antonio" at bounding box center [709, 92] width 55 height 10
click at [688, 90] on input "San Antonio" at bounding box center [685, 90] width 7 height 7
checkbox input "true"
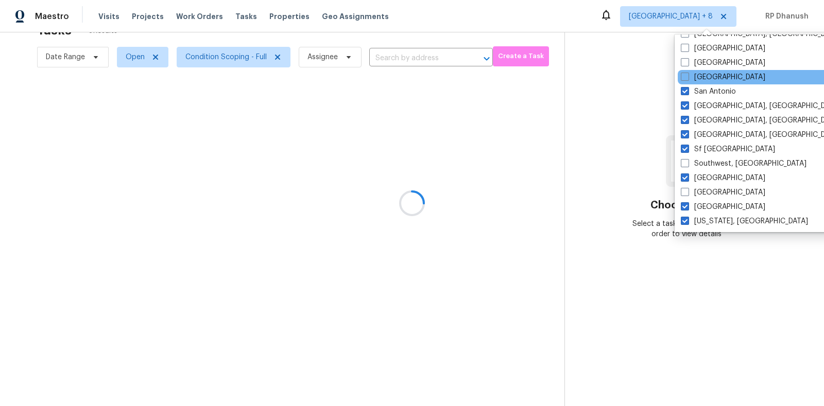
drag, startPoint x: 716, startPoint y: 80, endPoint x: 716, endPoint y: 71, distance: 9.3
click at [716, 78] on label "Salt Lake City" at bounding box center [723, 77] width 84 height 10
click at [688, 78] on input "Salt Lake City" at bounding box center [684, 75] width 7 height 7
checkbox input "true"
click at [716, 71] on div "Salt Lake City" at bounding box center [782, 77] width 208 height 14
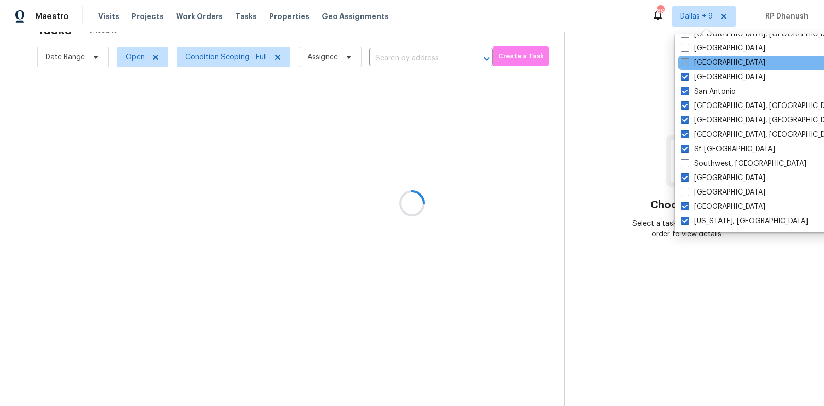
click at [716, 65] on label "Sacramento" at bounding box center [723, 63] width 84 height 10
click at [688, 64] on input "Sacramento" at bounding box center [684, 61] width 7 height 7
checkbox input "true"
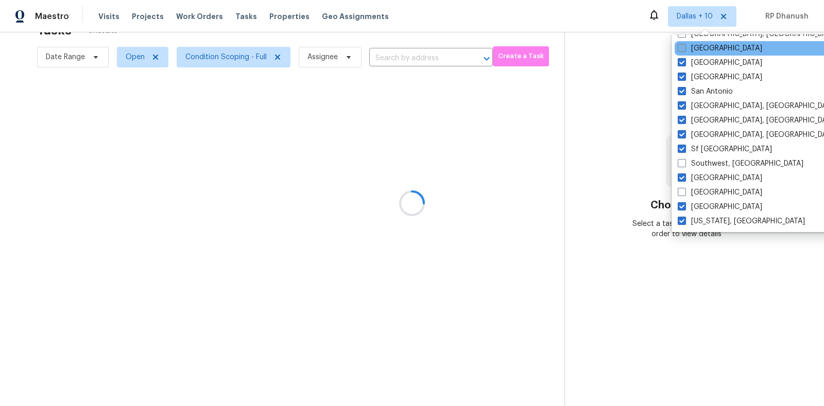
click at [711, 53] on div "Riverside" at bounding box center [779, 48] width 208 height 14
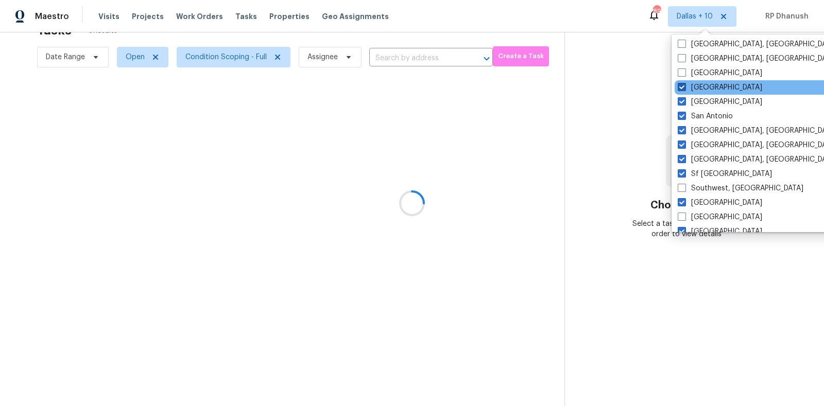
scroll to position [653, 0]
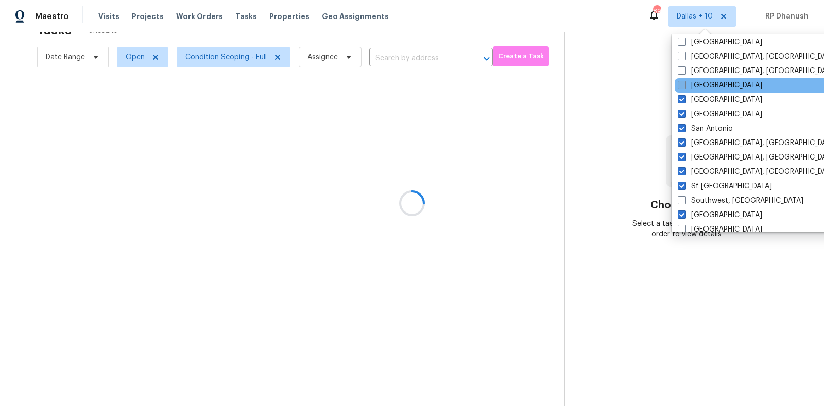
click at [706, 87] on label "Riverside" at bounding box center [720, 85] width 84 height 10
click at [685, 87] on input "Riverside" at bounding box center [681, 83] width 7 height 7
checkbox input "true"
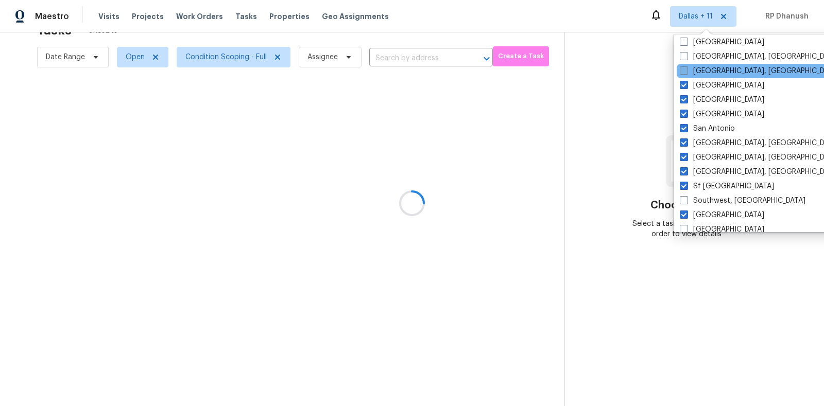
click at [706, 75] on label "Richmond, VA" at bounding box center [760, 71] width 160 height 10
click at [687, 73] on input "Richmond, VA" at bounding box center [683, 69] width 7 height 7
checkbox input "true"
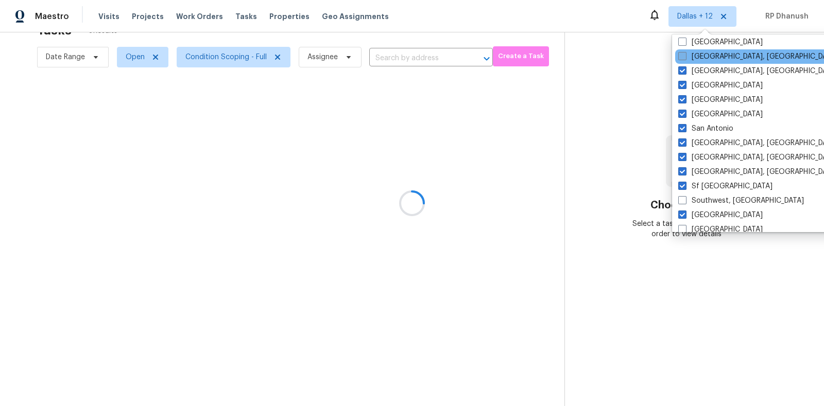
click at [706, 60] on label "Reno, NV" at bounding box center [759, 57] width 160 height 10
click at [685, 58] on input "Reno, NV" at bounding box center [682, 55] width 7 height 7
checkbox input "true"
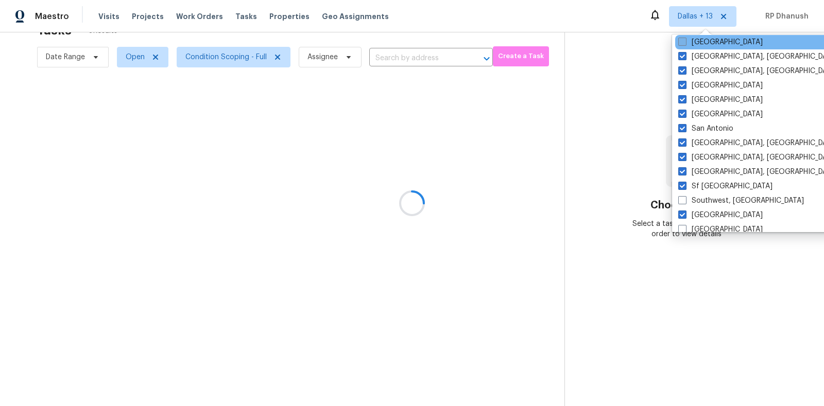
click at [703, 39] on label "Raleigh" at bounding box center [721, 42] width 84 height 10
click at [685, 39] on input "Raleigh" at bounding box center [682, 40] width 7 height 7
checkbox input "true"
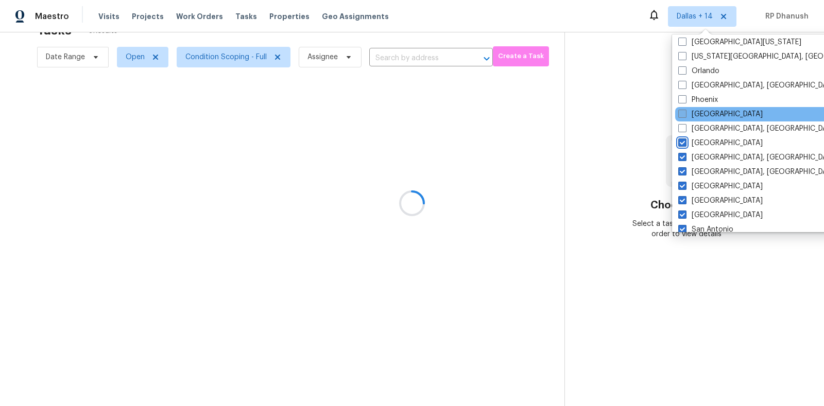
scroll to position [526, 0]
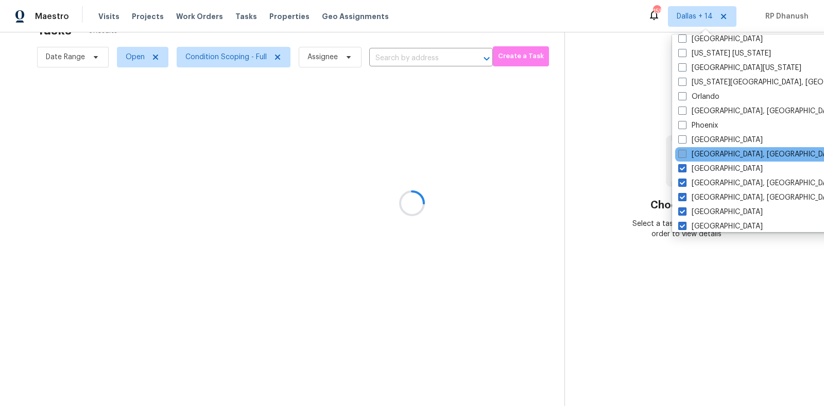
click at [708, 152] on label "Prescott, AZ" at bounding box center [759, 154] width 160 height 10
click at [685, 152] on input "Prescott, AZ" at bounding box center [682, 152] width 7 height 7
checkbox input "true"
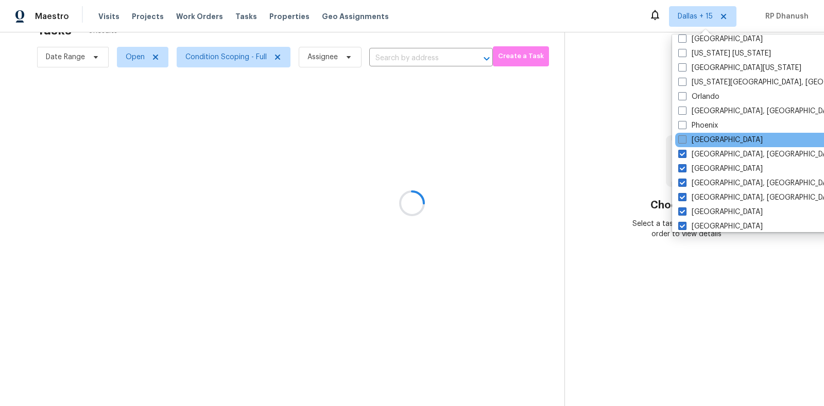
click at [708, 135] on label "Portland" at bounding box center [721, 140] width 84 height 10
click at [685, 135] on input "Portland" at bounding box center [682, 138] width 7 height 7
checkbox input "true"
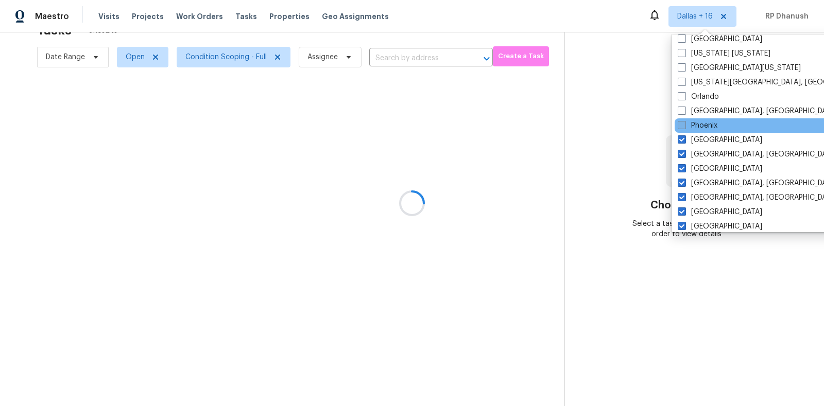
click at [708, 121] on label "Phoenix" at bounding box center [698, 126] width 40 height 10
click at [685, 121] on input "Phoenix" at bounding box center [681, 124] width 7 height 7
checkbox input "true"
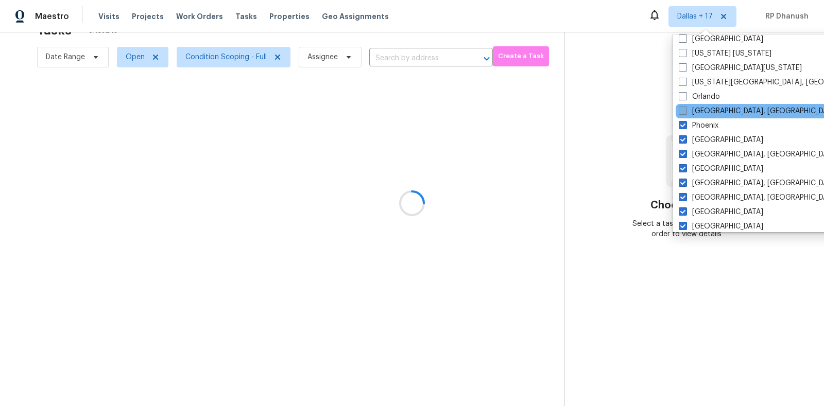
click at [708, 110] on label "Philadelphia, PA" at bounding box center [759, 111] width 160 height 10
click at [686, 110] on input "Philadelphia, PA" at bounding box center [682, 109] width 7 height 7
checkbox input "true"
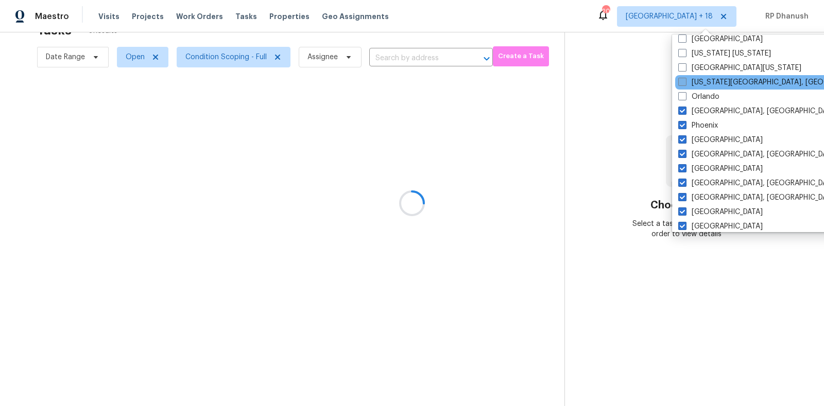
click at [704, 83] on label "Oklahoma City, OK" at bounding box center [778, 82] width 198 height 10
click at [685, 83] on input "Oklahoma City, OK" at bounding box center [682, 80] width 7 height 7
checkbox input "true"
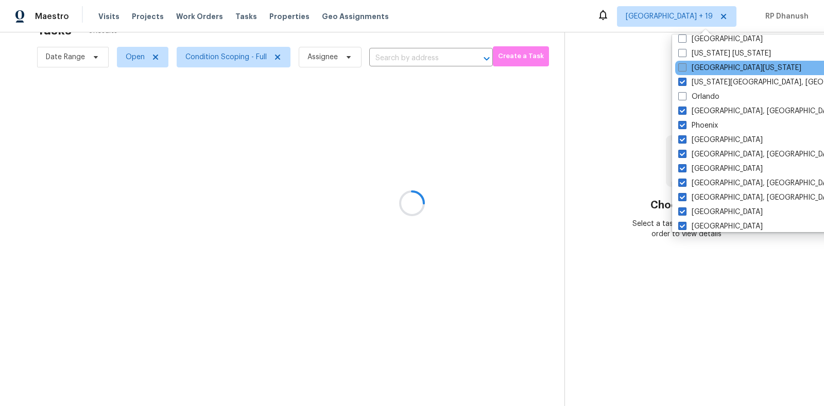
click at [703, 69] on label "Northern Colorado" at bounding box center [740, 68] width 123 height 10
click at [685, 69] on input "Northern Colorado" at bounding box center [682, 66] width 7 height 7
checkbox input "true"
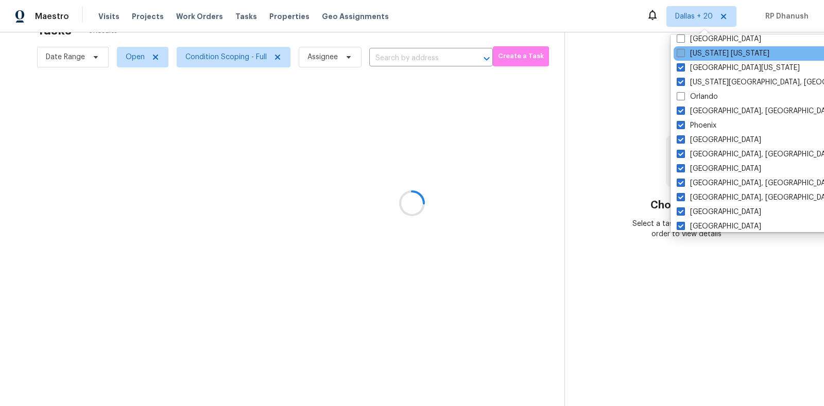
click at [703, 52] on label "New York New Jersey" at bounding box center [723, 53] width 93 height 10
click at [684, 52] on input "New York New Jersey" at bounding box center [680, 51] width 7 height 7
checkbox input "true"
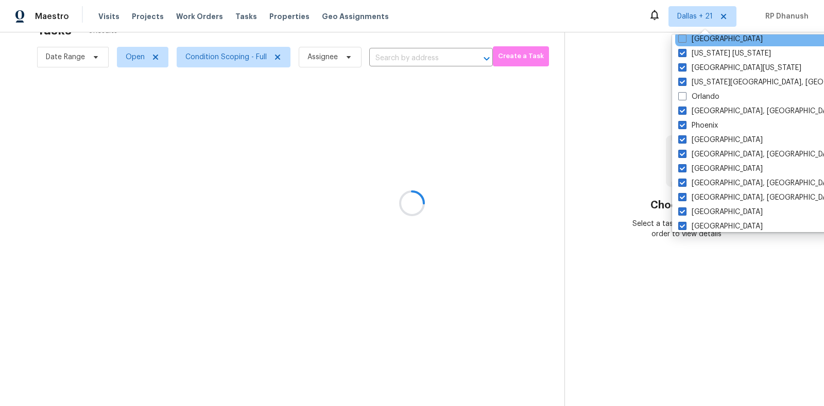
click at [704, 44] on div "Nashville" at bounding box center [779, 39] width 208 height 14
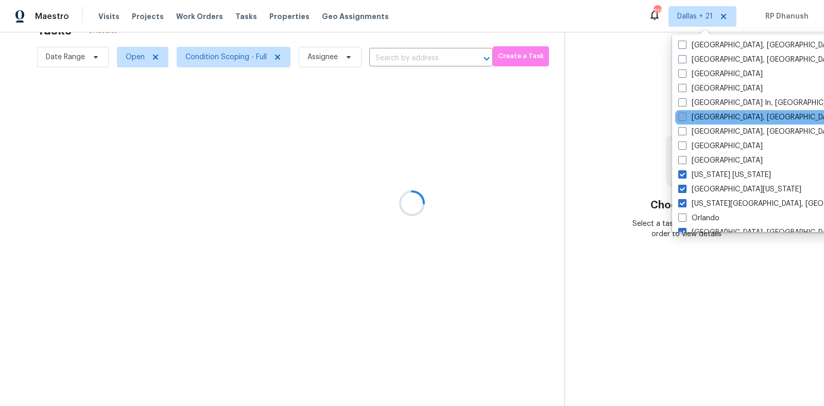
scroll to position [397, 0]
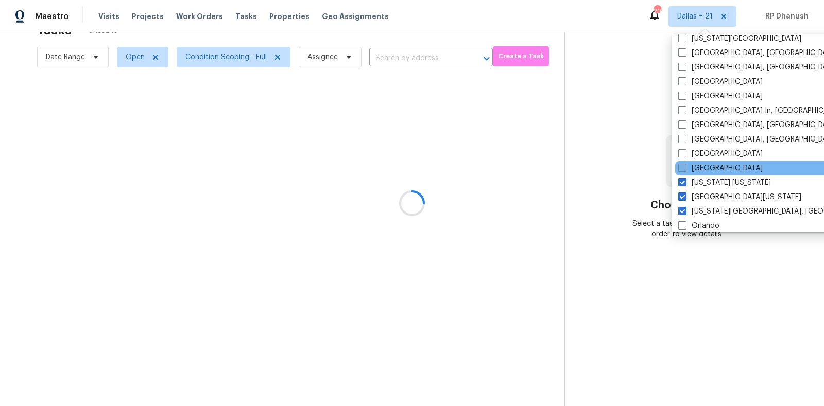
click at [703, 165] on label "Nashville" at bounding box center [721, 168] width 84 height 10
click at [685, 165] on input "Nashville" at bounding box center [682, 166] width 7 height 7
checkbox input "true"
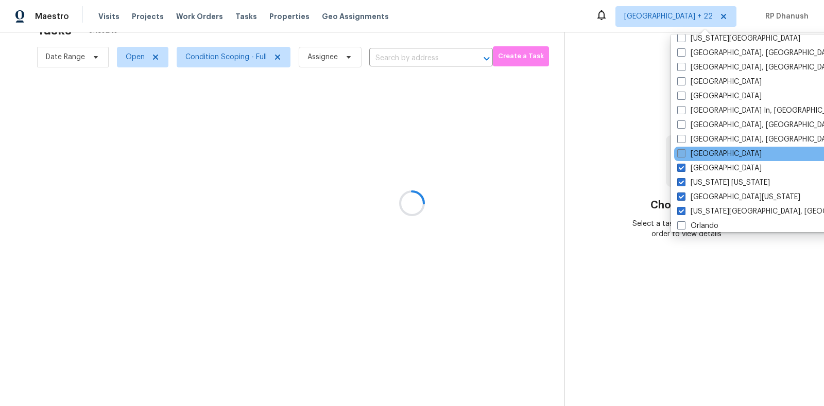
click at [703, 157] on label "Minneapolis" at bounding box center [719, 154] width 84 height 10
click at [684, 156] on input "Minneapolis" at bounding box center [680, 152] width 7 height 7
checkbox input "true"
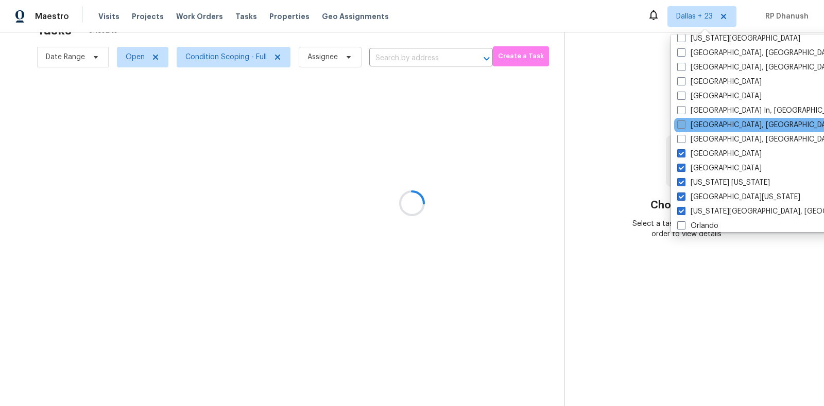
click at [703, 124] on label "Memphis, TN" at bounding box center [757, 125] width 160 height 10
click at [684, 124] on input "Memphis, TN" at bounding box center [680, 123] width 7 height 7
checkbox input "true"
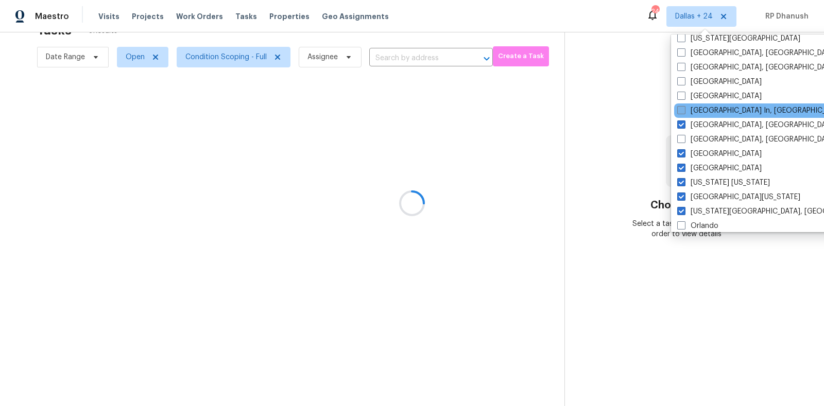
click at [703, 110] on label "Louisville In, KY" at bounding box center [761, 111] width 168 height 10
click at [684, 110] on input "Louisville In, KY" at bounding box center [680, 109] width 7 height 7
checkbox input "true"
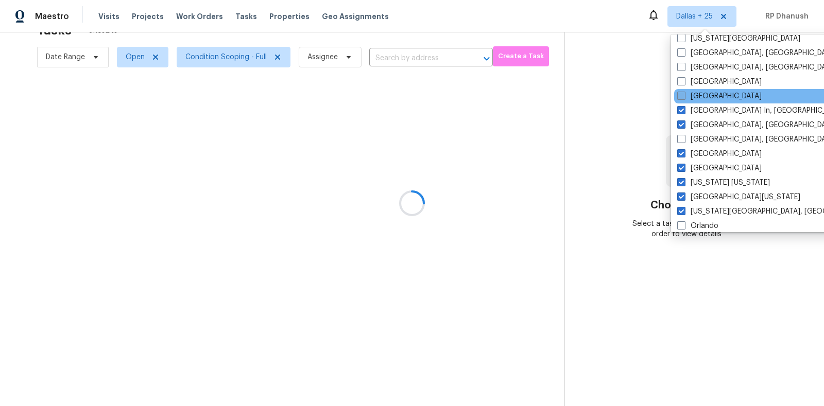
click at [703, 95] on label "Los Angeles" at bounding box center [719, 96] width 84 height 10
click at [684, 95] on input "Los Angeles" at bounding box center [680, 94] width 7 height 7
checkbox input "true"
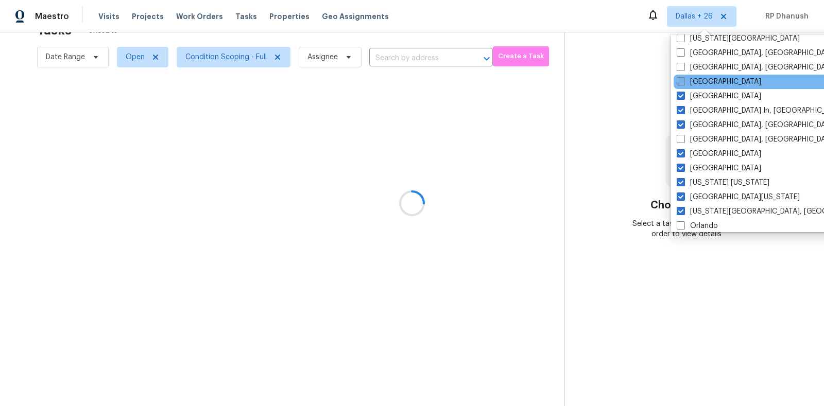
click at [703, 79] on label "Las Vegas" at bounding box center [719, 82] width 84 height 10
click at [684, 79] on input "Las Vegas" at bounding box center [680, 80] width 7 height 7
checkbox input "true"
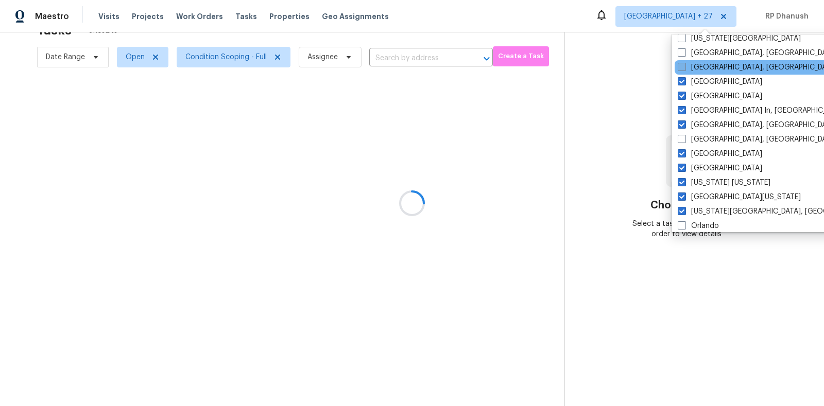
click at [704, 67] on label "Knoxville, TN" at bounding box center [758, 67] width 160 height 10
click at [685, 67] on input "Knoxville, TN" at bounding box center [681, 65] width 7 height 7
checkbox input "true"
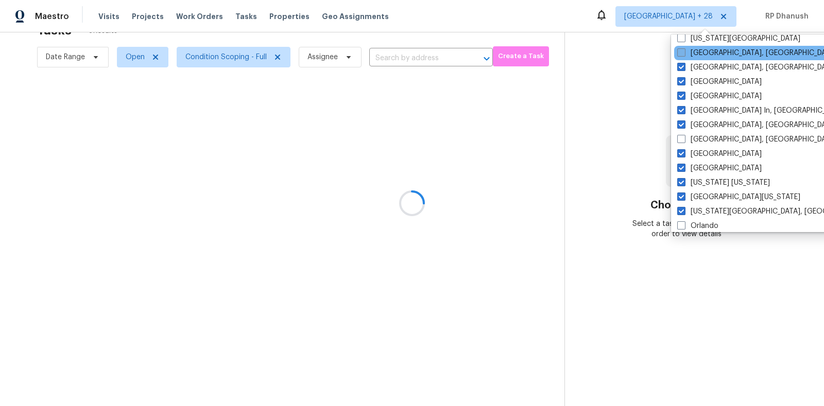
click at [704, 52] on label "Killeen, TX" at bounding box center [757, 53] width 160 height 10
click at [684, 52] on input "Killeen, TX" at bounding box center [680, 51] width 7 height 7
checkbox input "true"
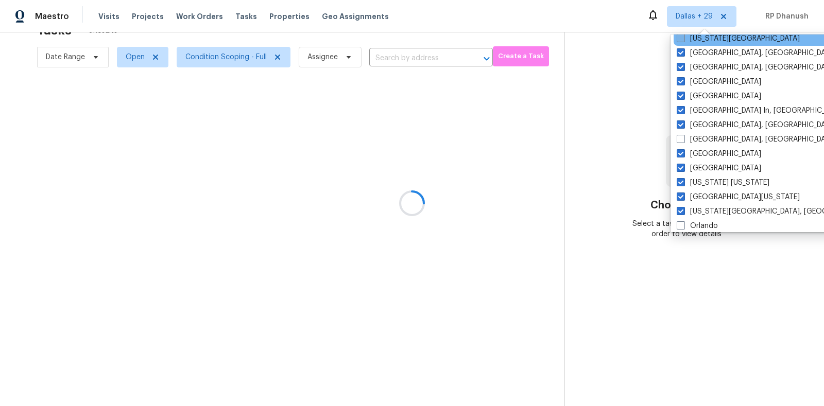
click at [704, 43] on label "Kansas City" at bounding box center [738, 38] width 123 height 10
click at [684, 40] on input "Kansas City" at bounding box center [680, 36] width 7 height 7
checkbox input "true"
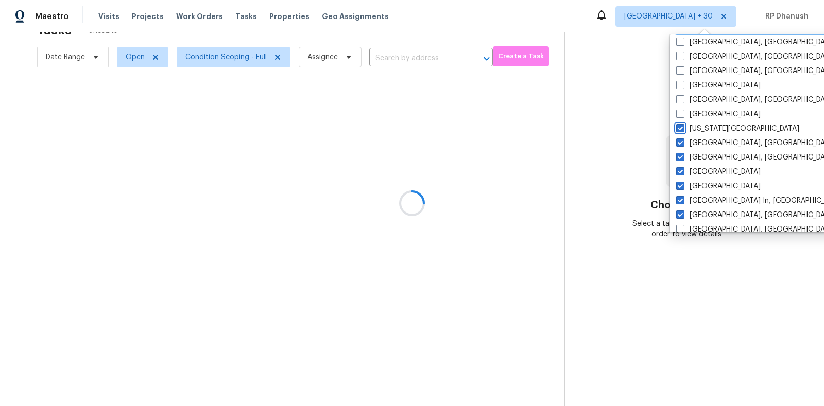
scroll to position [274, 0]
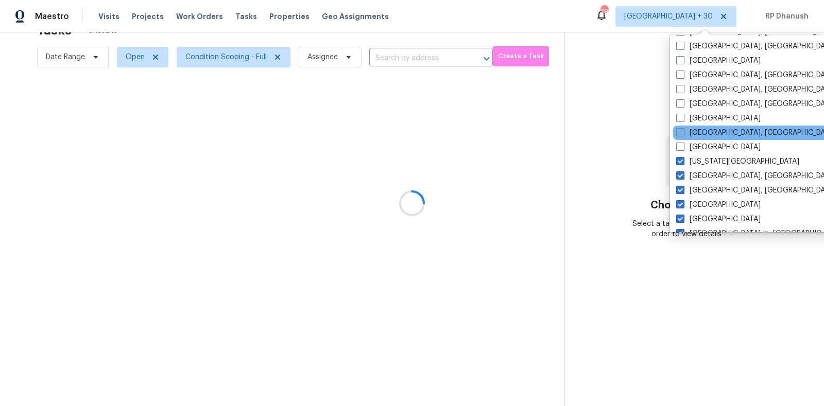
click at [705, 128] on label "Indianapolis, IN" at bounding box center [756, 133] width 160 height 10
click at [683, 128] on input "Indianapolis, IN" at bounding box center [679, 131] width 7 height 7
checkbox input "true"
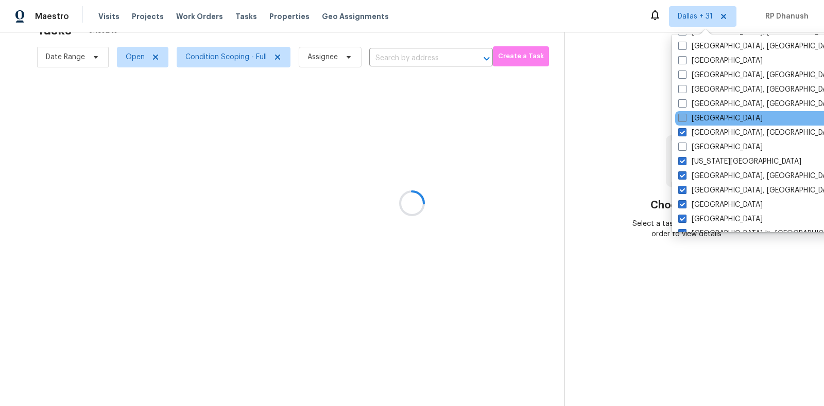
click at [705, 122] on label "Houston" at bounding box center [721, 118] width 84 height 10
click at [685, 120] on input "Houston" at bounding box center [682, 116] width 7 height 7
checkbox input "true"
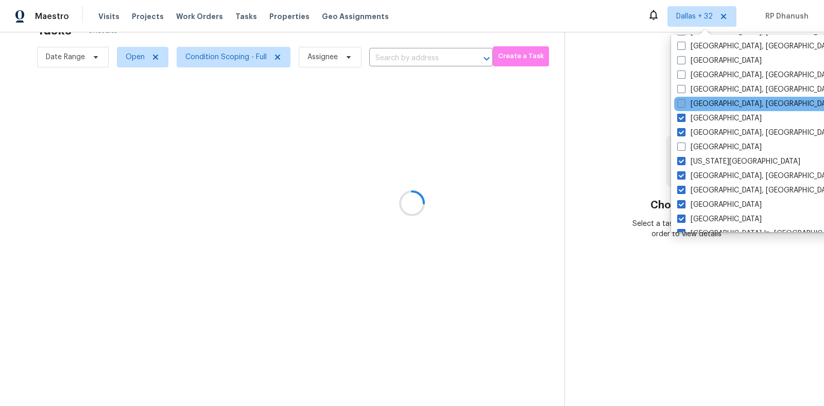
click at [705, 103] on label "Greenville, SC" at bounding box center [757, 104] width 160 height 10
click at [684, 103] on input "Greenville, SC" at bounding box center [680, 102] width 7 height 7
checkbox input "true"
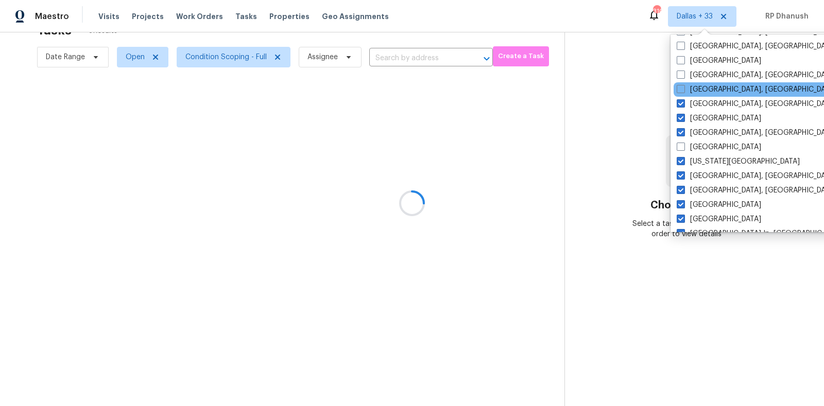
click at [705, 95] on div "Greensboro, NC" at bounding box center [778, 89] width 208 height 14
click at [703, 89] on label "Greensboro, NC" at bounding box center [757, 89] width 160 height 10
click at [684, 89] on input "Greensboro, NC" at bounding box center [680, 87] width 7 height 7
checkbox input "true"
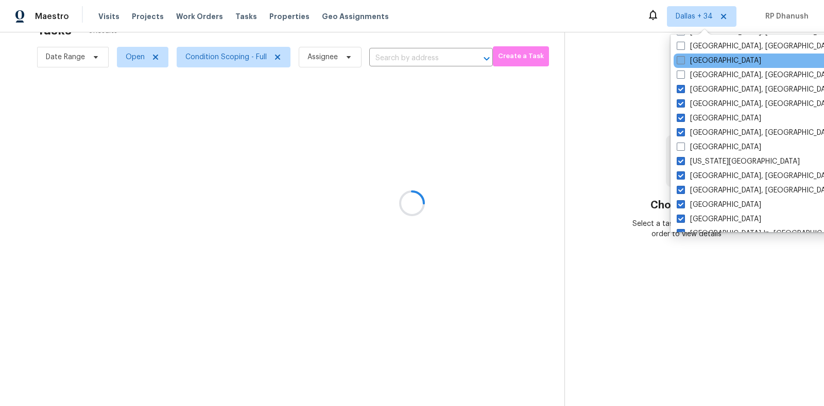
click at [703, 57] on label "Denver" at bounding box center [719, 61] width 84 height 10
click at [684, 57] on input "Denver" at bounding box center [680, 59] width 7 height 7
checkbox input "true"
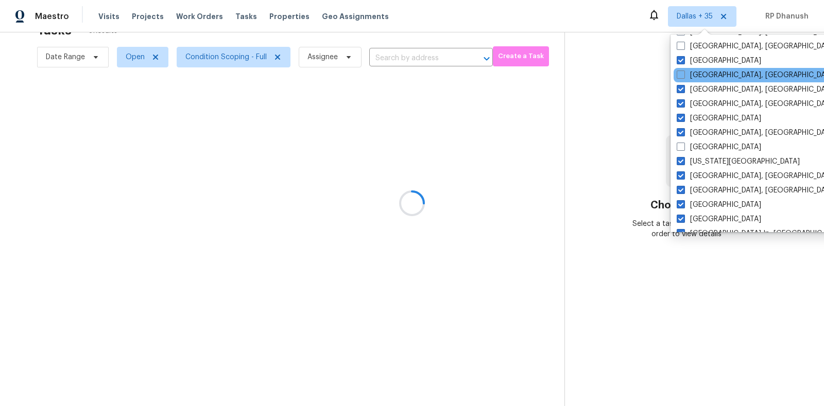
click at [703, 80] on div "Detroit, MI" at bounding box center [778, 75] width 208 height 14
click at [697, 74] on label "Detroit, MI" at bounding box center [757, 75] width 160 height 10
click at [684, 74] on input "Detroit, MI" at bounding box center [680, 73] width 7 height 7
checkbox input "true"
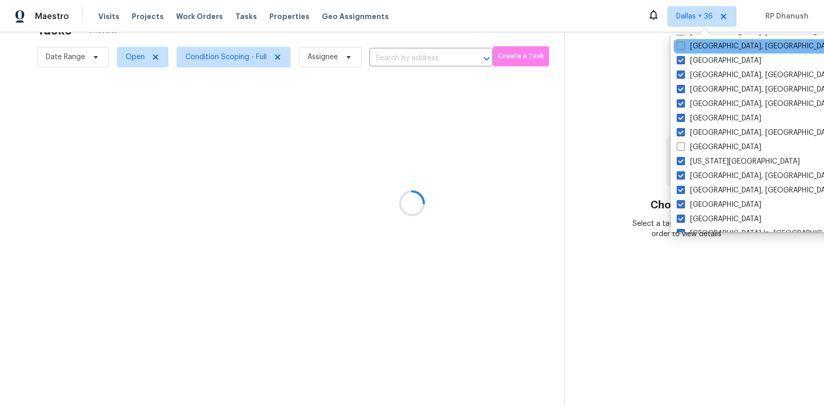
click at [697, 50] on label "Corpus Christi, TX" at bounding box center [757, 46] width 160 height 10
click at [684, 48] on input "Corpus Christi, TX" at bounding box center [680, 44] width 7 height 7
checkbox input "true"
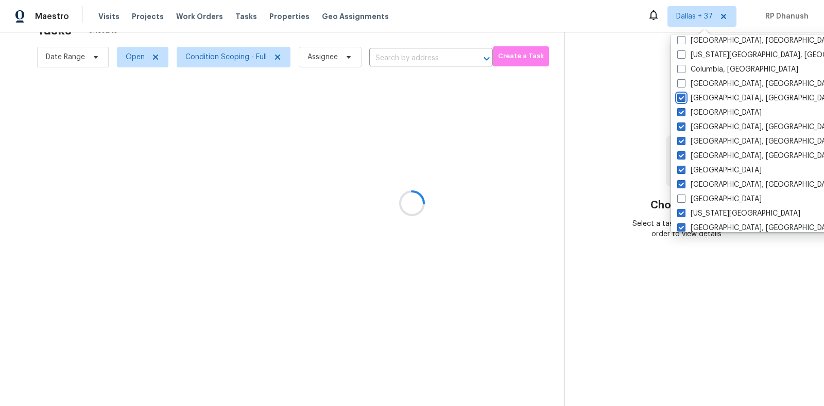
scroll to position [127, 0]
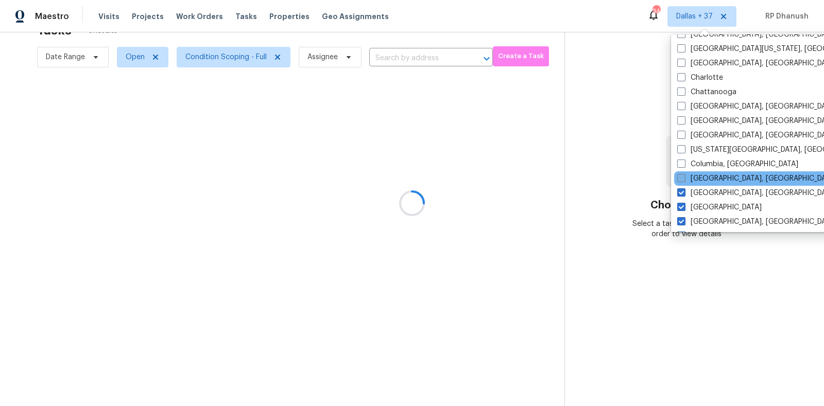
click at [696, 176] on label "Columbus, OH" at bounding box center [757, 179] width 160 height 10
click at [684, 176] on input "Columbus, OH" at bounding box center [680, 177] width 7 height 7
checkbox input "true"
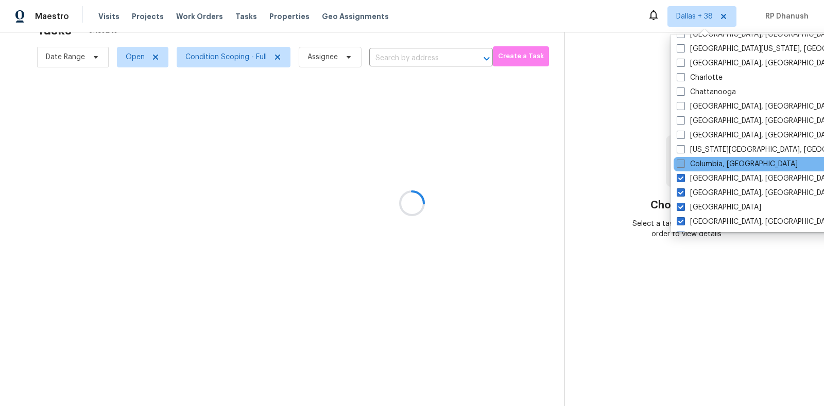
click at [696, 165] on label "Columbia, SC" at bounding box center [737, 164] width 121 height 10
click at [684, 165] on input "Columbia, SC" at bounding box center [680, 162] width 7 height 7
checkbox input "true"
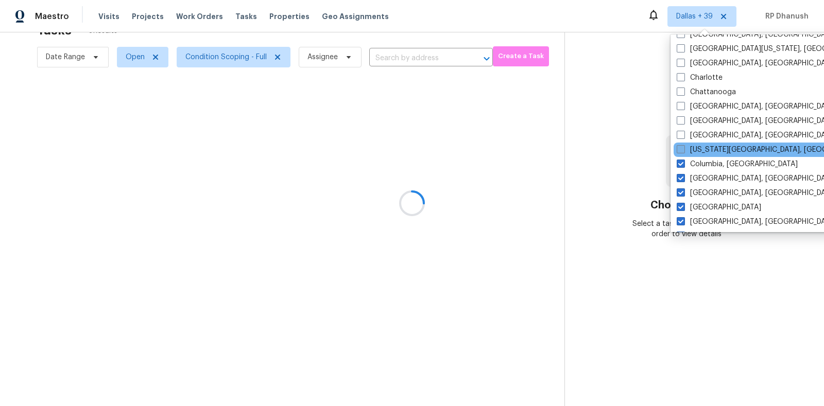
click at [696, 147] on label "Colorado Springs, CO" at bounding box center [776, 150] width 198 height 10
click at [684, 147] on input "Colorado Springs, CO" at bounding box center [680, 148] width 7 height 7
checkbox input "true"
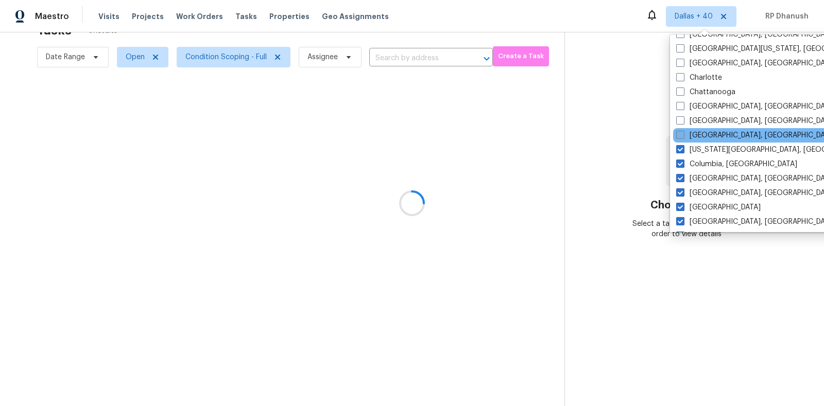
click at [696, 133] on label "Cleveland, OH" at bounding box center [756, 135] width 160 height 10
click at [683, 133] on input "Cleveland, OH" at bounding box center [679, 133] width 7 height 7
checkbox input "true"
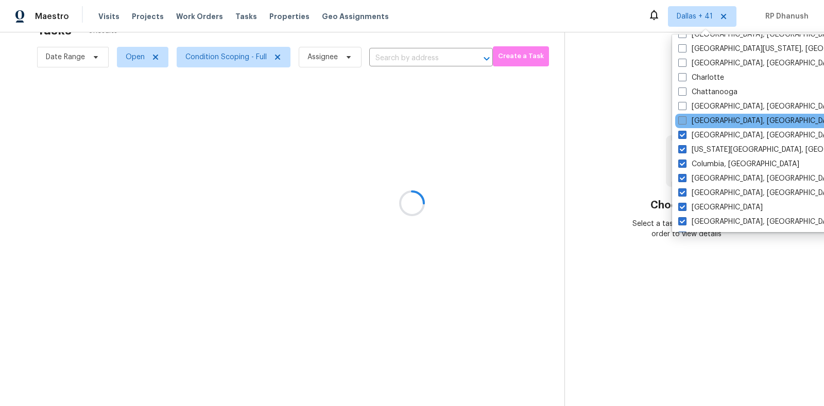
click at [695, 122] on label "Cincinnati, OH" at bounding box center [759, 121] width 160 height 10
click at [685, 122] on input "Cincinnati, OH" at bounding box center [682, 119] width 7 height 7
checkbox input "true"
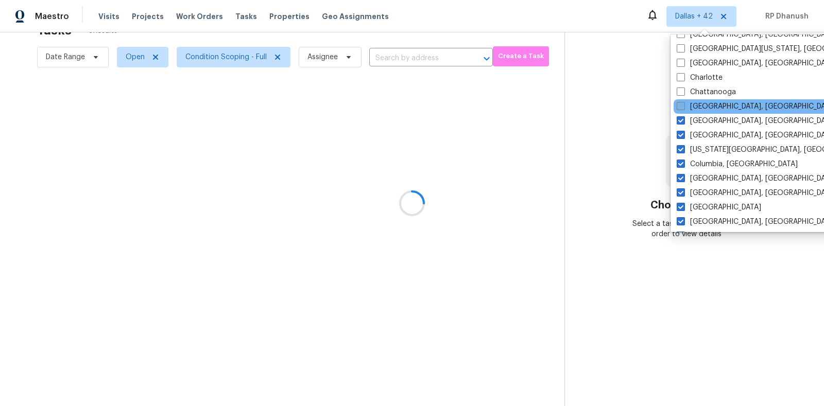
click at [695, 108] on label "Chicago, IL" at bounding box center [757, 106] width 160 height 10
click at [684, 108] on input "Chicago, IL" at bounding box center [680, 104] width 7 height 7
checkbox input "true"
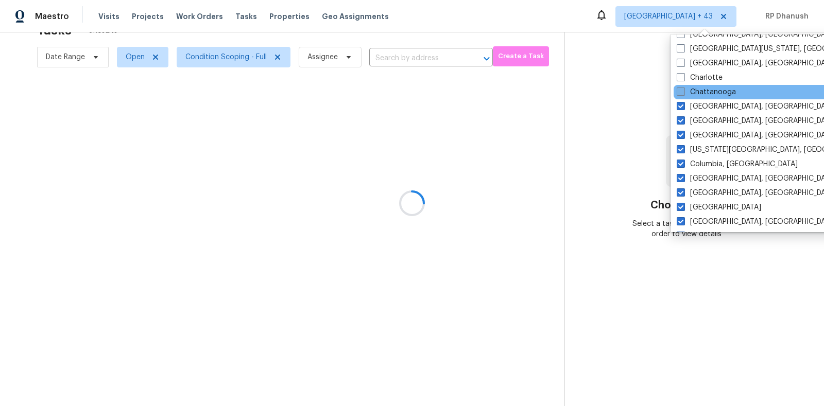
click at [699, 90] on label "Chattanooga" at bounding box center [706, 92] width 59 height 10
click at [684, 90] on input "Chattanooga" at bounding box center [680, 90] width 7 height 7
checkbox input "true"
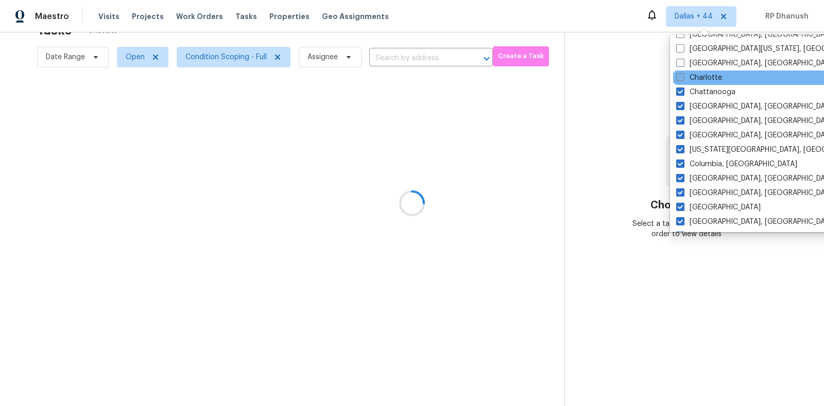
click at [699, 79] on label "Charlotte" at bounding box center [699, 78] width 46 height 10
click at [683, 79] on input "Charlotte" at bounding box center [679, 76] width 7 height 7
checkbox input "true"
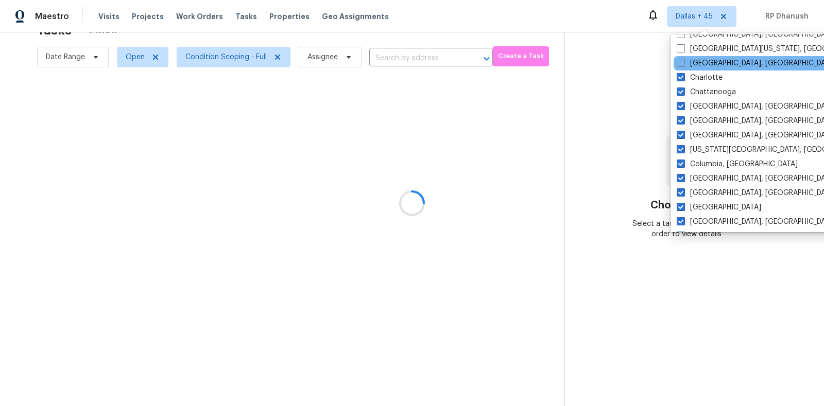
click at [699, 56] on div "Charleston, SC" at bounding box center [778, 63] width 208 height 14
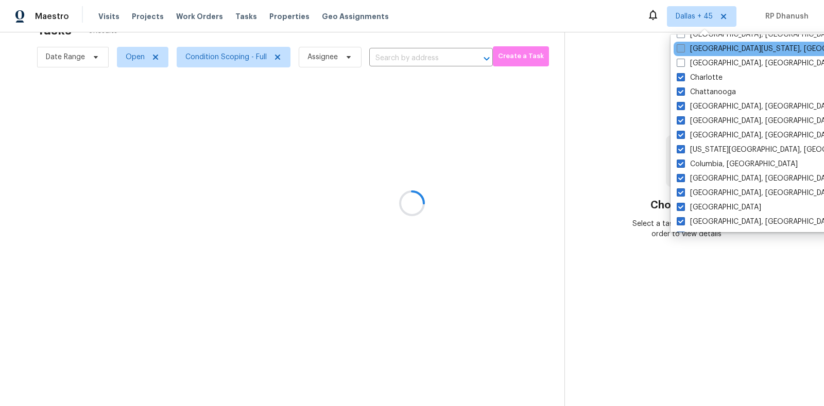
click at [699, 47] on label "Central California, CA" at bounding box center [776, 49] width 198 height 10
click at [684, 47] on input "Central California, CA" at bounding box center [680, 47] width 7 height 7
checkbox input "true"
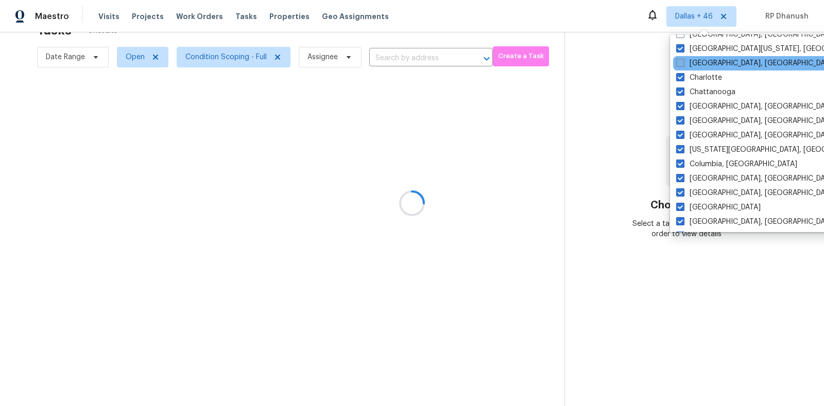
click at [699, 66] on label "Charleston, SC" at bounding box center [756, 63] width 160 height 10
click at [683, 65] on input "Charleston, SC" at bounding box center [679, 61] width 7 height 7
checkbox input "true"
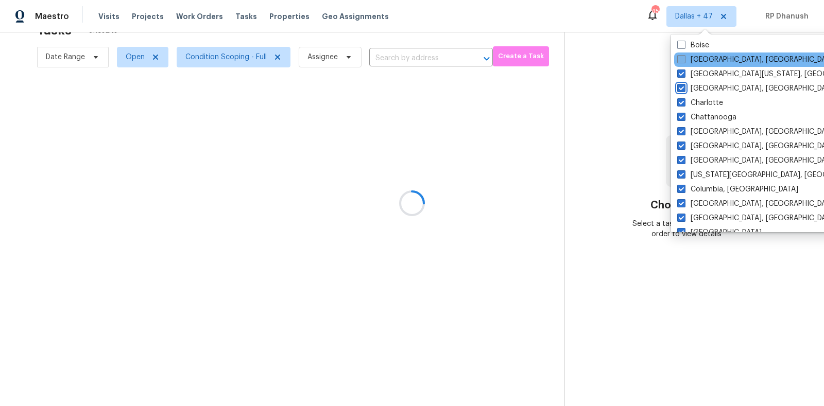
scroll to position [52, 0]
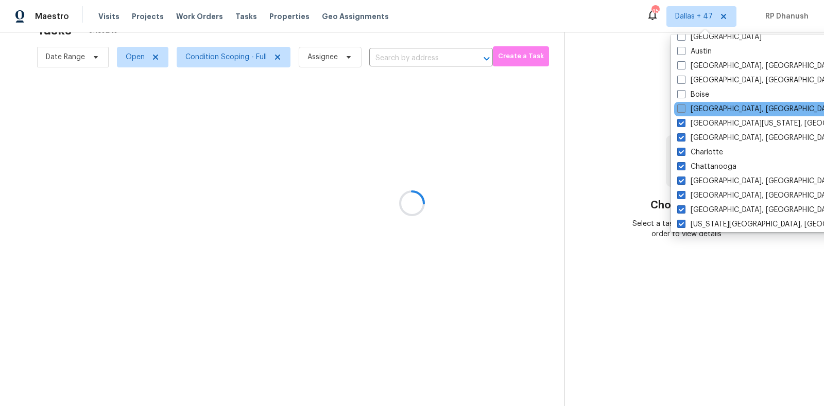
click at [702, 110] on label "Boston, MA" at bounding box center [757, 109] width 160 height 10
click at [684, 110] on input "Boston, MA" at bounding box center [680, 107] width 7 height 7
checkbox input "true"
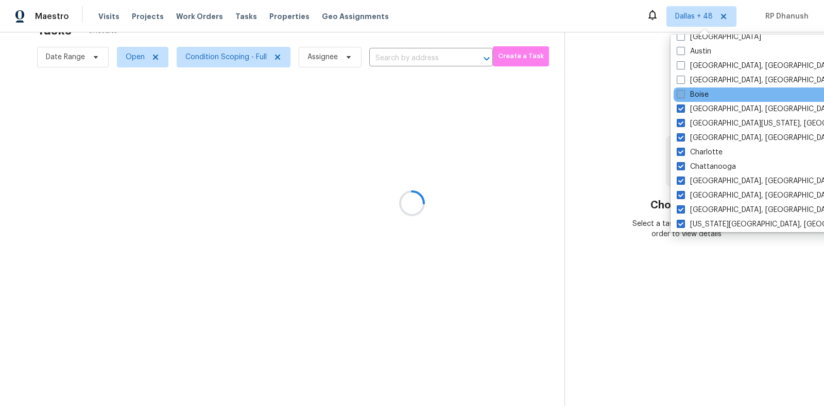
click at [702, 96] on label "Boise" at bounding box center [693, 95] width 32 height 10
click at [684, 96] on input "Boise" at bounding box center [680, 93] width 7 height 7
checkbox input "true"
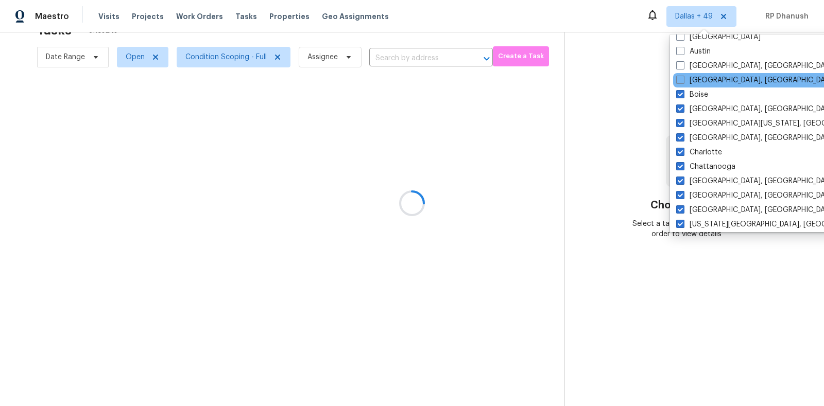
click at [702, 87] on div "Birmingham, AL" at bounding box center [777, 80] width 208 height 14
click at [700, 86] on div "Birmingham, AL" at bounding box center [777, 80] width 208 height 14
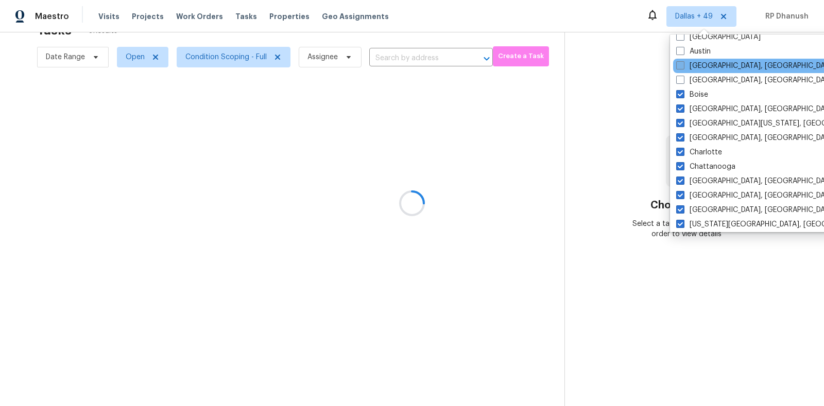
click at [700, 65] on label "Baltimore, MD" at bounding box center [756, 66] width 160 height 10
click at [683, 65] on input "Baltimore, MD" at bounding box center [679, 64] width 7 height 7
checkbox input "true"
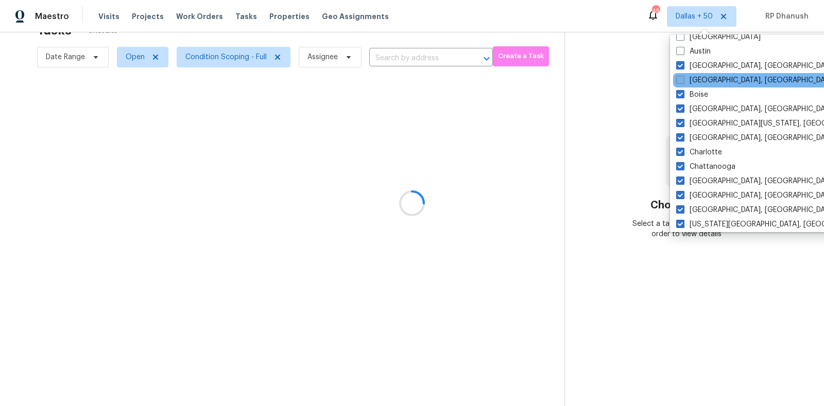
click at [693, 81] on label "Birmingham, AL" at bounding box center [756, 80] width 160 height 10
click at [683, 81] on input "Birmingham, AL" at bounding box center [679, 78] width 7 height 7
checkbox input "true"
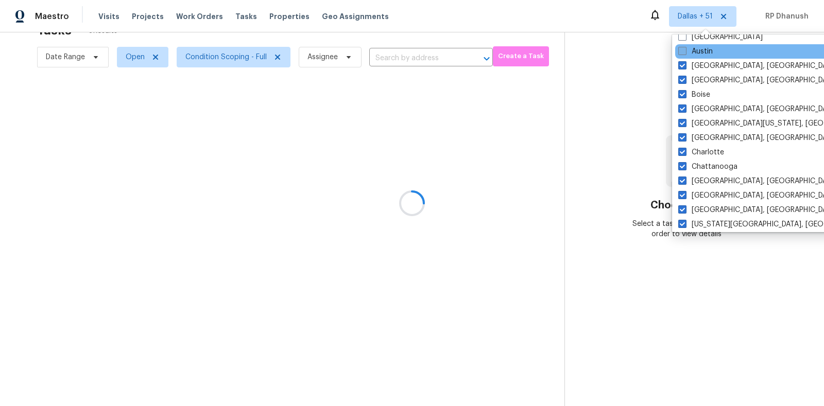
click at [693, 50] on label "Austin" at bounding box center [696, 51] width 35 height 10
click at [685, 50] on input "Austin" at bounding box center [682, 49] width 7 height 7
checkbox input "true"
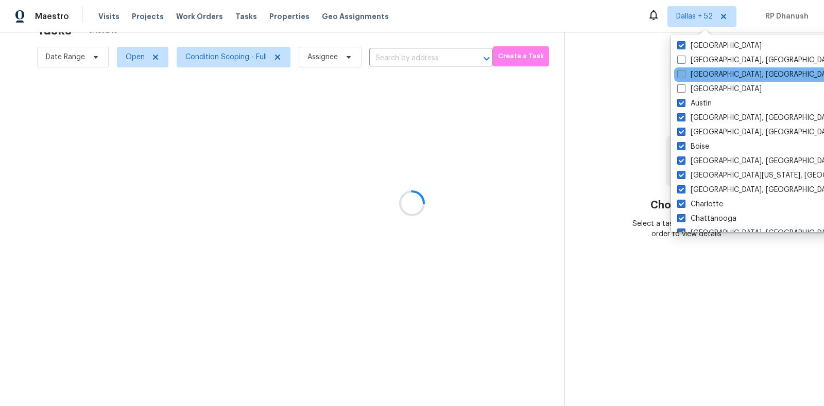
click at [694, 75] on label "Asheville, NC" at bounding box center [757, 75] width 160 height 10
click at [684, 75] on input "Asheville, NC" at bounding box center [680, 73] width 7 height 7
checkbox input "true"
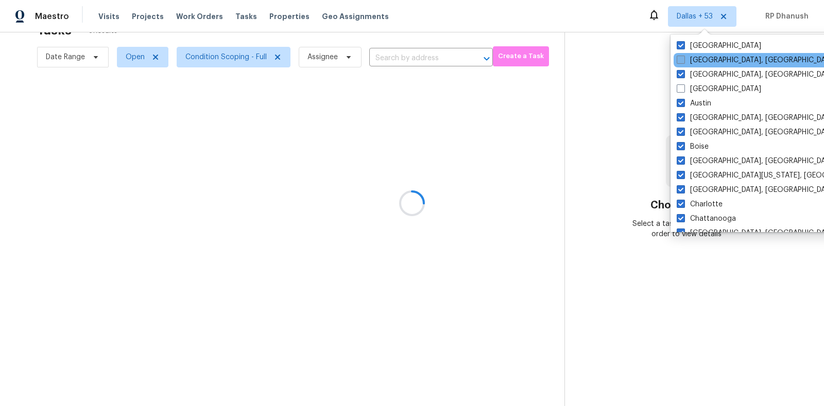
click at [694, 59] on label "Albuquerque, NM" at bounding box center [757, 60] width 160 height 10
click at [684, 59] on input "Albuquerque, NM" at bounding box center [680, 58] width 7 height 7
checkbox input "true"
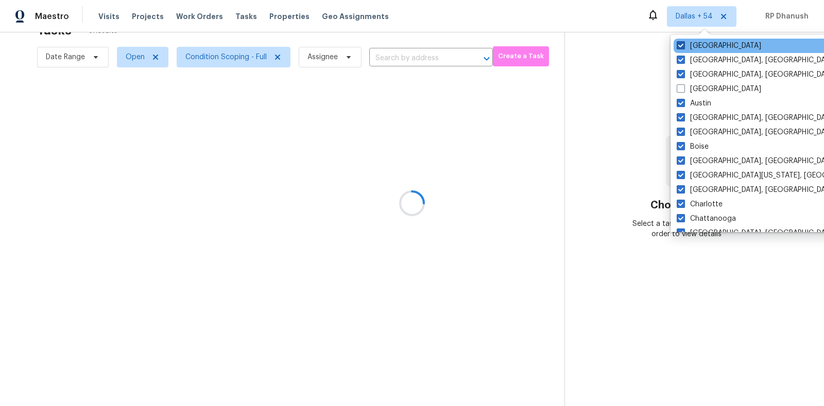
click at [694, 46] on label "Dallas" at bounding box center [719, 46] width 84 height 10
click at [684, 46] on input "Dallas" at bounding box center [680, 44] width 7 height 7
checkbox input "false"
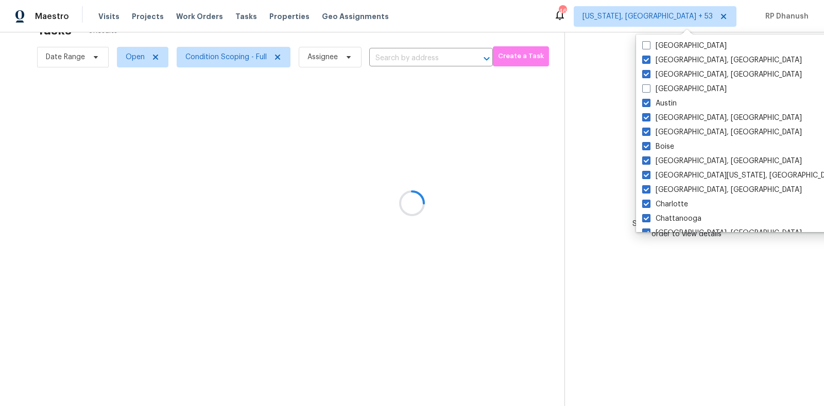
click at [596, 116] on div at bounding box center [412, 203] width 824 height 406
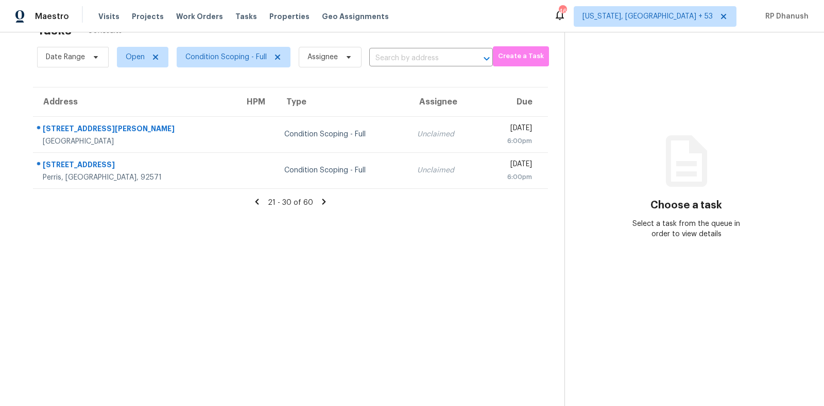
click at [407, 232] on section "Tasks 60 Results Date Range Open Condition Scoping - Full Assignee ​ Create a T…" at bounding box center [290, 212] width 548 height 390
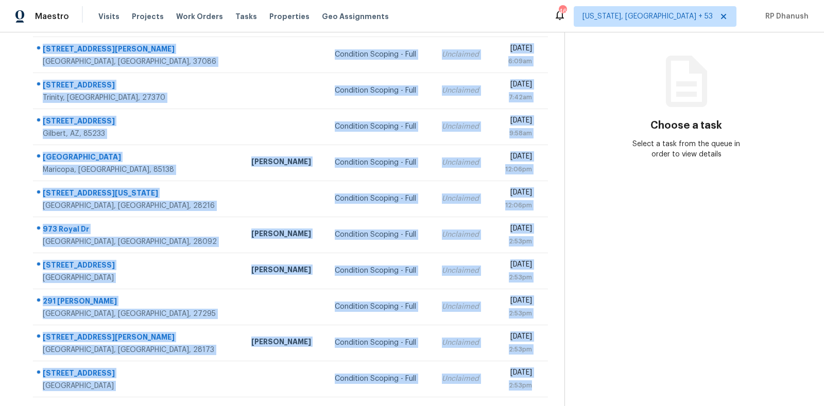
scroll to position [129, 0]
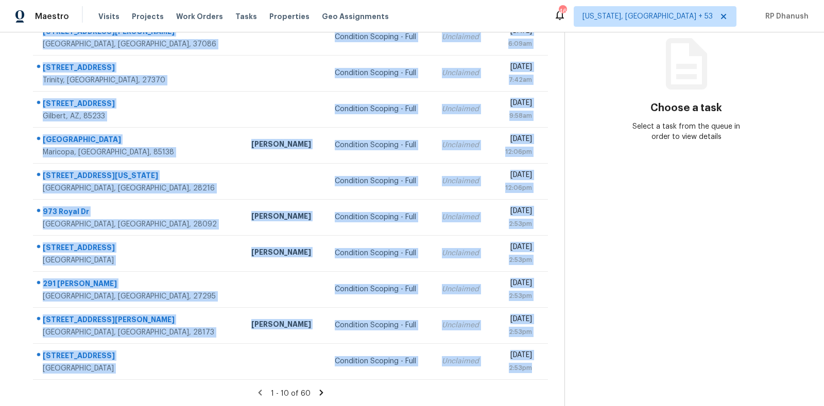
drag, startPoint x: 38, startPoint y: 154, endPoint x: 545, endPoint y: 382, distance: 555.5
click at [545, 382] on section "Tasks 60 Results Date Range Open Condition Scoping - Full Assignee ​ Create a T…" at bounding box center [290, 164] width 548 height 488
copy tbody "1335 E Nir Shreibman Blvd La Vergne, TN, 37086 Condition Scoping - Full Unclaim…"
drag, startPoint x: 638, startPoint y: 222, endPoint x: 580, endPoint y: 235, distance: 59.4
click at [636, 222] on section "Choose a task Select a task from the queue in order to view details" at bounding box center [686, 155] width 243 height 504
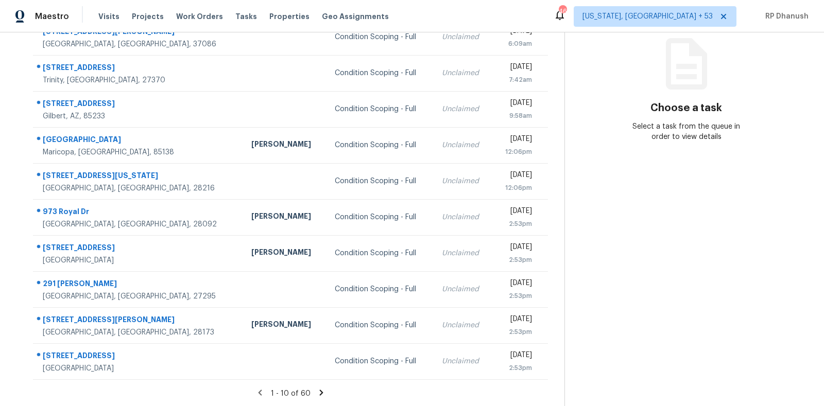
click at [318, 388] on icon at bounding box center [321, 392] width 9 height 9
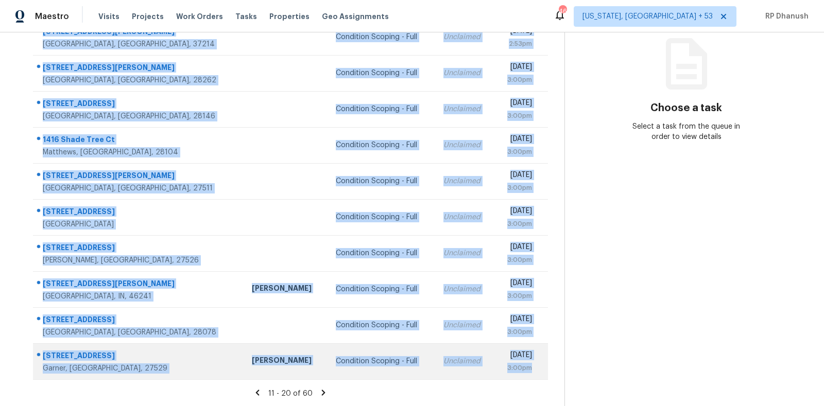
drag, startPoint x: 42, startPoint y: 153, endPoint x: 535, endPoint y: 372, distance: 540.1
click at [535, 372] on tbody "2808 Blackwood Dr Nashville, TN, 37214 Condition Scoping - Full Unclaimed Mon, …" at bounding box center [290, 199] width 515 height 361
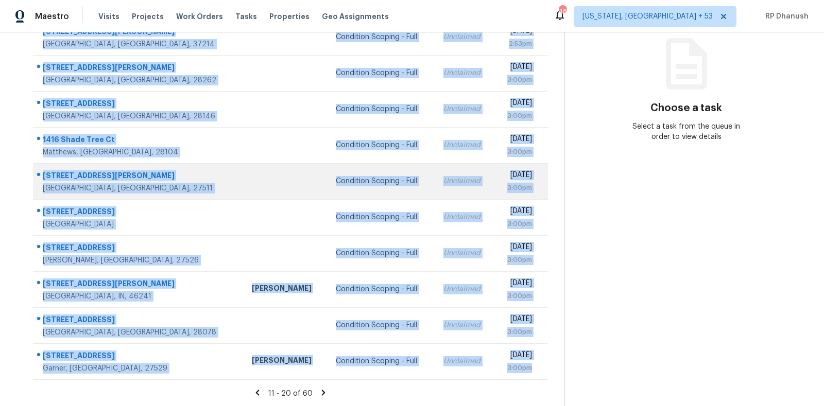
copy tbody "2808 Blackwood Dr Nashville, TN, 37214 Condition Scoping - Full Unclaimed Mon, …"
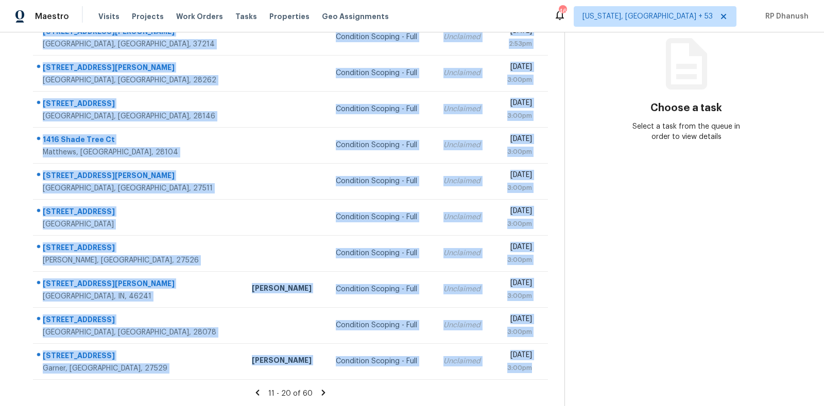
drag, startPoint x: 630, startPoint y: 273, endPoint x: 620, endPoint y: 274, distance: 10.3
click at [628, 274] on section "Choose a task Select a task from the queue in order to view details" at bounding box center [686, 155] width 243 height 504
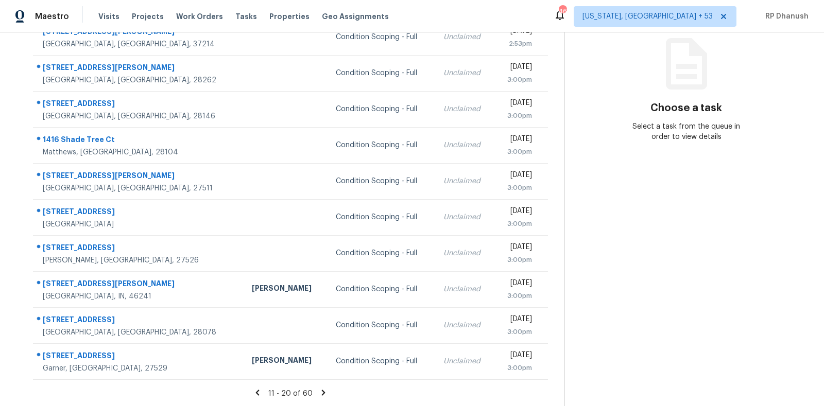
click at [322, 391] on icon at bounding box center [324, 393] width 4 height 6
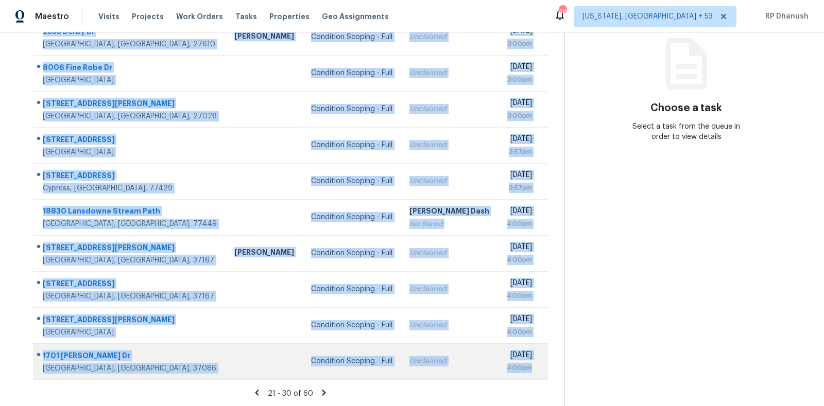
drag, startPoint x: 41, startPoint y: 151, endPoint x: 541, endPoint y: 373, distance: 546.6
click at [541, 373] on tbody "2335 Derby Dr Raleigh, NC, 27610 Amanda Horton Condition Scoping - Full Unclaim…" at bounding box center [290, 199] width 515 height 361
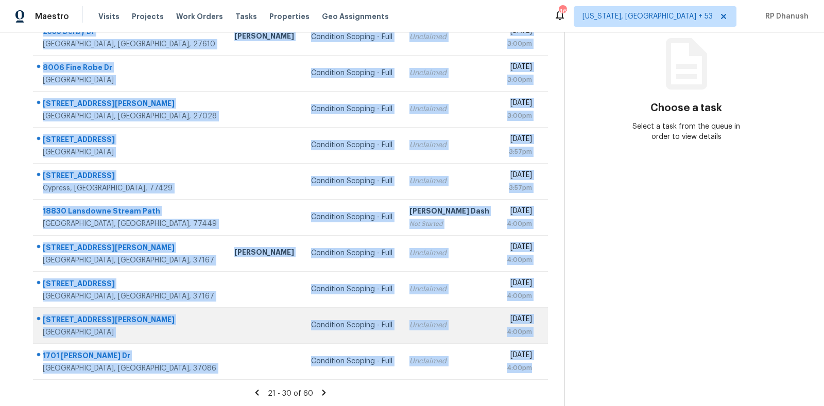
copy tbody "2335 Derby Dr Raleigh, NC, 27610 Amanda Horton Condition Scoping - Full Unclaim…"
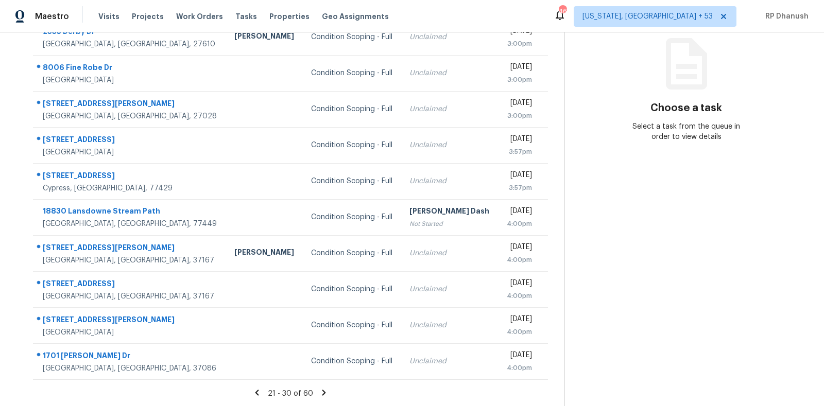
click at [700, 315] on section "Choose a task Select a task from the queue in order to view details" at bounding box center [686, 155] width 243 height 504
click at [323, 390] on icon at bounding box center [325, 393] width 4 height 6
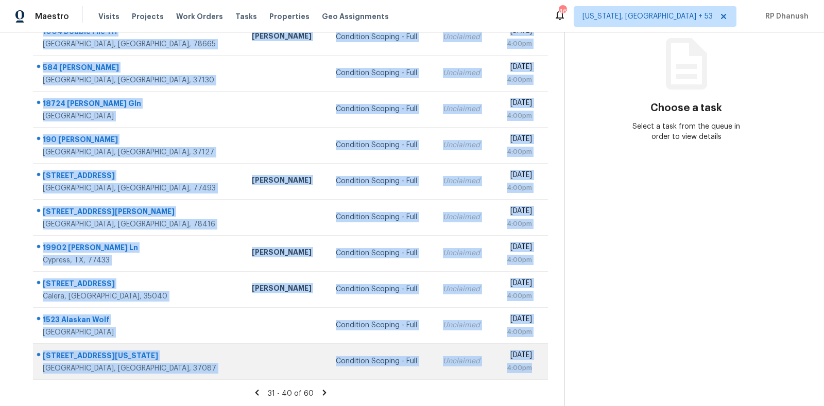
drag, startPoint x: 41, startPoint y: 153, endPoint x: 537, endPoint y: 374, distance: 543.1
click at [537, 374] on tbody "1004 Double File Trl Round Rock, TX, 78665 Nelson Figueroa Condition Scoping - …" at bounding box center [290, 199] width 515 height 361
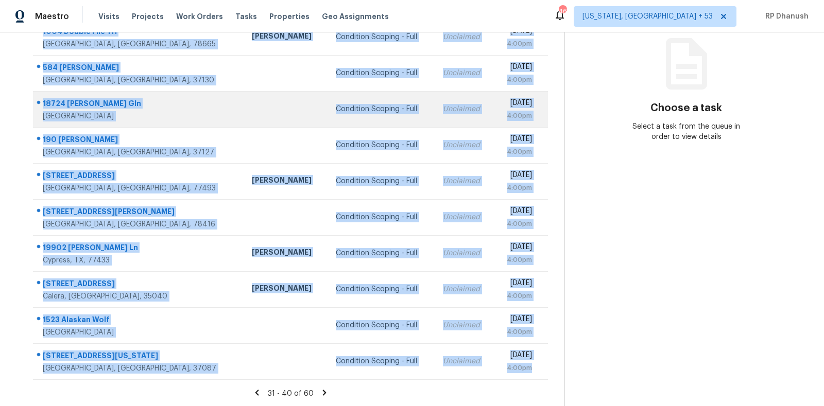
copy tbody "1004 Double File Trl Round Rock, TX, 78665 Nelson Figueroa Condition Scoping - …"
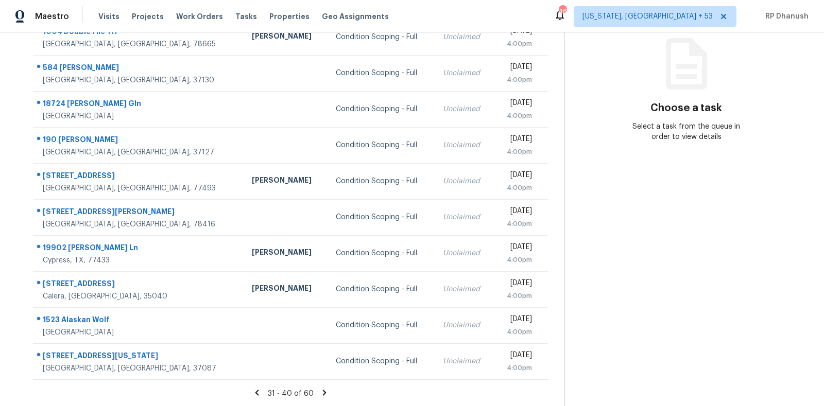
click at [620, 253] on section "Choose a task Select a task from the queue in order to view details" at bounding box center [686, 155] width 243 height 504
click at [321, 388] on icon at bounding box center [324, 392] width 9 height 9
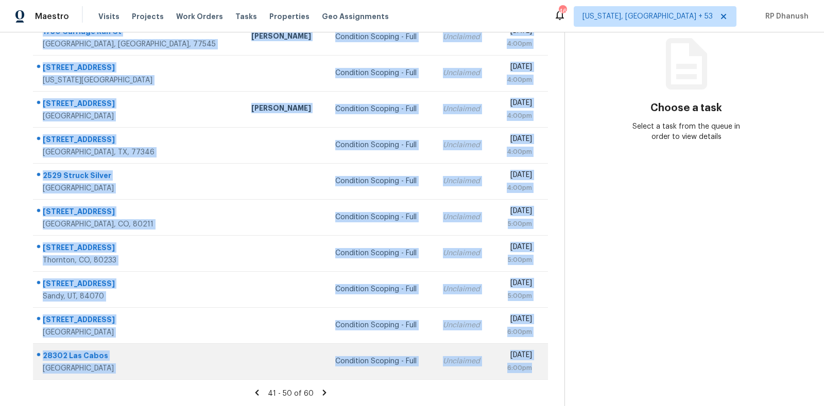
drag, startPoint x: 41, startPoint y: 156, endPoint x: 536, endPoint y: 372, distance: 539.6
click at [536, 372] on tbody "1730 Carriage Run Ct Fresno, TX, 77545 Navid Ranjbar Condition Scoping - Full U…" at bounding box center [290, 199] width 515 height 361
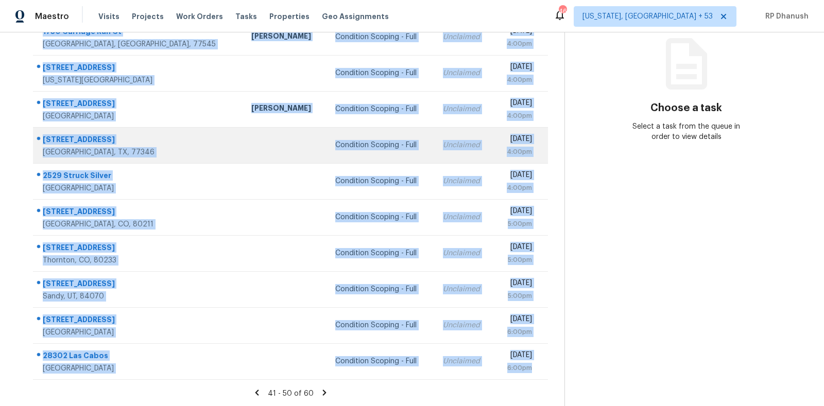
copy tbody "1730 Carriage Run Ct Fresno, TX, 77545 Navid Ranjbar Condition Scoping - Full U…"
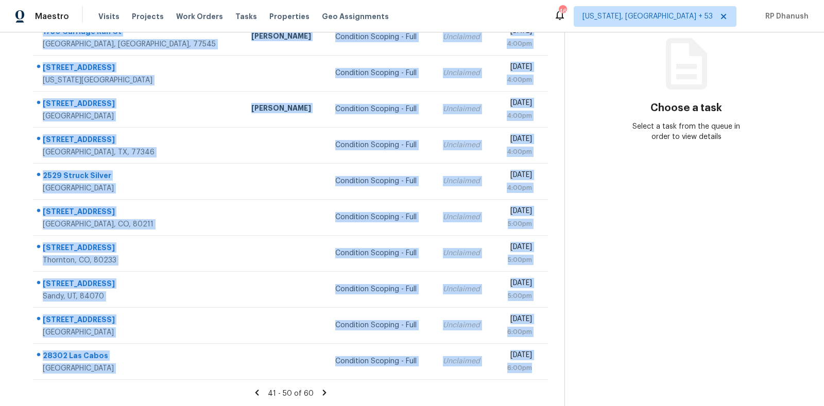
click at [653, 284] on section "Choose a task Select a task from the queue in order to view details" at bounding box center [686, 155] width 243 height 504
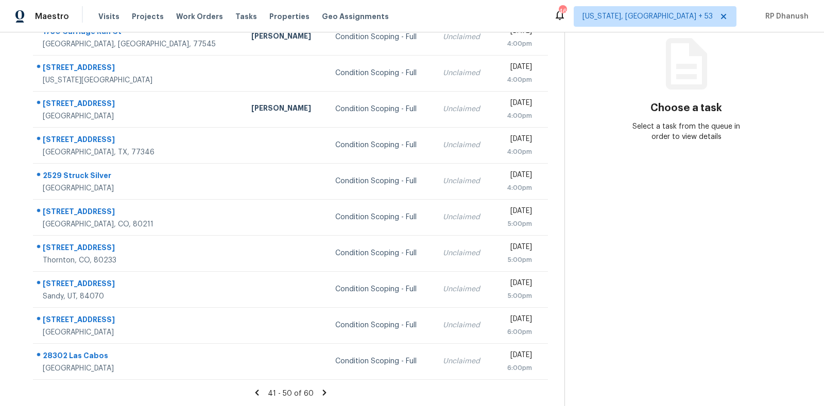
click at [321, 393] on icon at bounding box center [324, 392] width 9 height 9
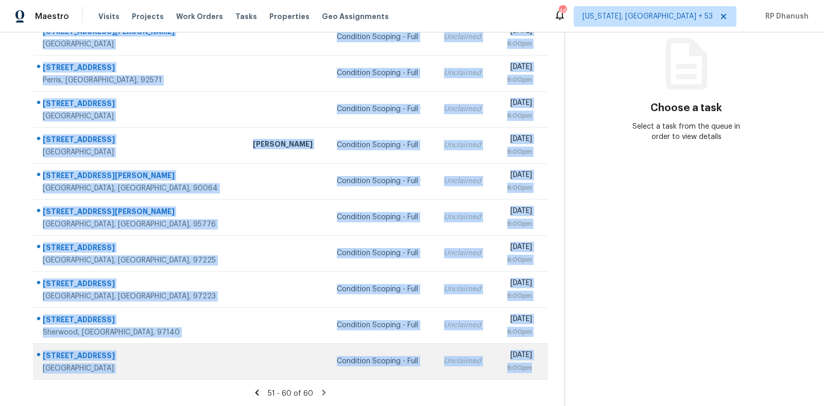
drag, startPoint x: 43, startPoint y: 156, endPoint x: 541, endPoint y: 368, distance: 541.0
click at [541, 368] on tbody "7958 Lusardi Creek Ln San Diego, CA, 92127 Condition Scoping - Full Unclaimed M…" at bounding box center [290, 199] width 515 height 361
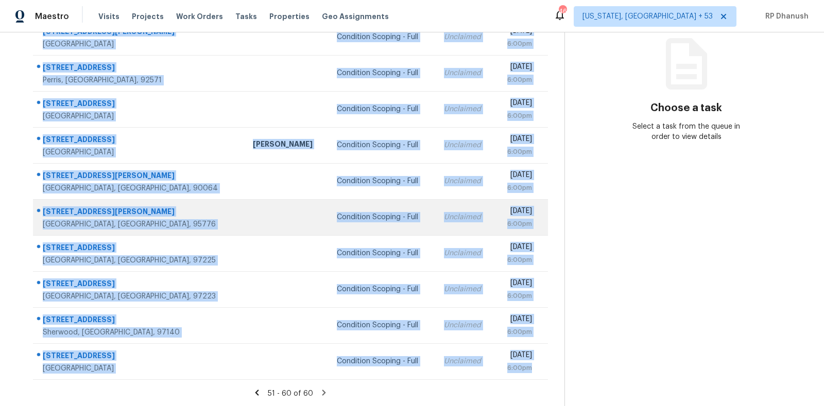
copy tbody "7958 Lusardi Creek Ln San Diego, CA, 92127 Condition Scoping - Full Unclaimed M…"
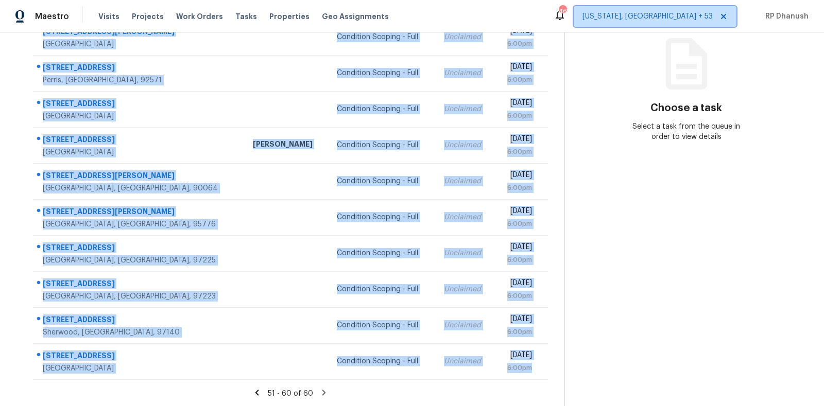
click at [679, 19] on span "Washington, DC + 53" at bounding box center [648, 16] width 130 height 10
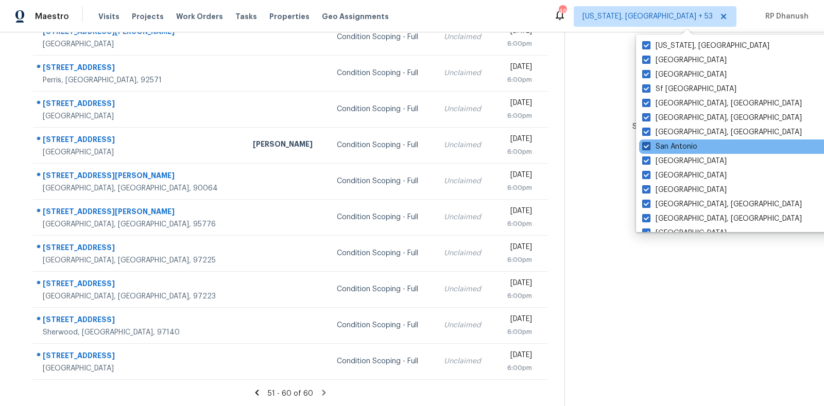
scroll to position [690, 0]
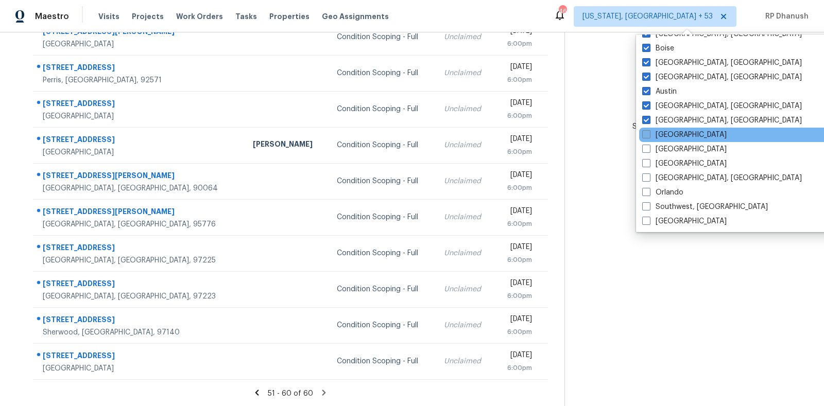
click at [662, 135] on label "Atlanta" at bounding box center [684, 135] width 84 height 10
click at [649, 135] on input "Atlanta" at bounding box center [645, 133] width 7 height 7
checkbox input "true"
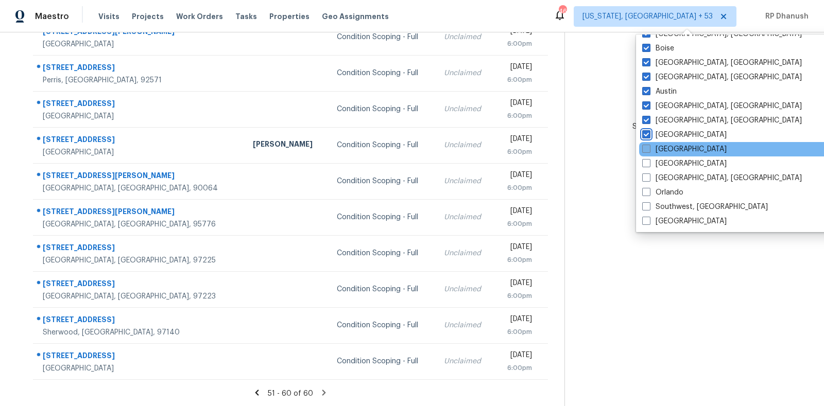
scroll to position [32, 0]
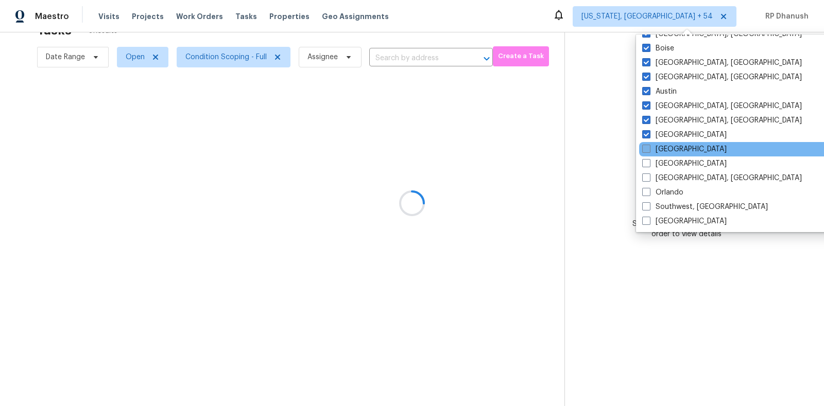
click at [662, 148] on label "Dallas" at bounding box center [684, 149] width 84 height 10
click at [649, 148] on input "Dallas" at bounding box center [645, 147] width 7 height 7
checkbox input "true"
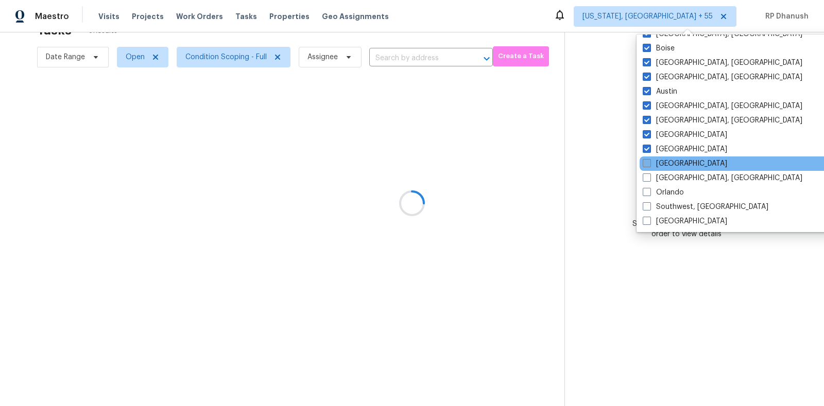
click at [662, 162] on label "Jacksonville" at bounding box center [685, 164] width 84 height 10
click at [650, 162] on input "Jacksonville" at bounding box center [646, 162] width 7 height 7
checkbox input "true"
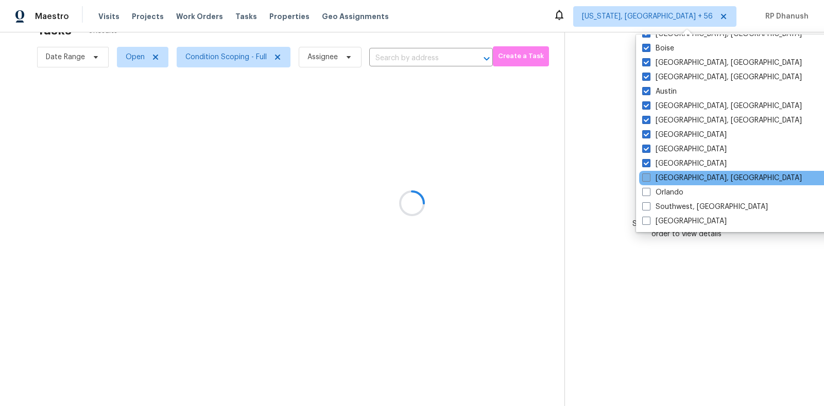
click at [662, 178] on label "Miami, FL" at bounding box center [722, 178] width 160 height 10
click at [649, 178] on input "Miami, FL" at bounding box center [645, 176] width 7 height 7
checkbox input "true"
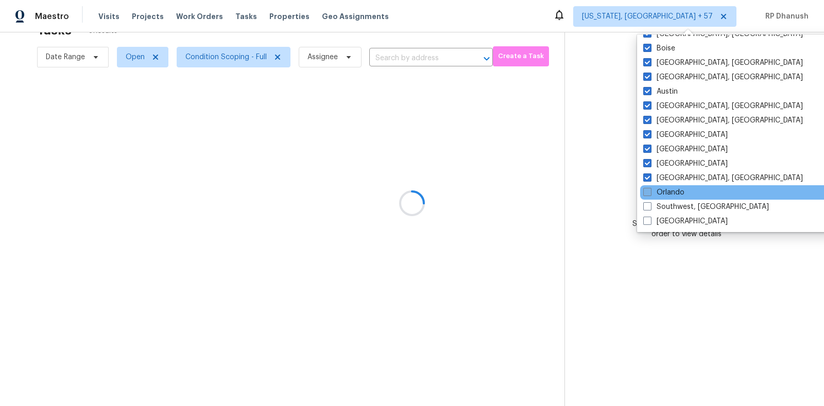
click at [662, 188] on label "Orlando" at bounding box center [663, 193] width 41 height 10
click at [650, 188] on input "Orlando" at bounding box center [646, 191] width 7 height 7
checkbox input "true"
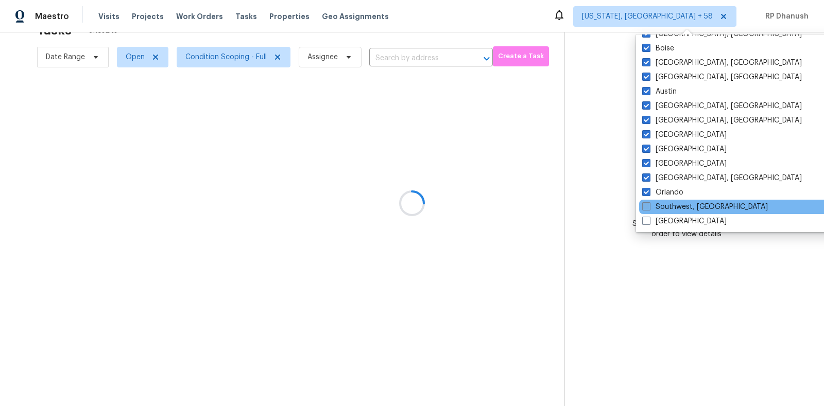
click at [662, 206] on label "Southwest, FL" at bounding box center [705, 207] width 126 height 10
click at [649, 206] on input "Southwest, FL" at bounding box center [645, 205] width 7 height 7
checkbox input "true"
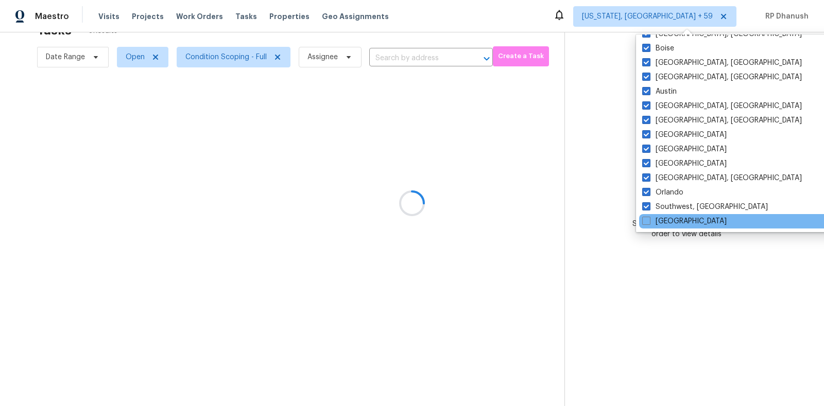
click at [662, 215] on div "Tampa" at bounding box center [743, 221] width 208 height 14
click at [662, 220] on label "Tampa" at bounding box center [684, 221] width 84 height 10
click at [649, 220] on input "Tampa" at bounding box center [645, 219] width 7 height 7
checkbox input "true"
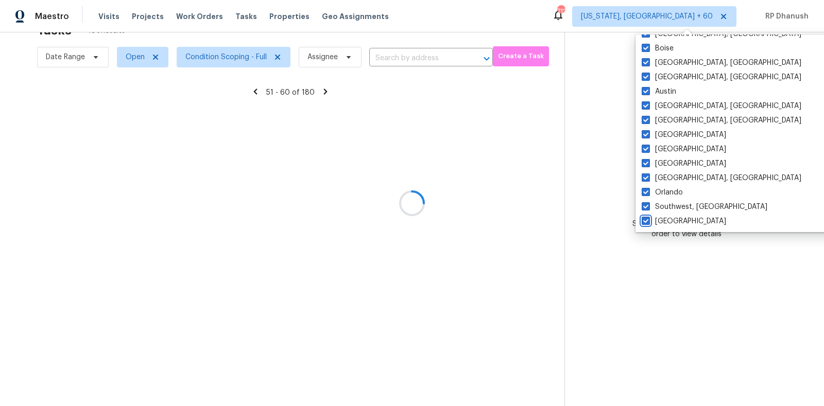
scroll to position [129, 0]
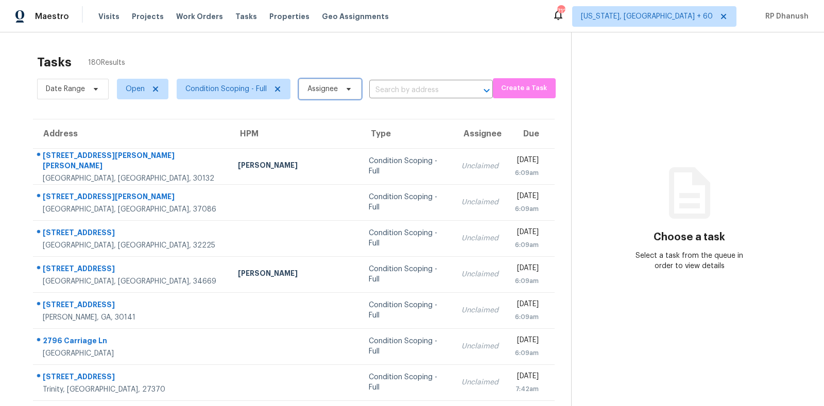
click at [333, 85] on span "Assignee" at bounding box center [323, 89] width 30 height 10
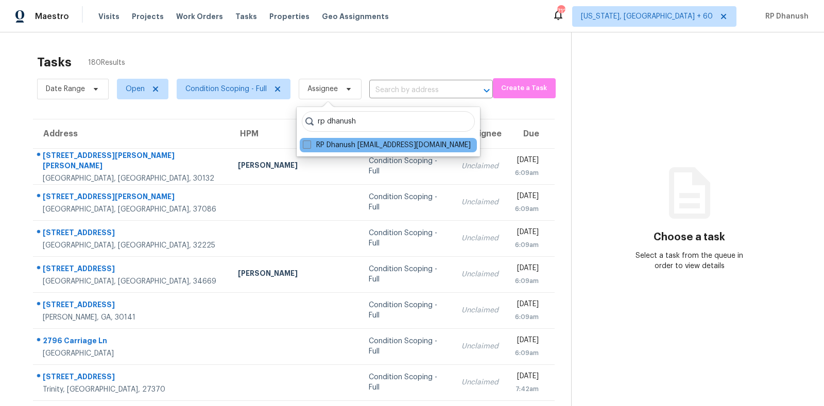
type input "rp dhanush"
click at [351, 142] on label "RP Dhanush [EMAIL_ADDRESS][DOMAIN_NAME]" at bounding box center [387, 145] width 168 height 10
click at [310, 142] on input "RP Dhanush [EMAIL_ADDRESS][DOMAIN_NAME]" at bounding box center [306, 143] width 7 height 7
checkbox input "true"
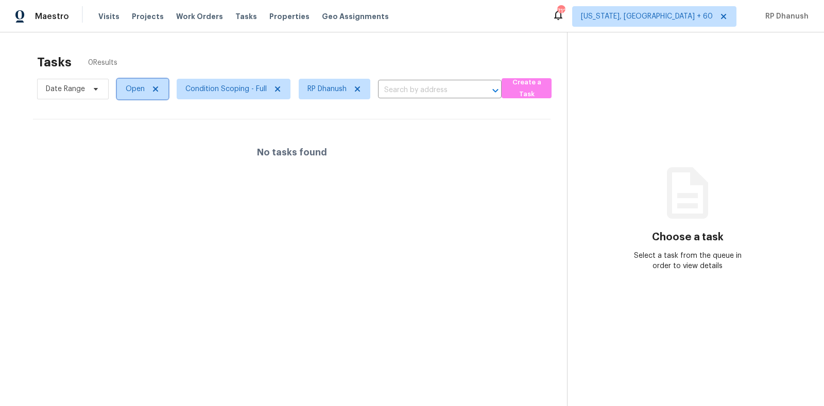
click at [134, 94] on span "Open" at bounding box center [143, 89] width 52 height 21
click at [132, 153] on div "Blocked" at bounding box center [144, 147] width 50 height 14
click at [132, 149] on label "Blocked" at bounding box center [142, 147] width 41 height 10
click at [129, 149] on input "Blocked" at bounding box center [125, 145] width 7 height 7
checkbox input "true"
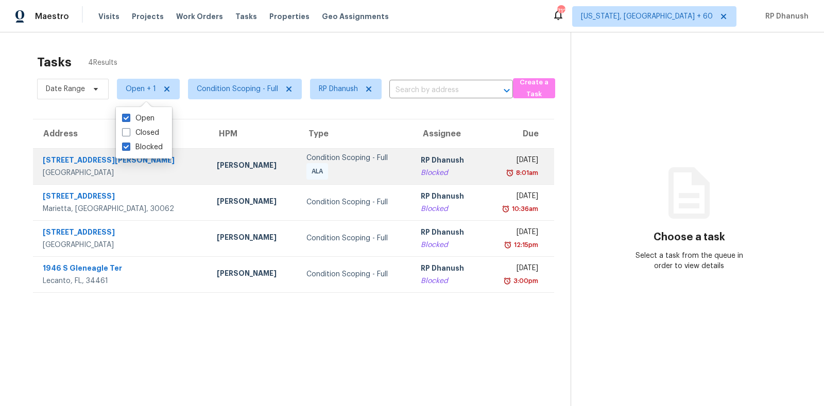
click at [483, 158] on td "Tue, Sep 9th 2025 8:01am" at bounding box center [518, 166] width 71 height 36
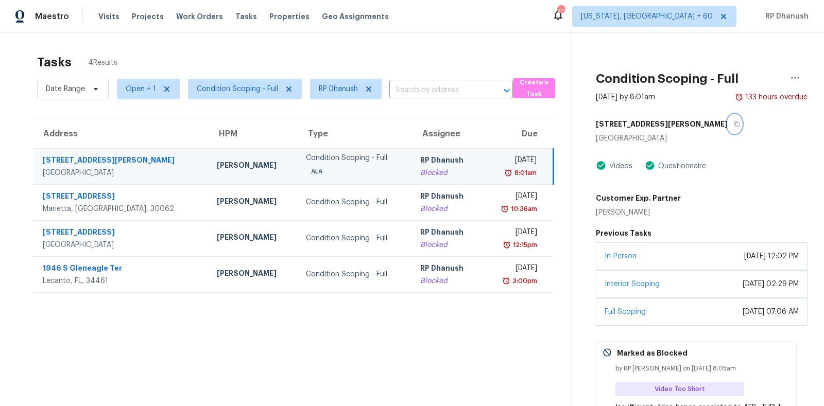
click at [734, 121] on icon "button" at bounding box center [737, 124] width 6 height 6
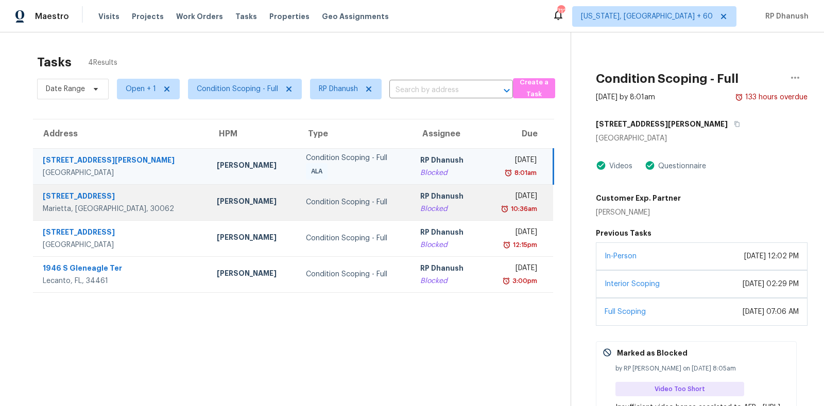
click at [420, 206] on div "Blocked" at bounding box center [447, 209] width 54 height 10
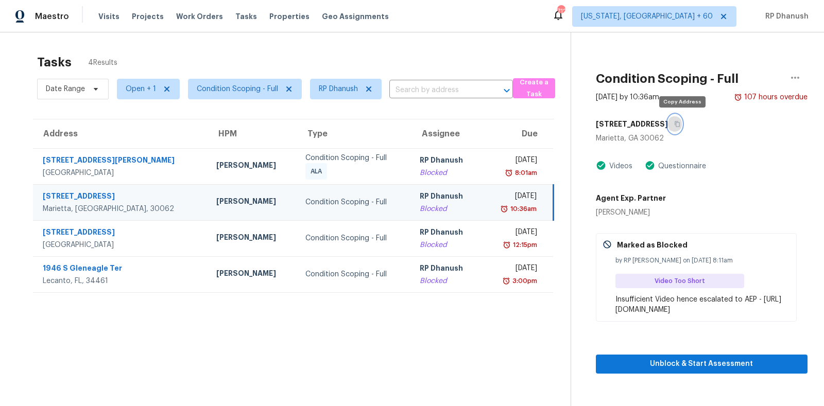
click at [681, 125] on icon "button" at bounding box center [677, 124] width 6 height 6
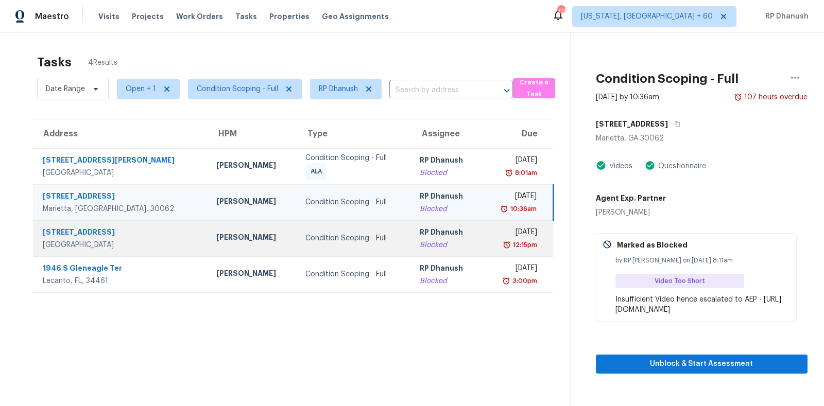
click at [499, 222] on td "Wed, Sep 10th 2025 12:15pm" at bounding box center [518, 239] width 72 height 36
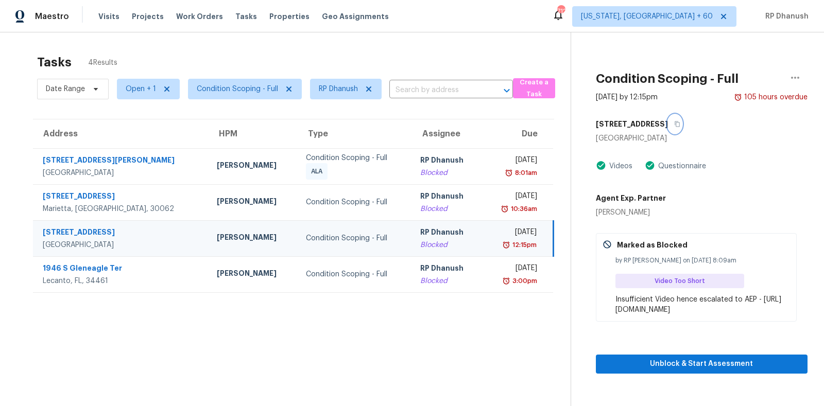
click at [672, 131] on button "button" at bounding box center [675, 124] width 14 height 19
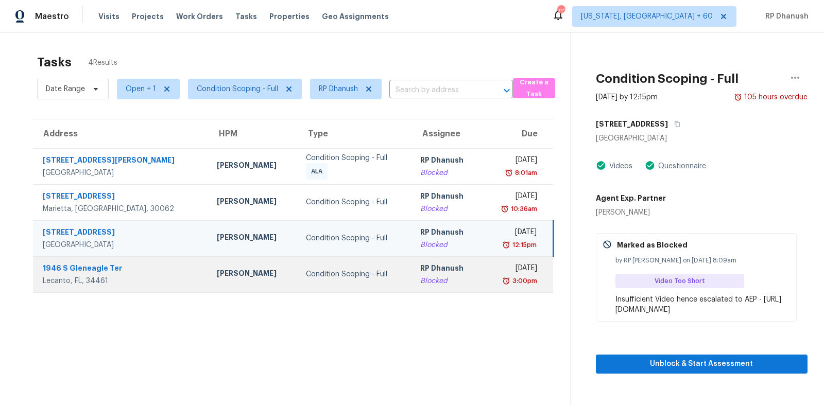
click at [420, 279] on div "Blocked" at bounding box center [447, 281] width 54 height 10
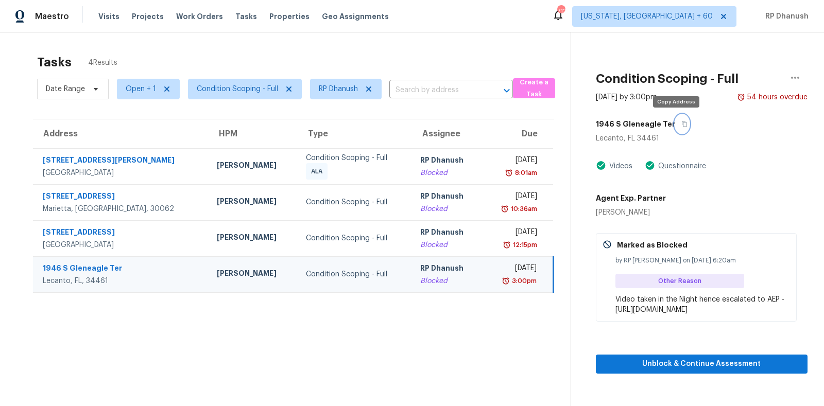
click at [680, 126] on button "button" at bounding box center [682, 124] width 14 height 19
click at [367, 45] on div "Tasks 4 Results Date Range Open + 1 Condition Scoping - Full RP Dhanush ​ Creat…" at bounding box center [412, 235] width 824 height 406
click at [135, 90] on span "Open + 1" at bounding box center [141, 89] width 30 height 10
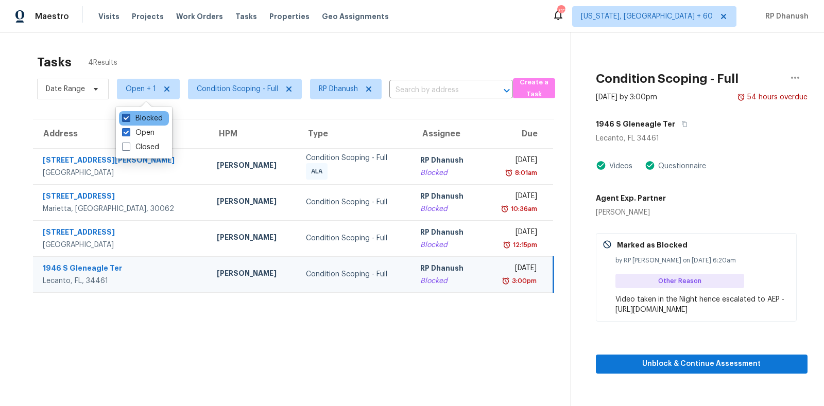
click at [147, 118] on label "Blocked" at bounding box center [142, 118] width 41 height 10
click at [129, 118] on input "Blocked" at bounding box center [125, 116] width 7 height 7
checkbox input "false"
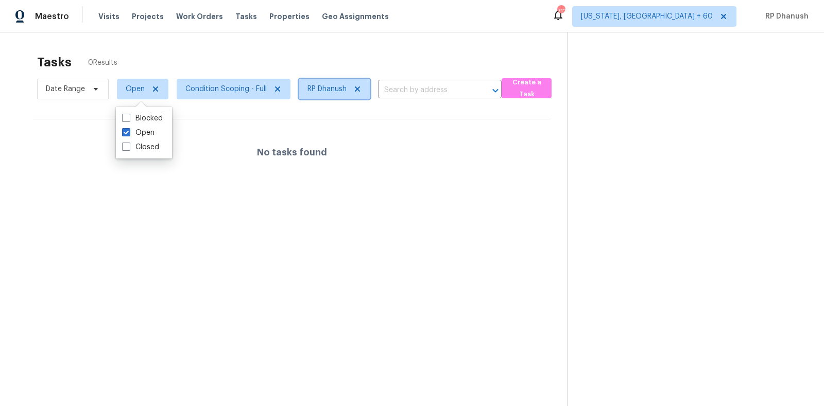
click at [358, 87] on icon at bounding box center [357, 89] width 8 height 8
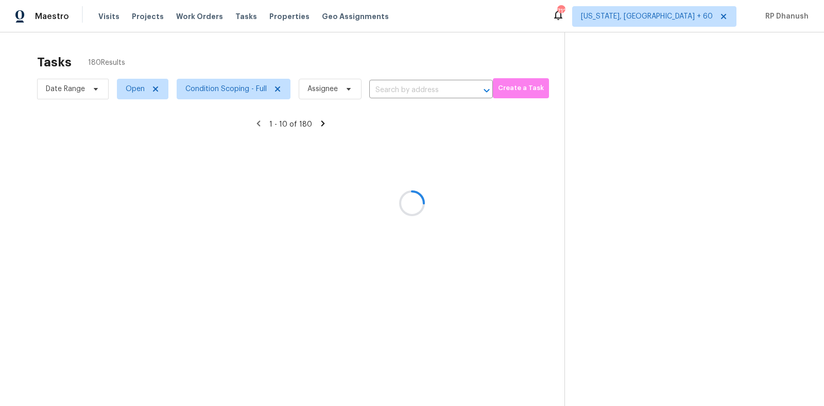
click at [415, 49] on div at bounding box center [412, 203] width 824 height 406
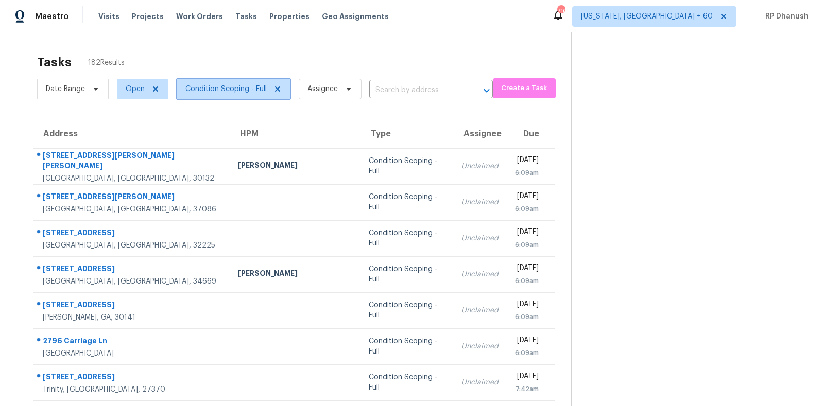
click at [209, 80] on span "Condition Scoping - Full" at bounding box center [234, 89] width 114 height 21
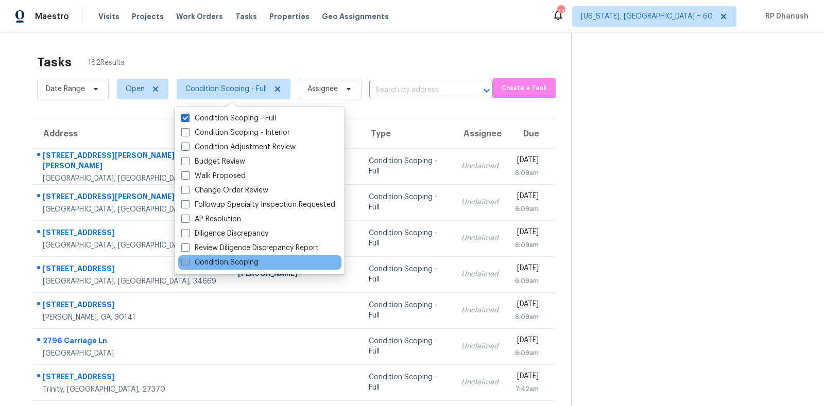
click at [210, 262] on label "Condition Scoping" at bounding box center [219, 263] width 77 height 10
click at [188, 262] on input "Condition Scoping" at bounding box center [184, 261] width 7 height 7
checkbox input "true"
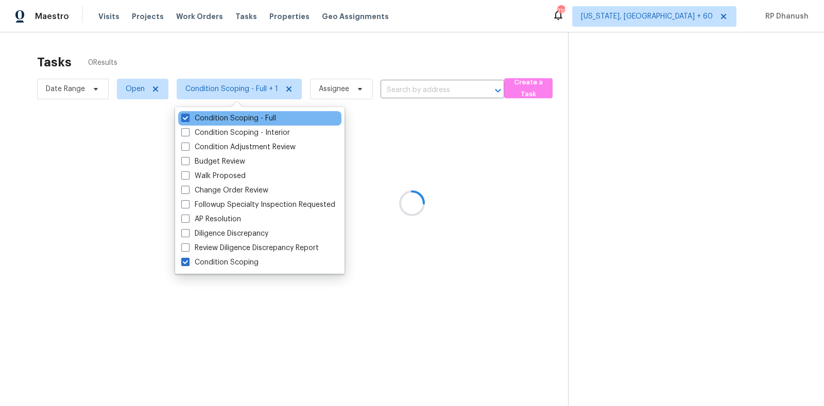
click at [209, 111] on div "Condition Scoping - Full" at bounding box center [259, 118] width 163 height 14
click at [255, 116] on label "Condition Scoping - Full" at bounding box center [228, 118] width 95 height 10
click at [188, 116] on input "Condition Scoping - Full" at bounding box center [184, 116] width 7 height 7
checkbox input "false"
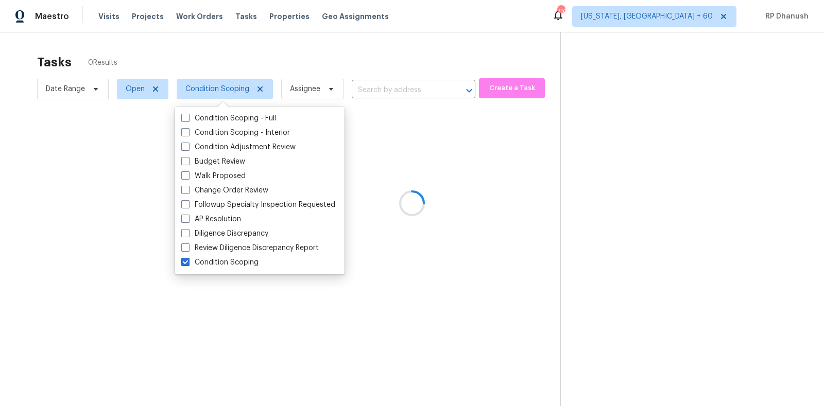
click at [648, 139] on div at bounding box center [412, 203] width 824 height 406
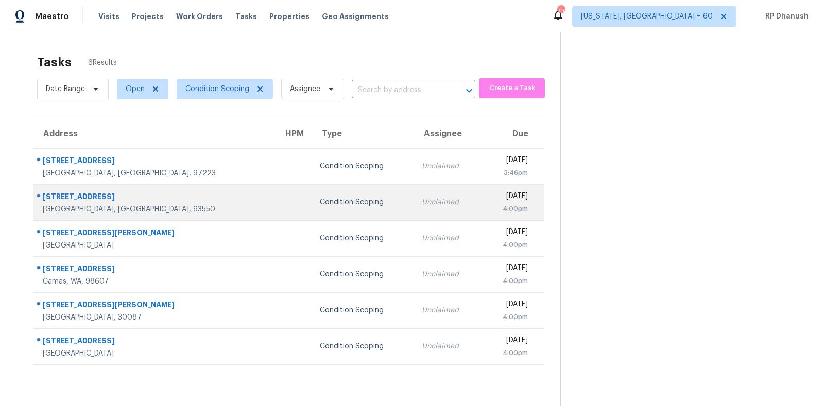
scroll to position [32, 0]
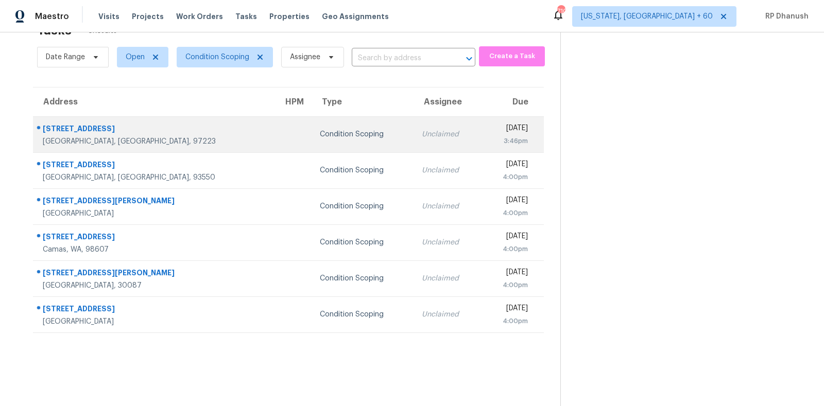
click at [35, 118] on td "12393 SW 114th Ter Portland, OR, 97223" at bounding box center [154, 134] width 242 height 36
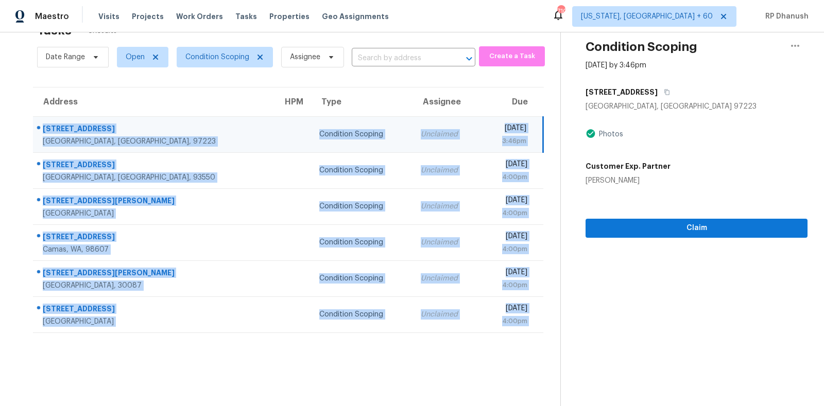
copy section "12393 SW 114th Ter Portland, OR, 97223 Condition Scoping Unclaimed Mon, Sep 15t…"
drag, startPoint x: 35, startPoint y: 118, endPoint x: 521, endPoint y: 336, distance: 532.9
click at [521, 336] on section "Tasks 6 Results Date Range Open Condition Scoping Assignee ​ Create a Task Addr…" at bounding box center [288, 212] width 544 height 390
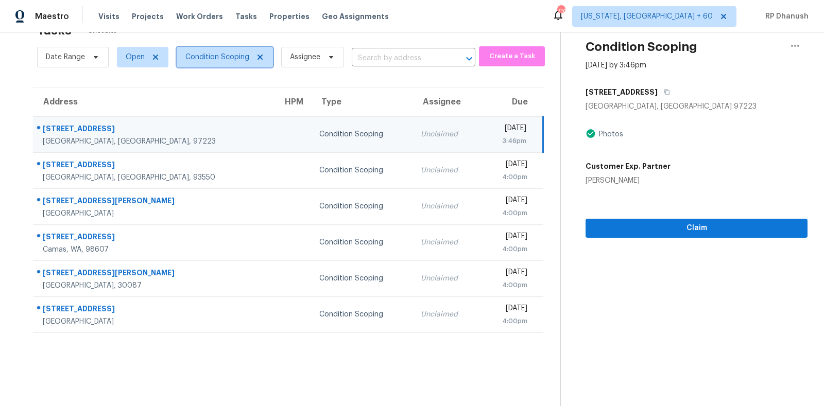
click at [215, 49] on span "Condition Scoping" at bounding box center [225, 57] width 96 height 21
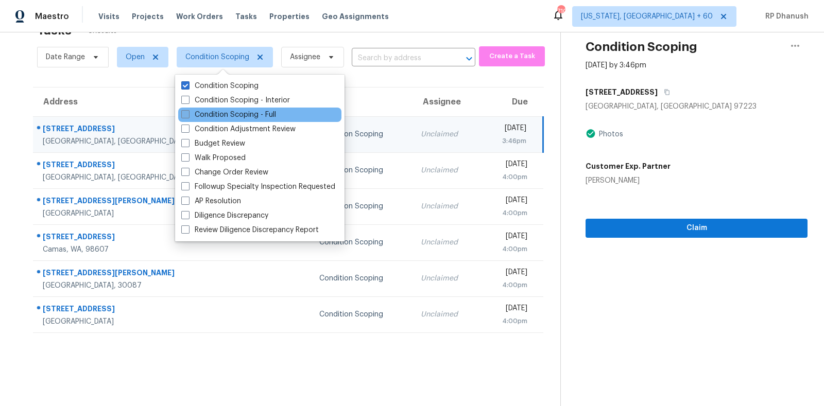
click at [215, 110] on label "Condition Scoping - Full" at bounding box center [228, 115] width 95 height 10
click at [188, 110] on input "Condition Scoping - Full" at bounding box center [184, 113] width 7 height 7
checkbox input "true"
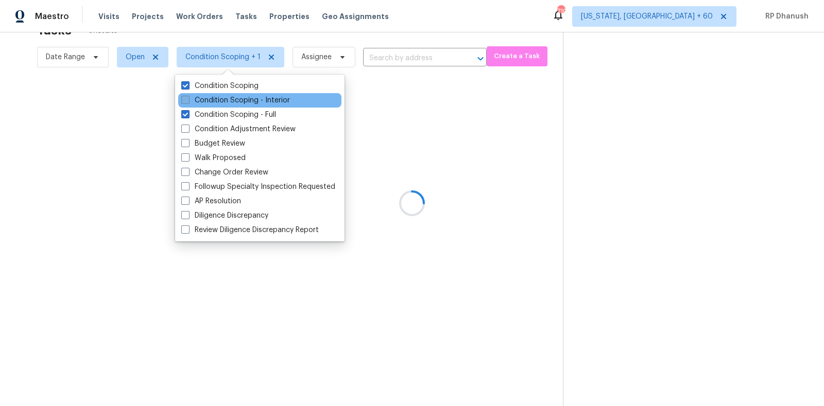
click at [215, 99] on label "Condition Scoping - Interior" at bounding box center [235, 100] width 109 height 10
click at [188, 99] on input "Condition Scoping - Interior" at bounding box center [184, 98] width 7 height 7
checkbox input "true"
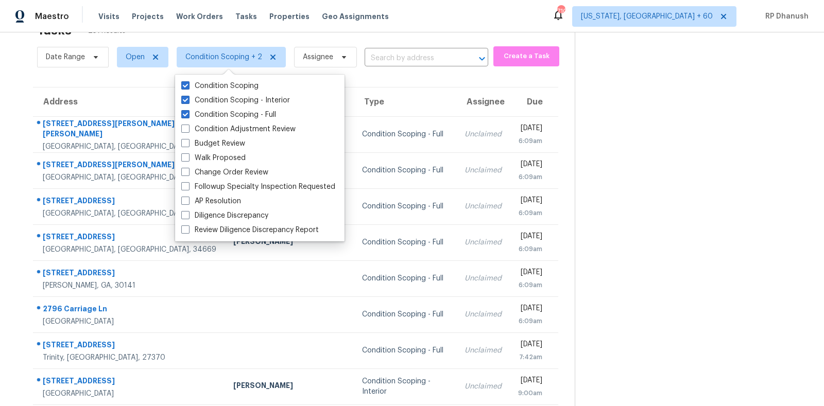
click at [709, 232] on section at bounding box center [691, 253] width 233 height 504
